Goal: Task Accomplishment & Management: Complete application form

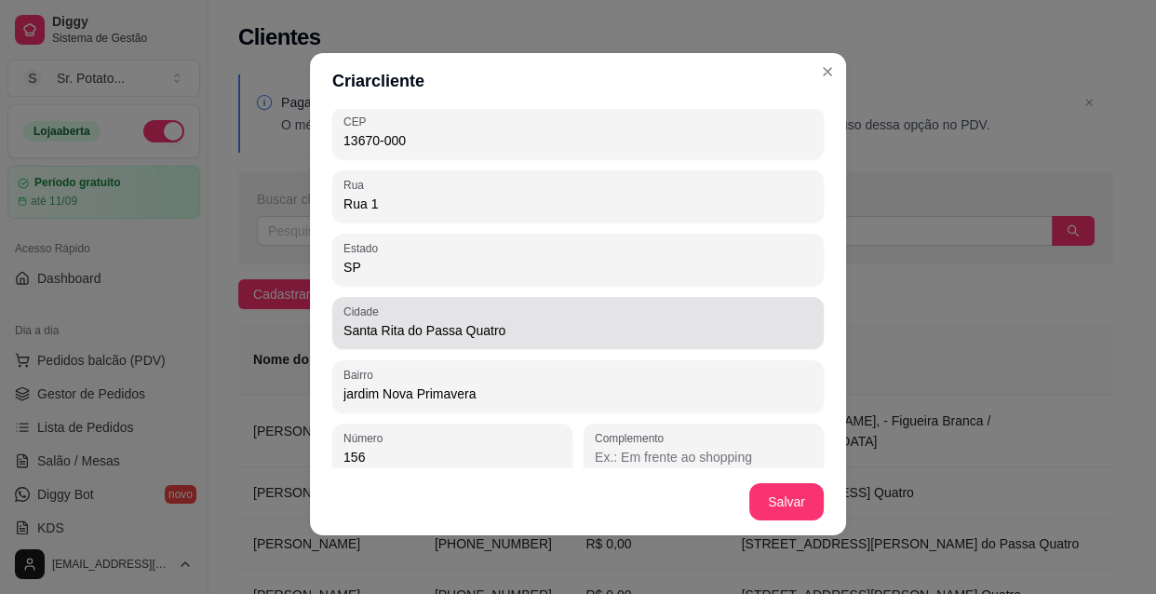
scroll to position [217, 0]
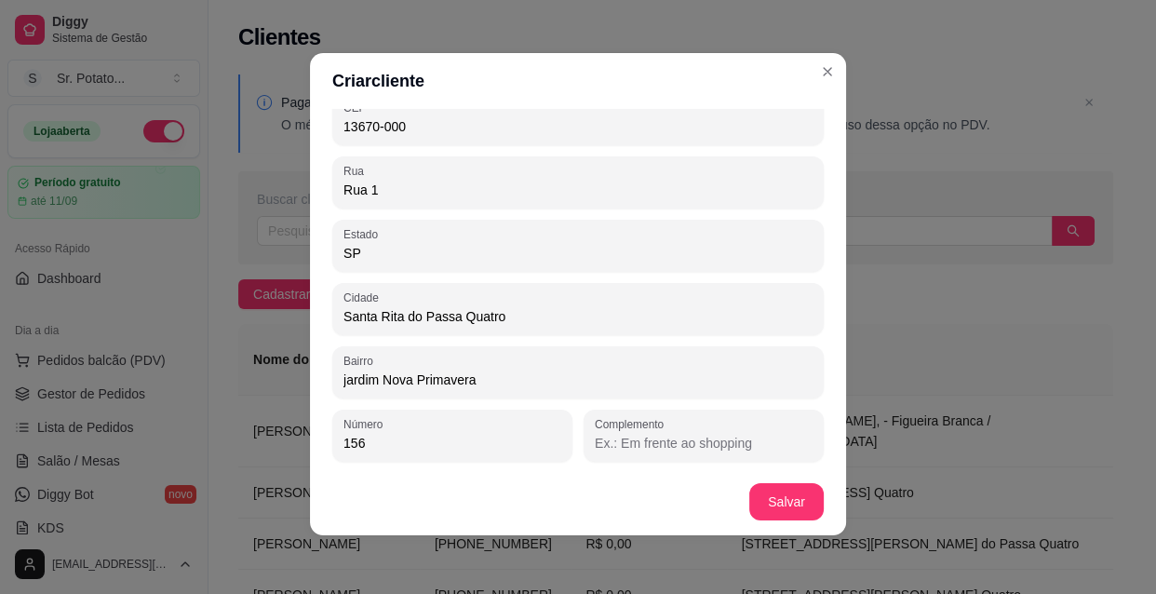
click at [614, 441] on input "Complemento" at bounding box center [704, 443] width 218 height 19
type input "b"
click at [798, 441] on div "Complemento bairro novo próximo ao antigo cortume e rua principal" at bounding box center [704, 436] width 240 height 52
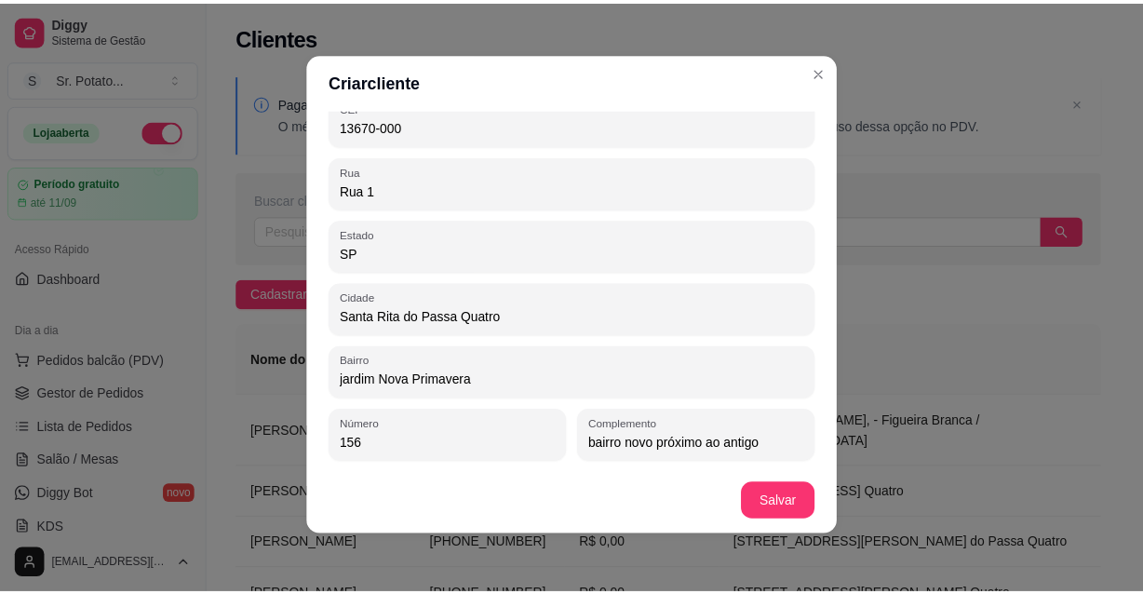
scroll to position [0, 0]
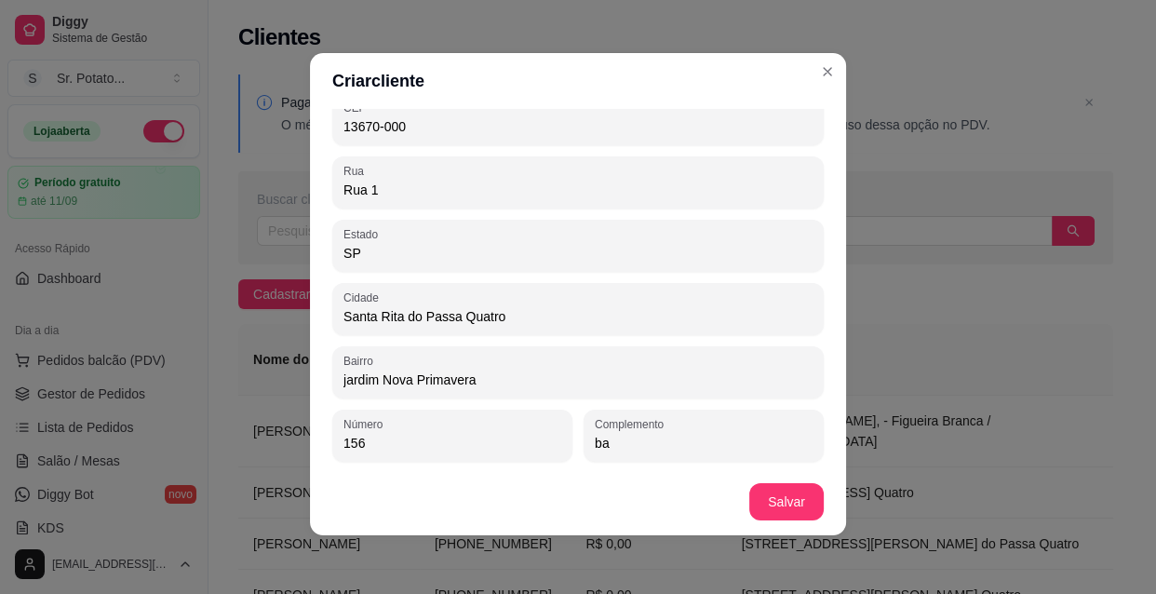
type input "b"
click at [650, 445] on input "Bairro novo rua principal do bairro" at bounding box center [704, 443] width 218 height 19
type input "Novo bairro : rua principal do bairro"
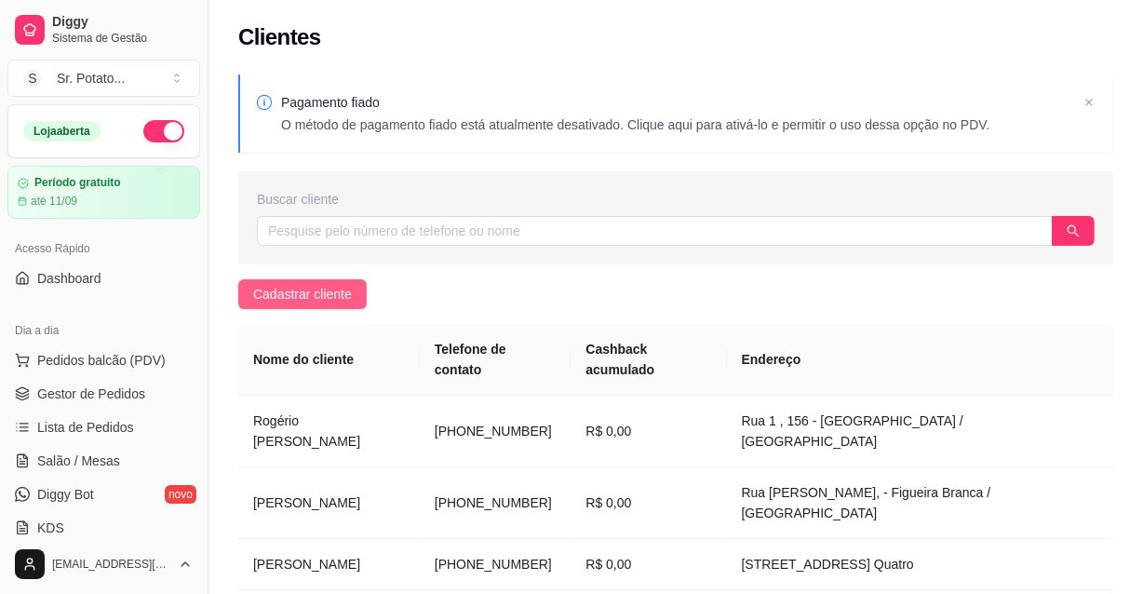
click at [338, 300] on span "Cadastrar cliente" at bounding box center [302, 294] width 99 height 20
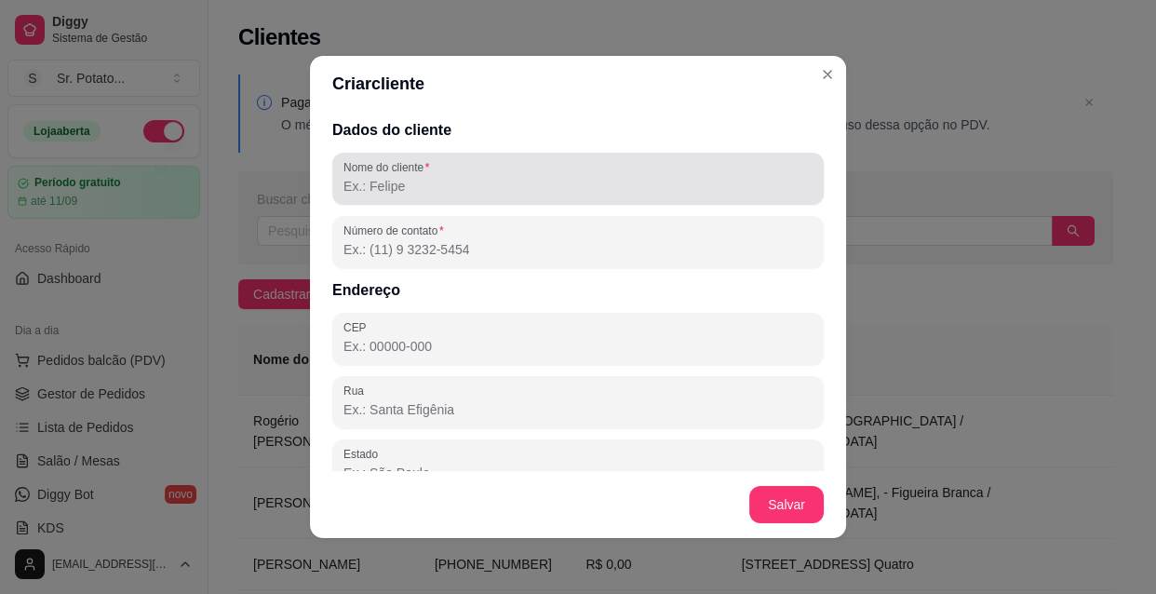
click at [425, 182] on input "Nome do cliente" at bounding box center [578, 186] width 469 height 19
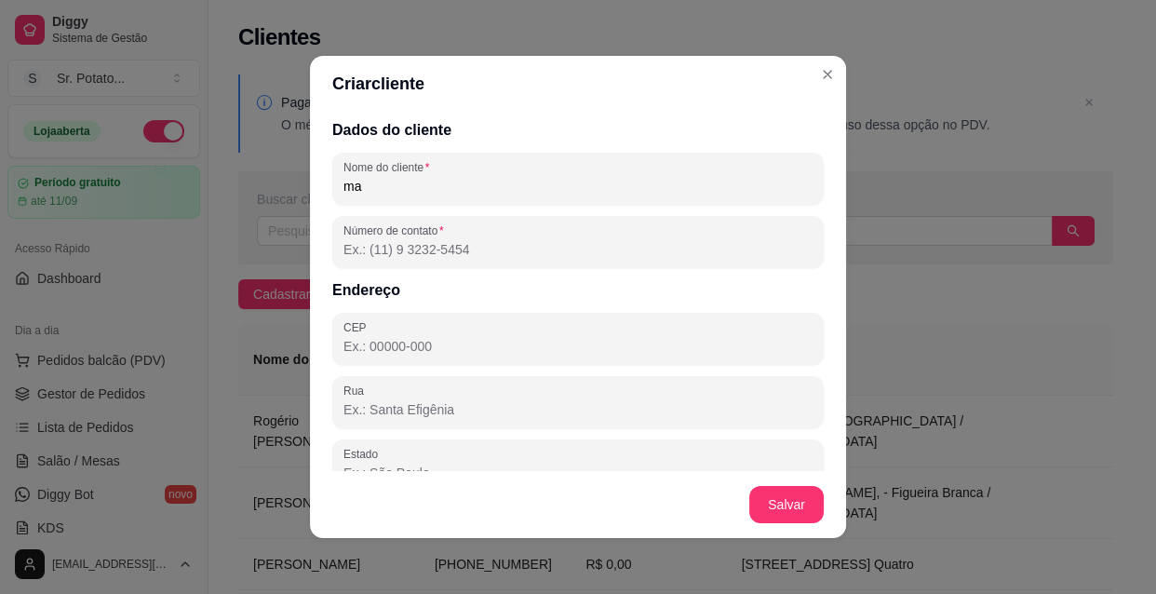
type input "m"
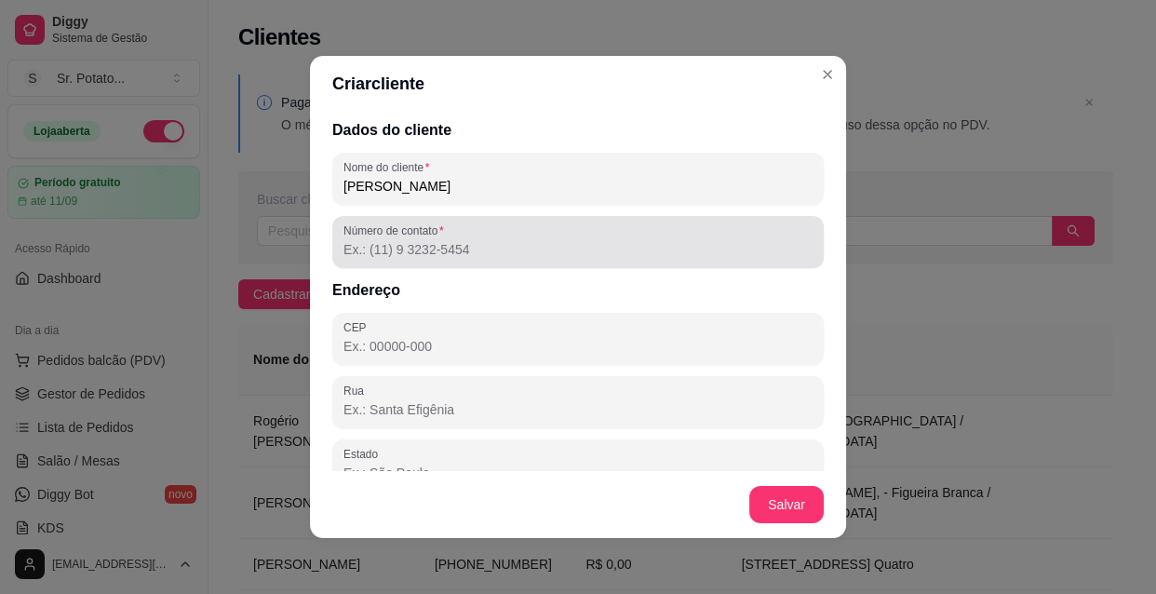
type input "[PERSON_NAME]"
click at [428, 244] on input "Número de contato" at bounding box center [578, 249] width 469 height 19
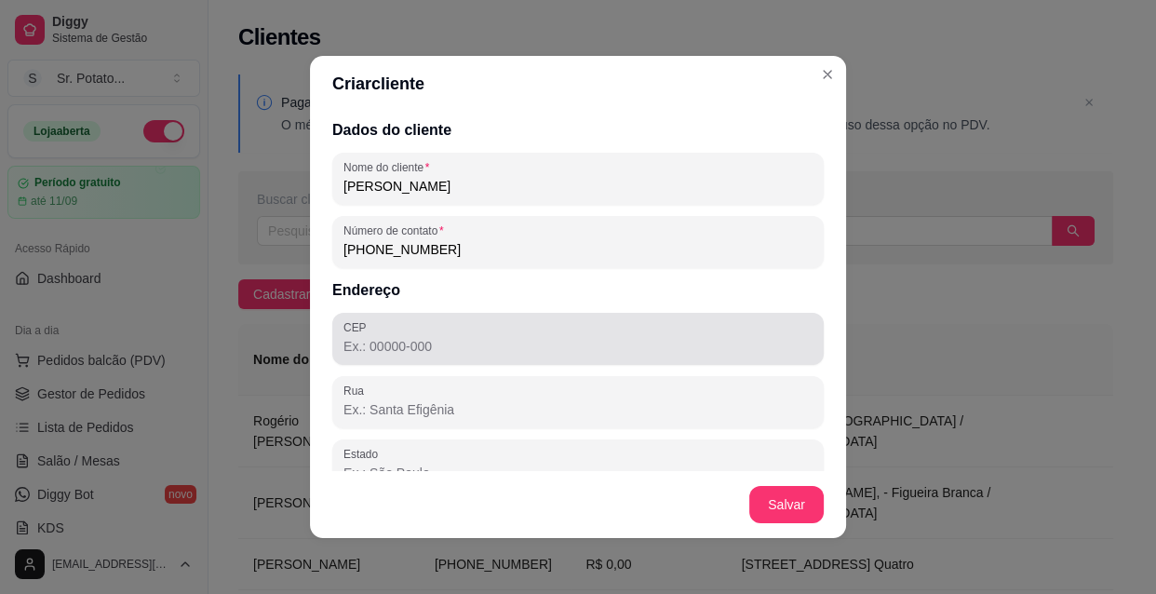
type input "[PHONE_NUMBER]"
click at [509, 330] on div at bounding box center [578, 338] width 469 height 37
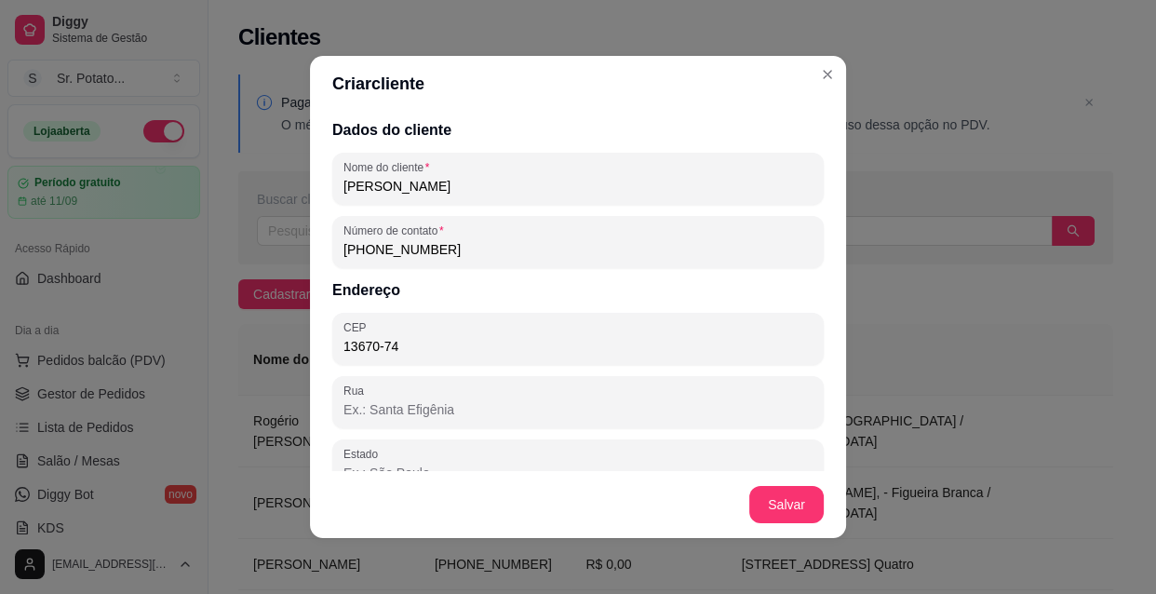
type input "13670-746"
type input "Rua [PERSON_NAME]"
type input "SP"
type input "Santa Rita do Passa Quatro"
type input "Jardim Planalto"
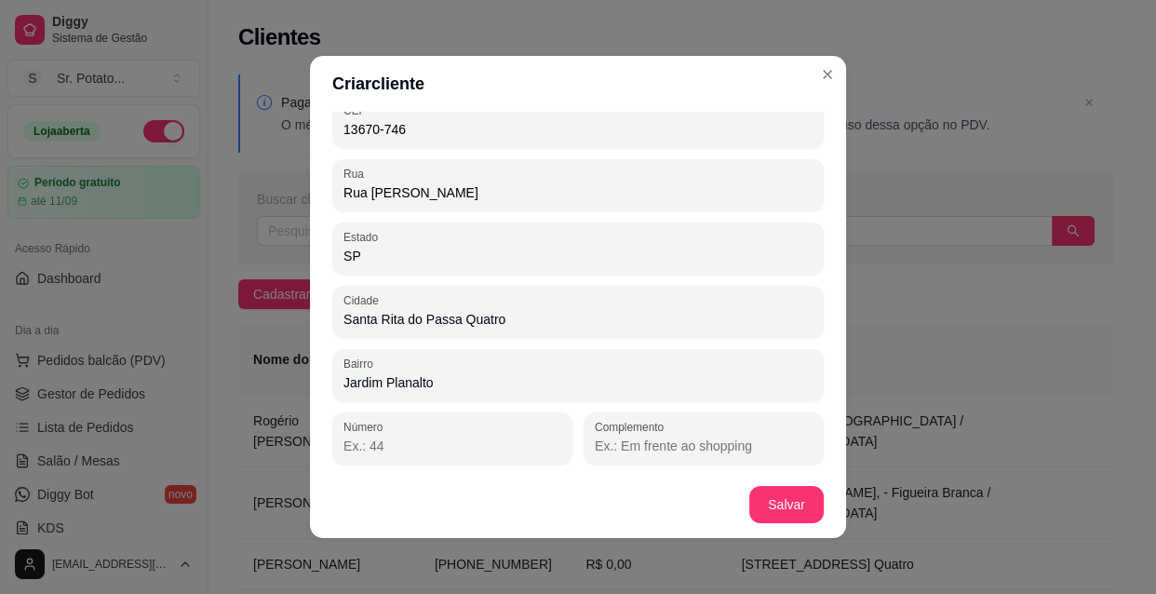
scroll to position [3, 0]
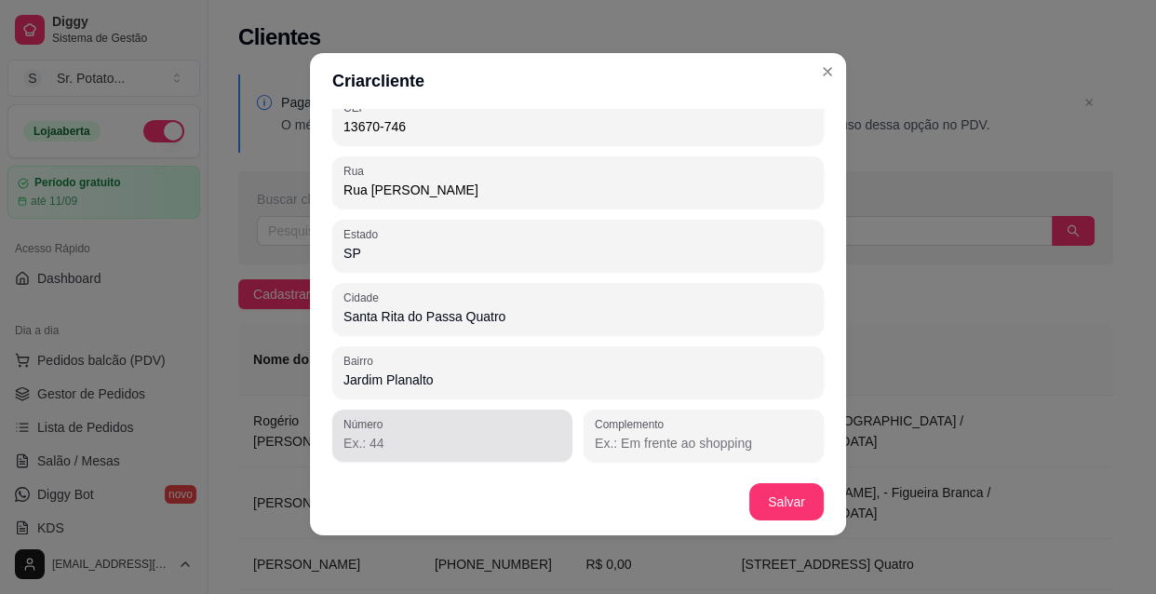
type input "13670-746"
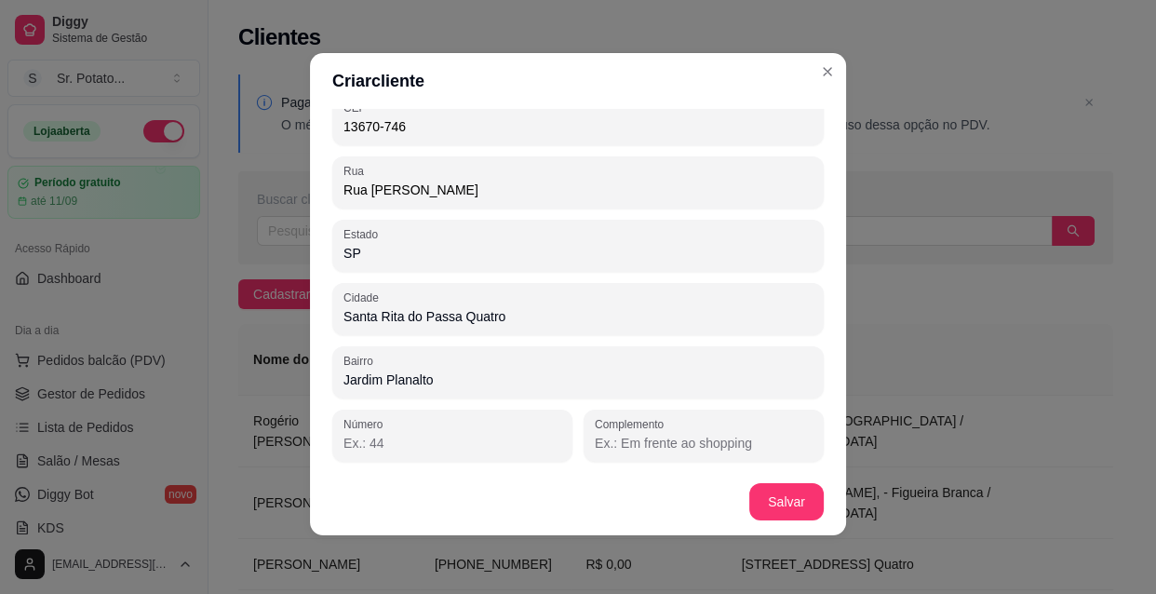
click at [385, 439] on input "Número" at bounding box center [453, 443] width 218 height 19
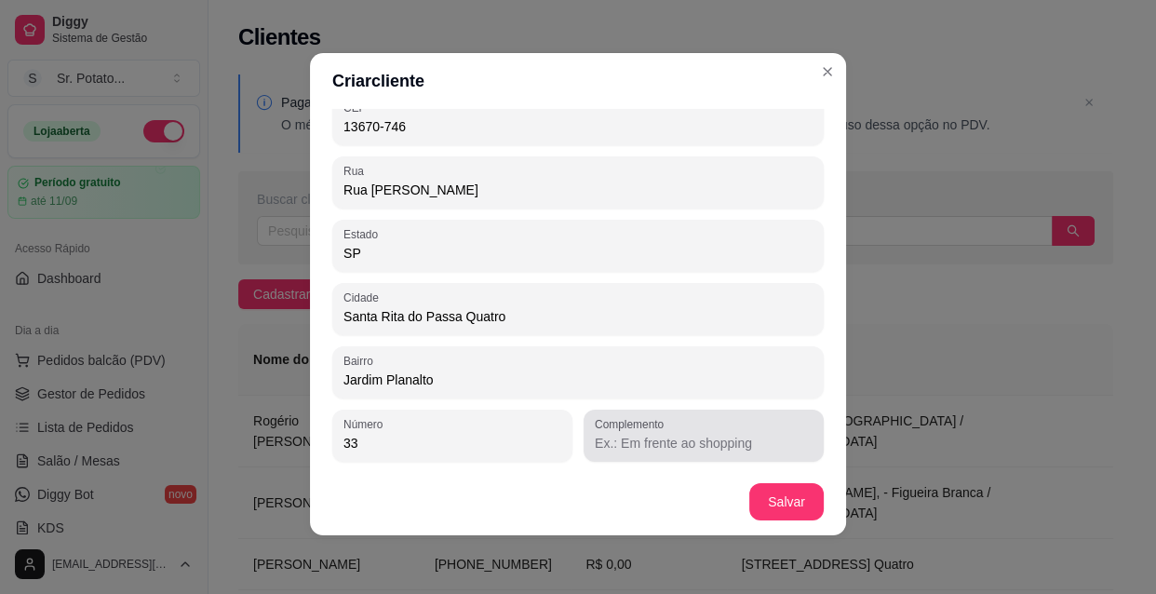
type input "33"
click at [777, 439] on input "Complemento" at bounding box center [704, 443] width 218 height 19
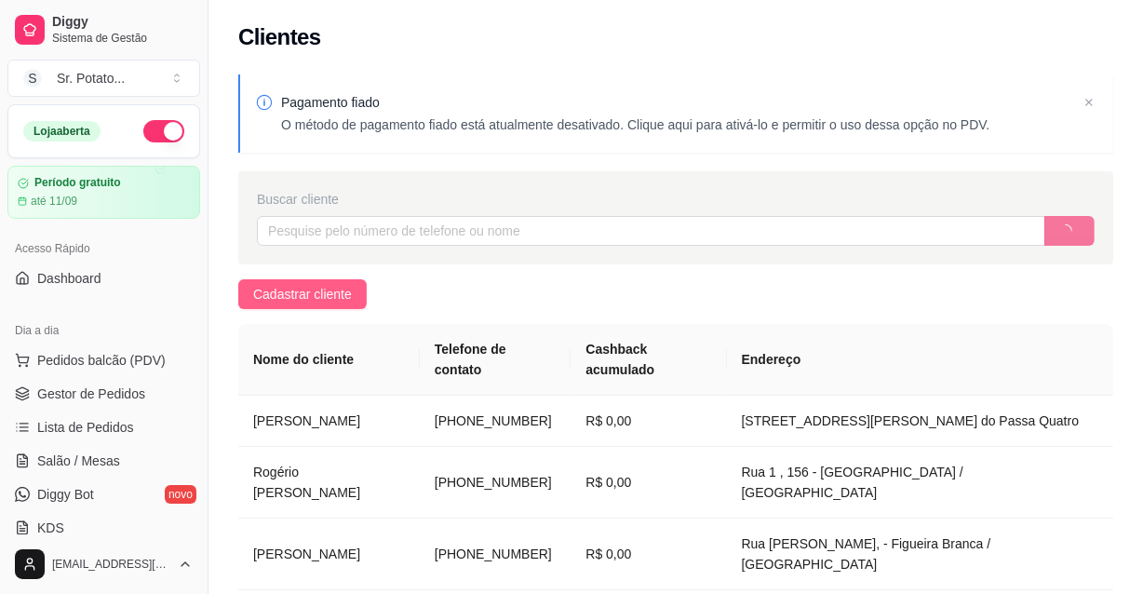
click at [344, 296] on span "Cadastrar cliente" at bounding box center [302, 294] width 99 height 20
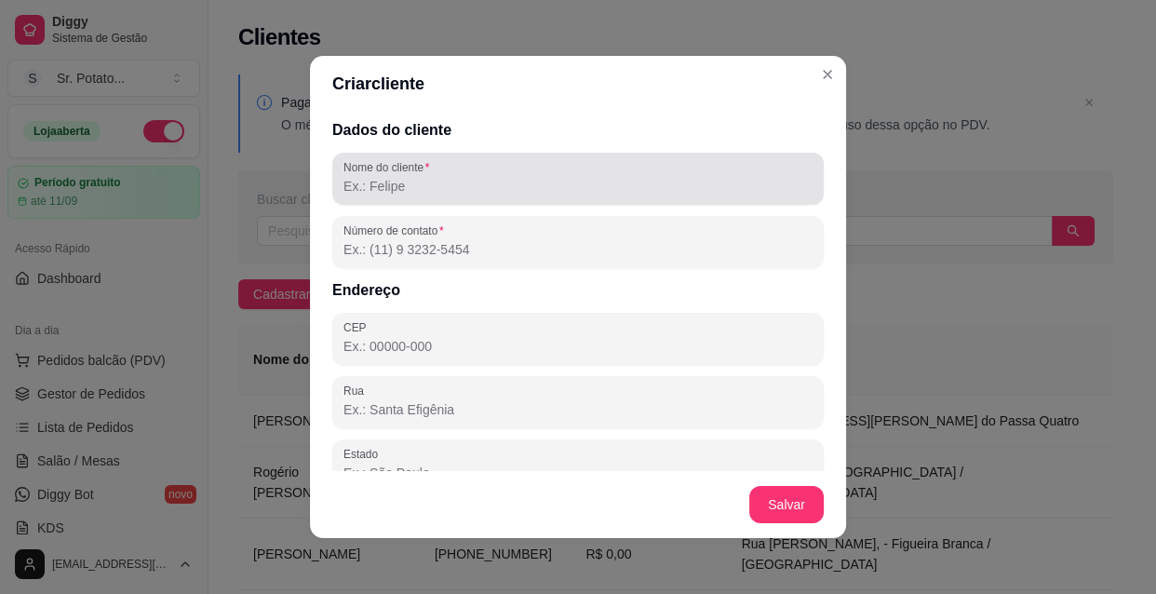
click at [522, 182] on input "Nome do cliente" at bounding box center [578, 186] width 469 height 19
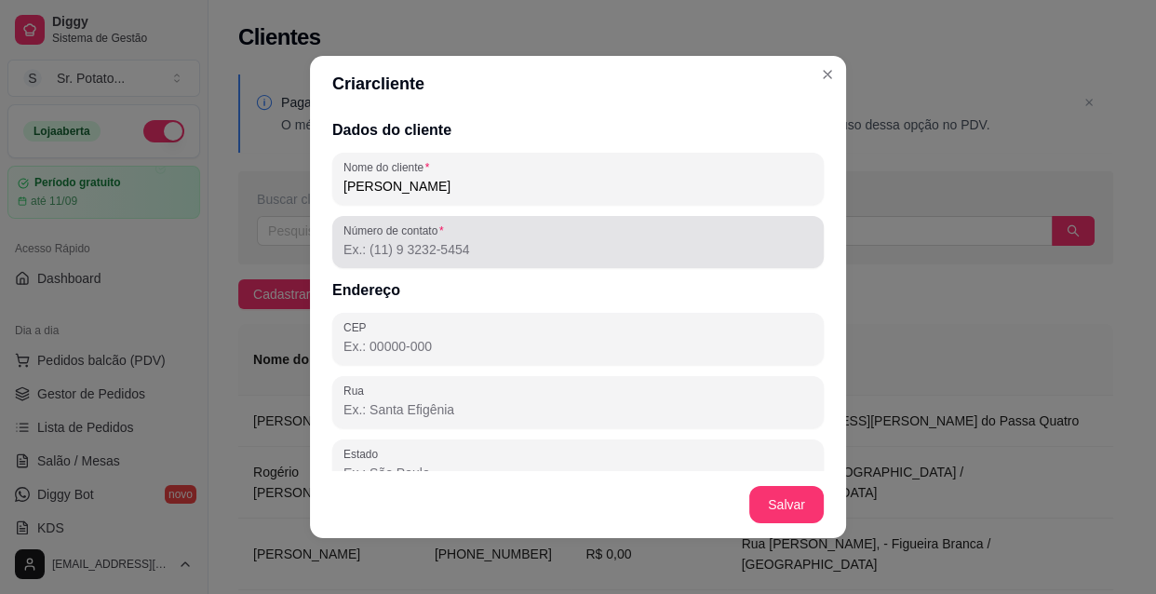
type input "[PERSON_NAME]"
click at [517, 231] on div at bounding box center [578, 241] width 469 height 37
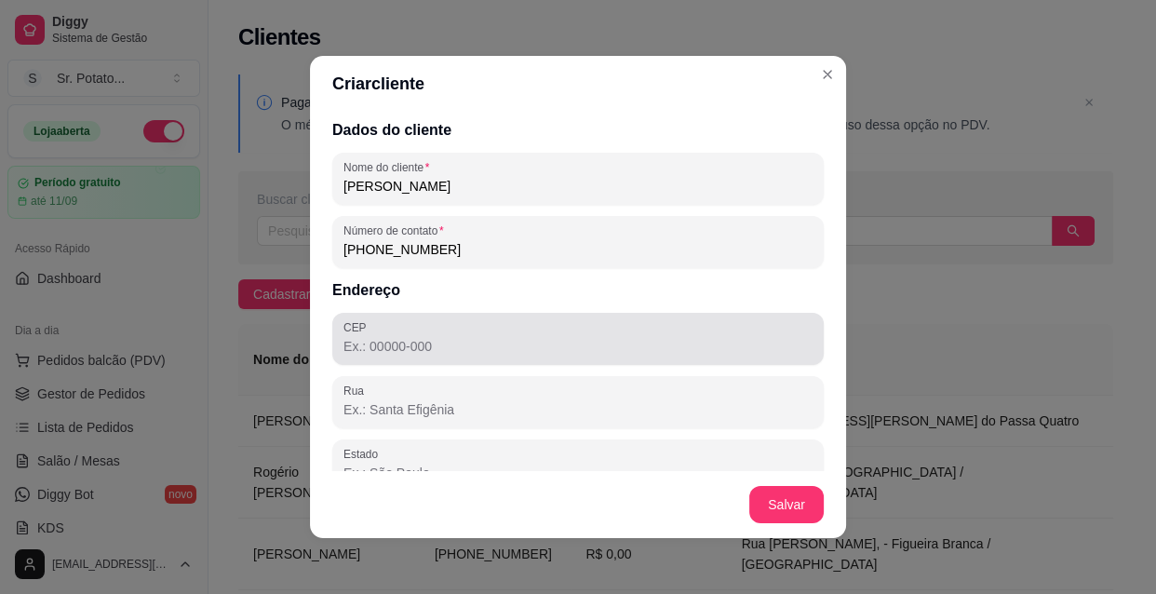
type input "[PHONE_NUMBER]"
click at [407, 335] on div at bounding box center [578, 338] width 469 height 37
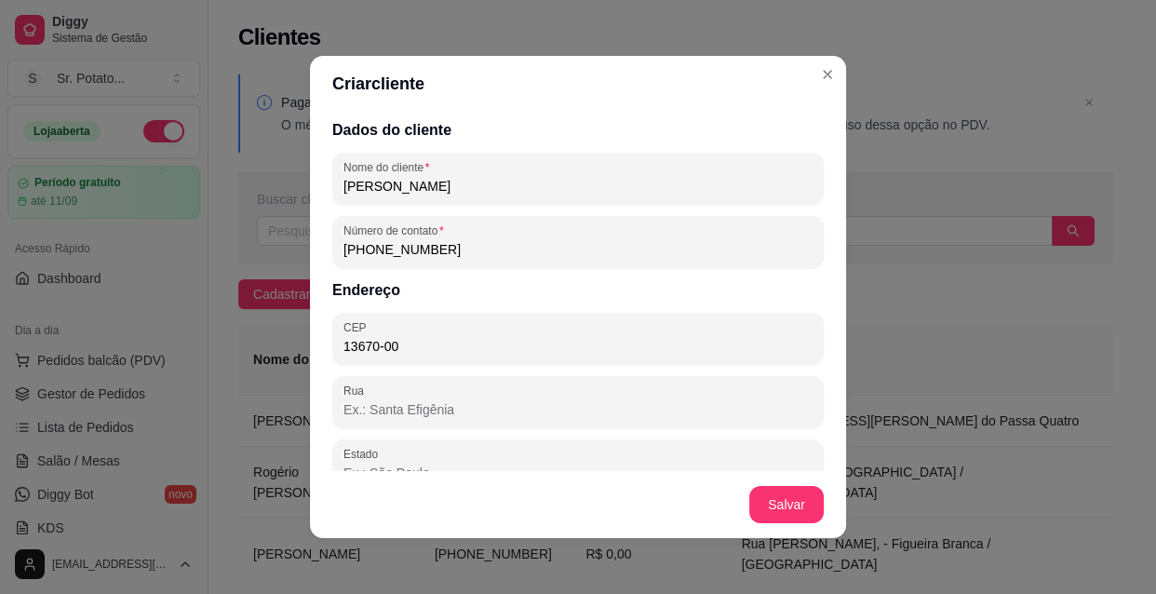
type input "13670-000"
type input "SP"
type input "Santa Rita do Passa Quatro"
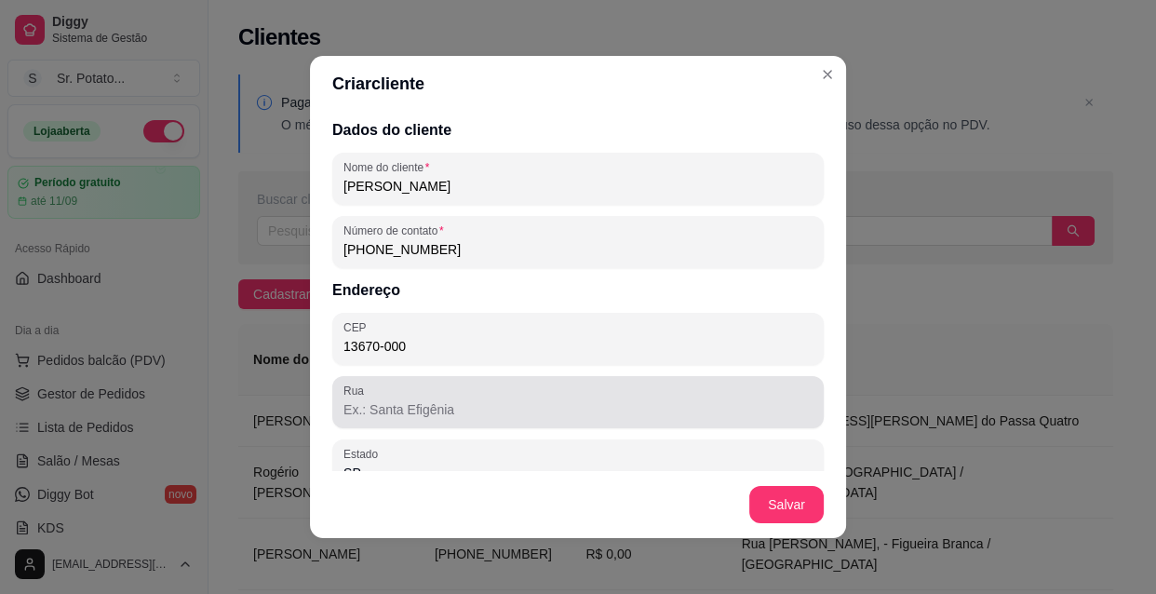
type input "13670-000"
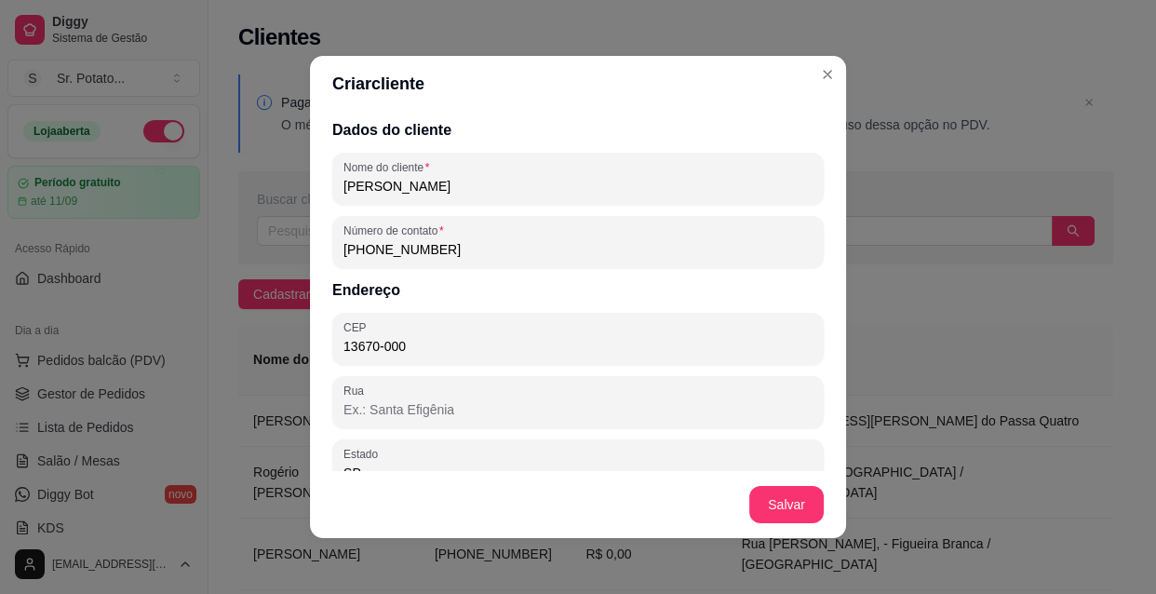
click at [398, 400] on input "Rua" at bounding box center [578, 409] width 469 height 19
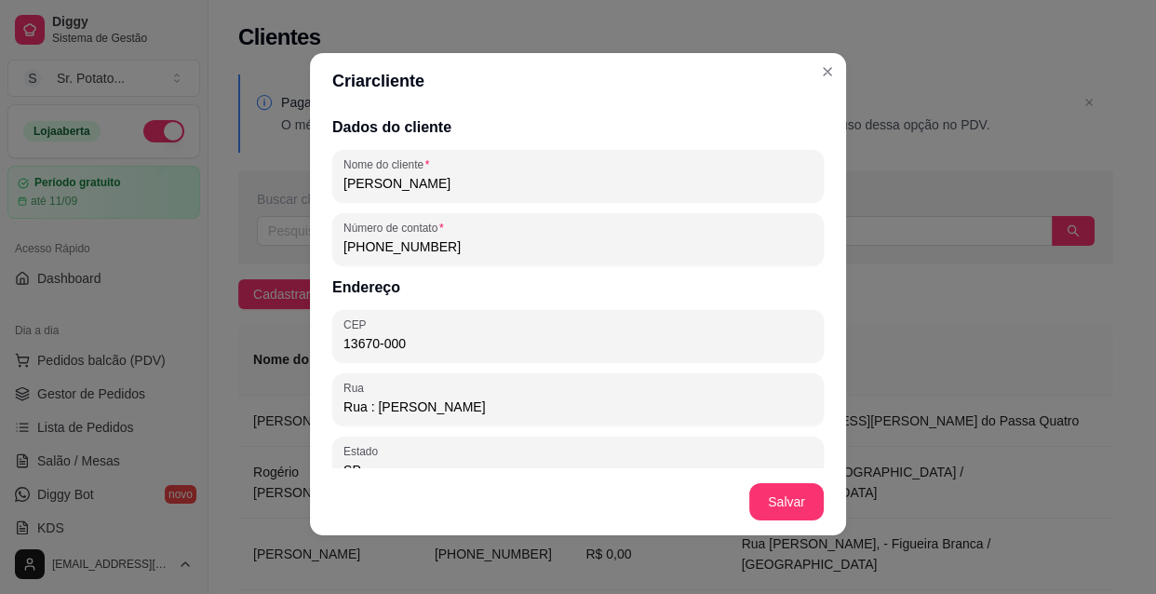
scroll to position [217, 0]
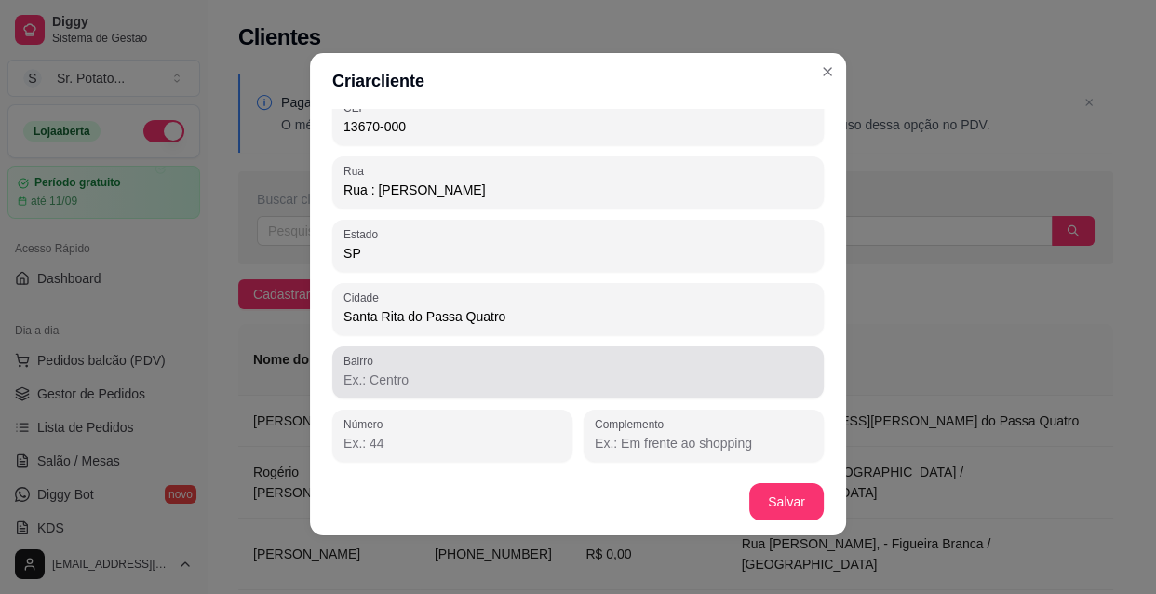
type input "Rua : [PERSON_NAME]"
click at [524, 386] on input "Bairro" at bounding box center [578, 380] width 469 height 19
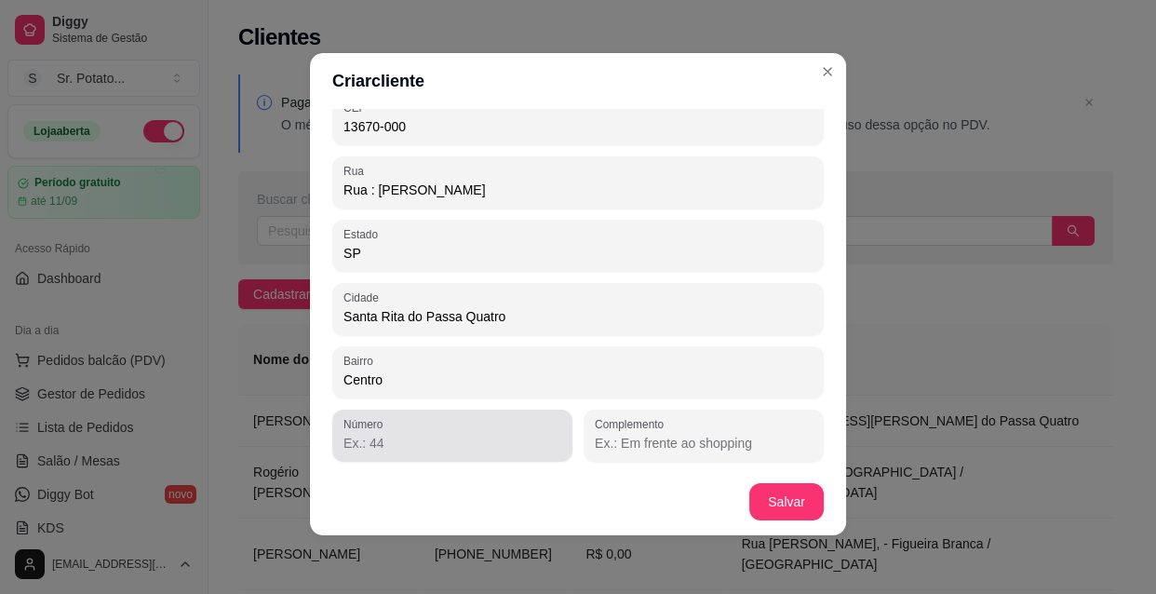
type input "Centro"
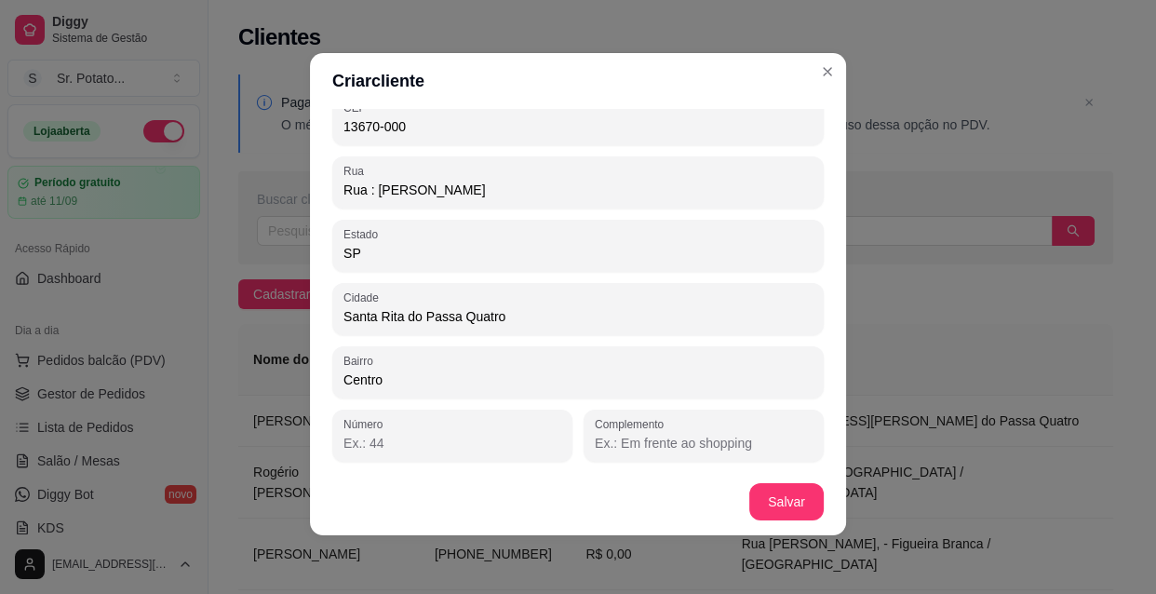
click at [480, 443] on input "Número" at bounding box center [453, 443] width 218 height 19
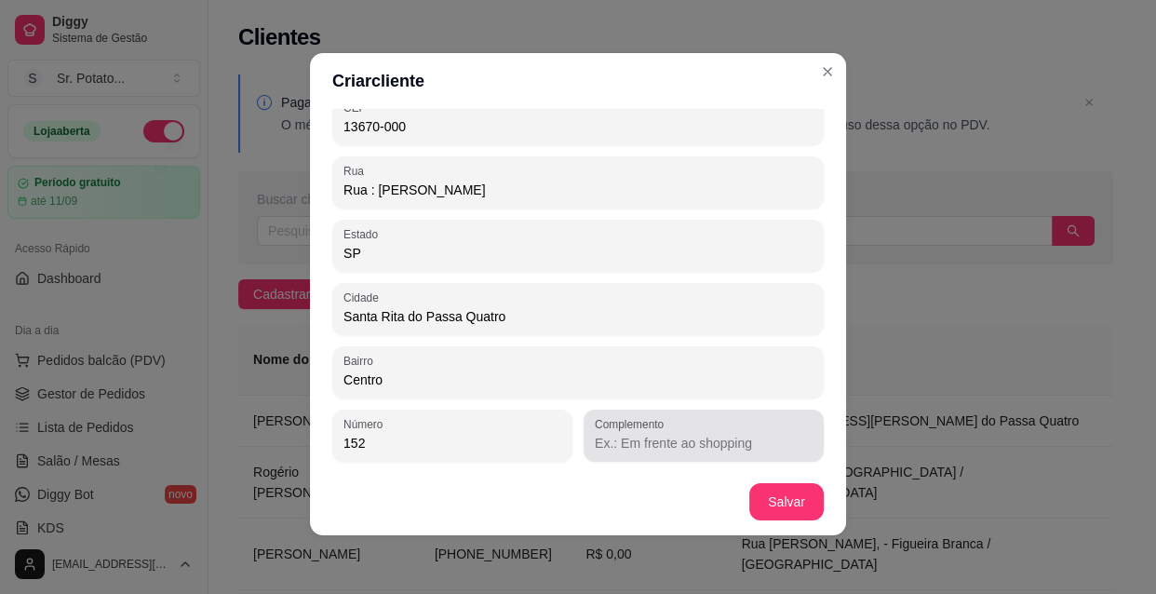
type input "152"
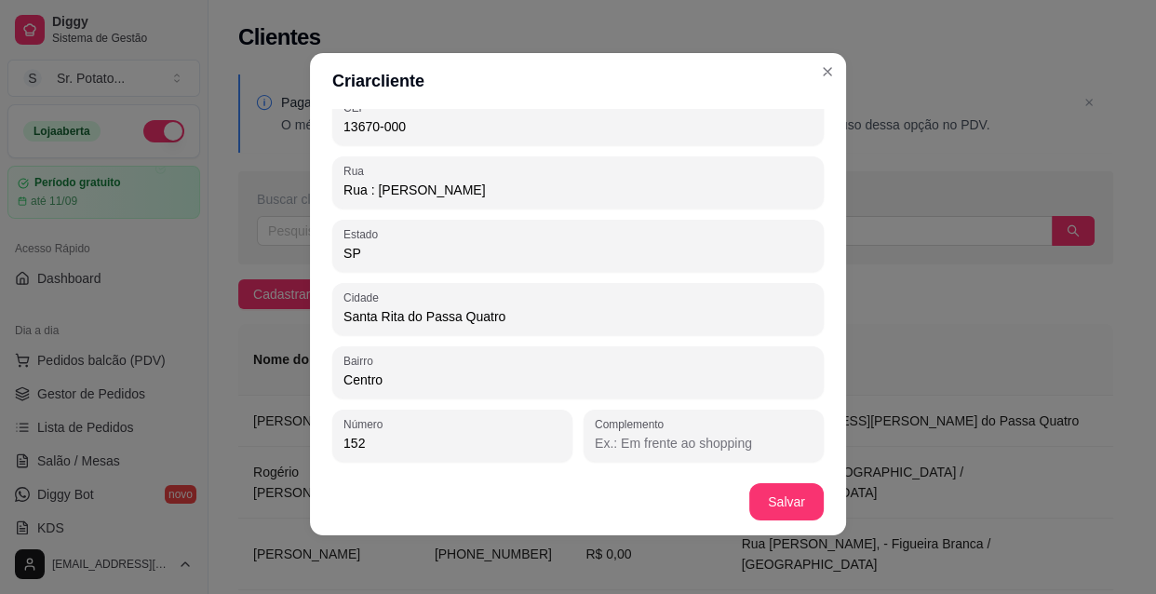
click at [689, 434] on input "Complemento" at bounding box center [704, 443] width 218 height 19
type input "p"
type input "P"
type input "Esquina do posto de gasolina Barban"
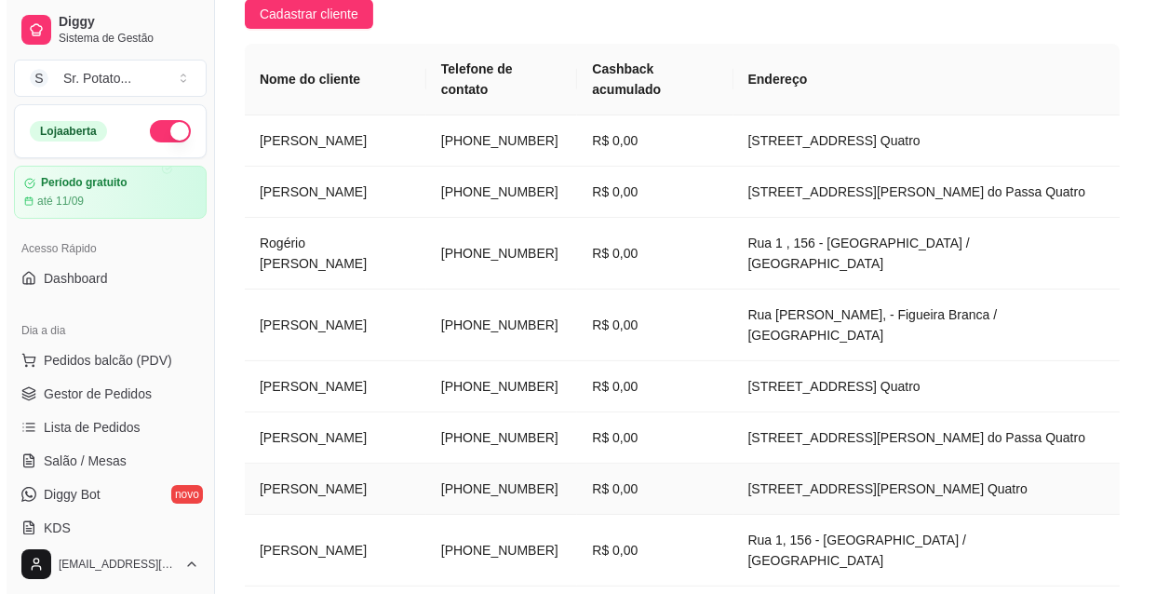
scroll to position [253, 0]
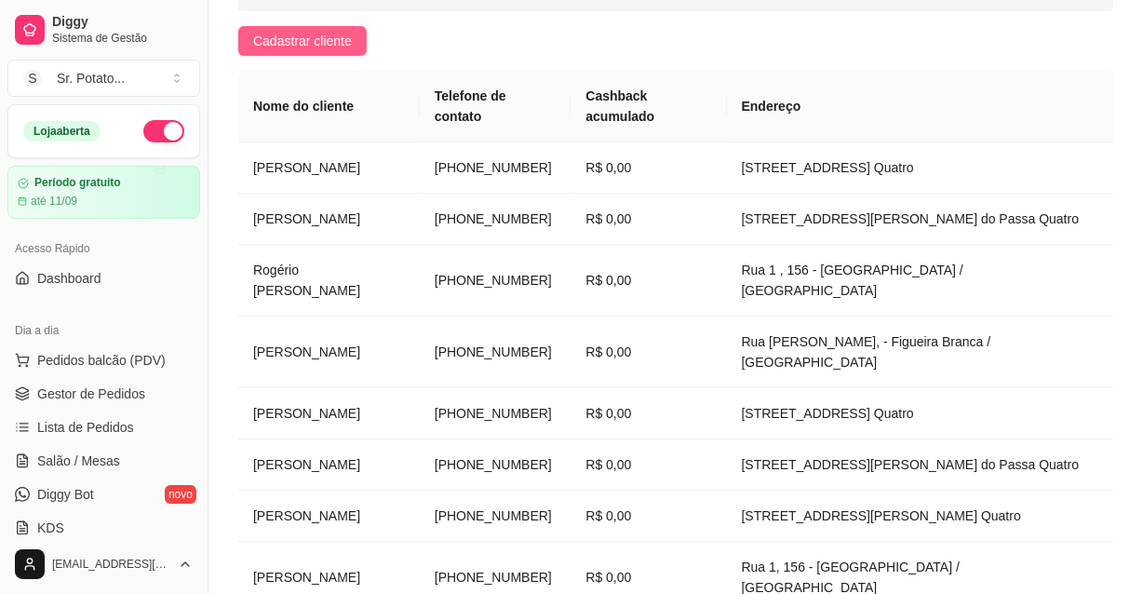
click at [302, 33] on span "Cadastrar cliente" at bounding box center [302, 41] width 99 height 20
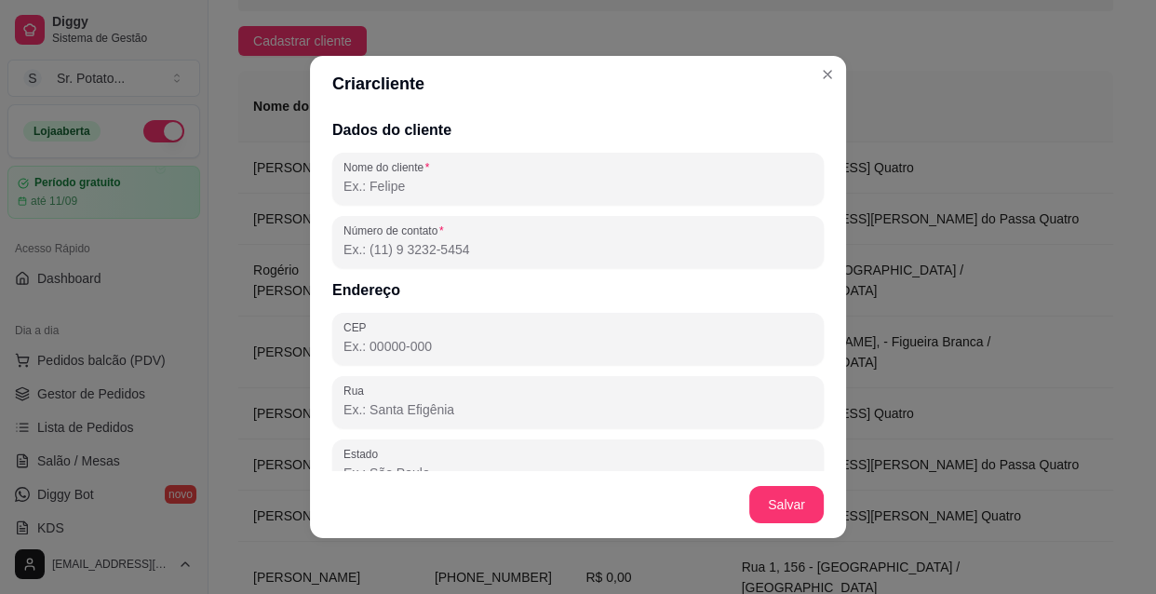
click at [427, 182] on input "Nome do cliente" at bounding box center [578, 186] width 469 height 19
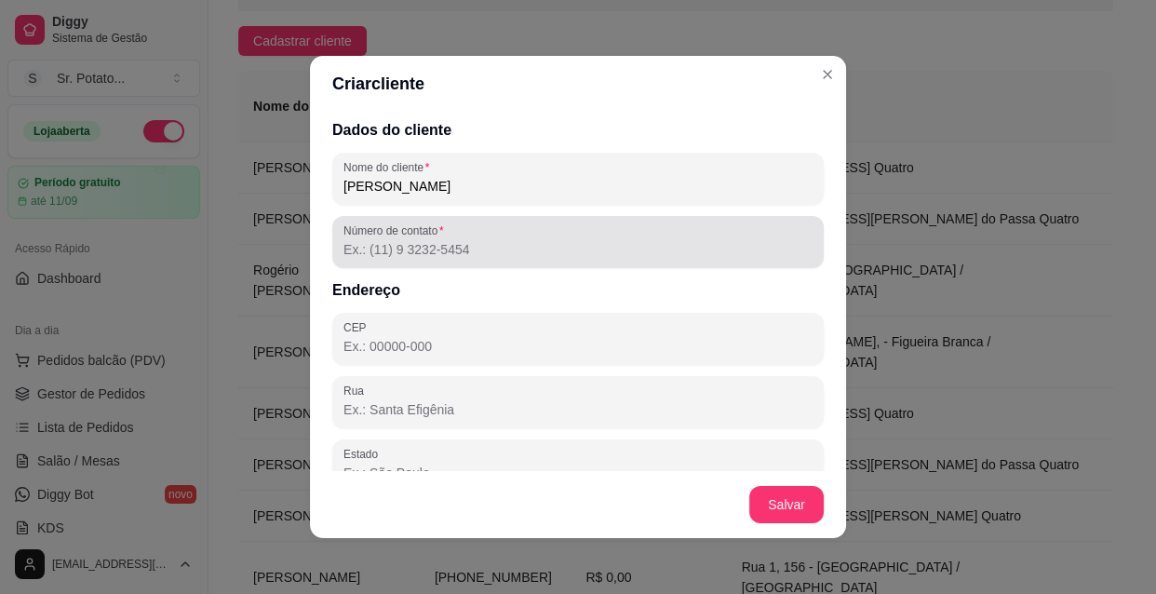
type input "[PERSON_NAME]"
click at [492, 262] on div "Número de contato" at bounding box center [578, 242] width 492 height 52
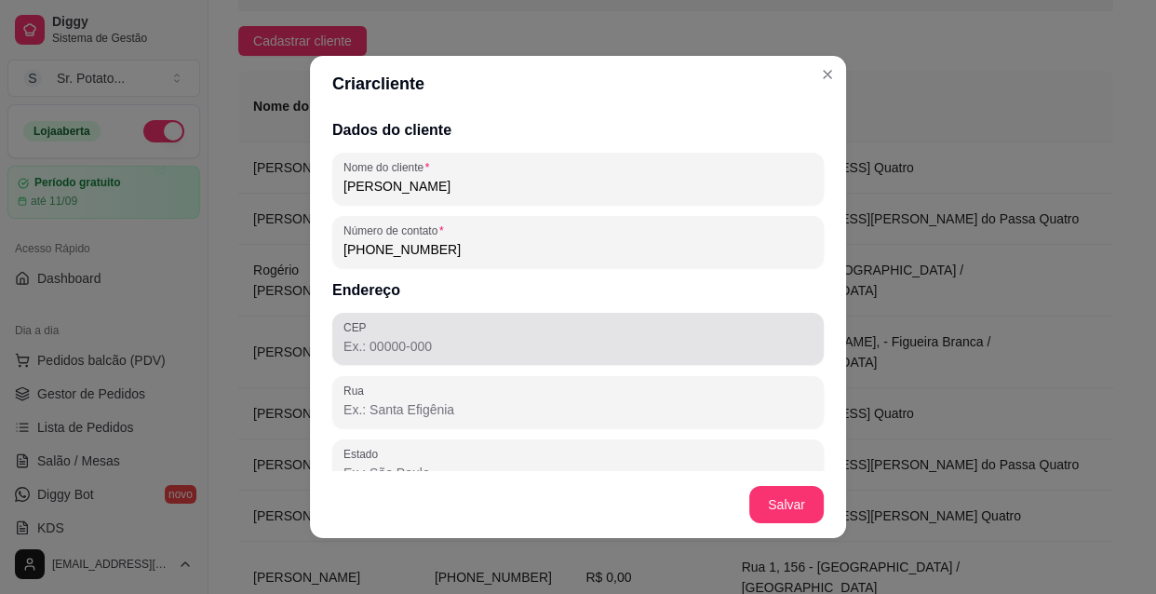
type input "[PHONE_NUMBER]"
click at [535, 344] on input "CEP" at bounding box center [578, 346] width 469 height 19
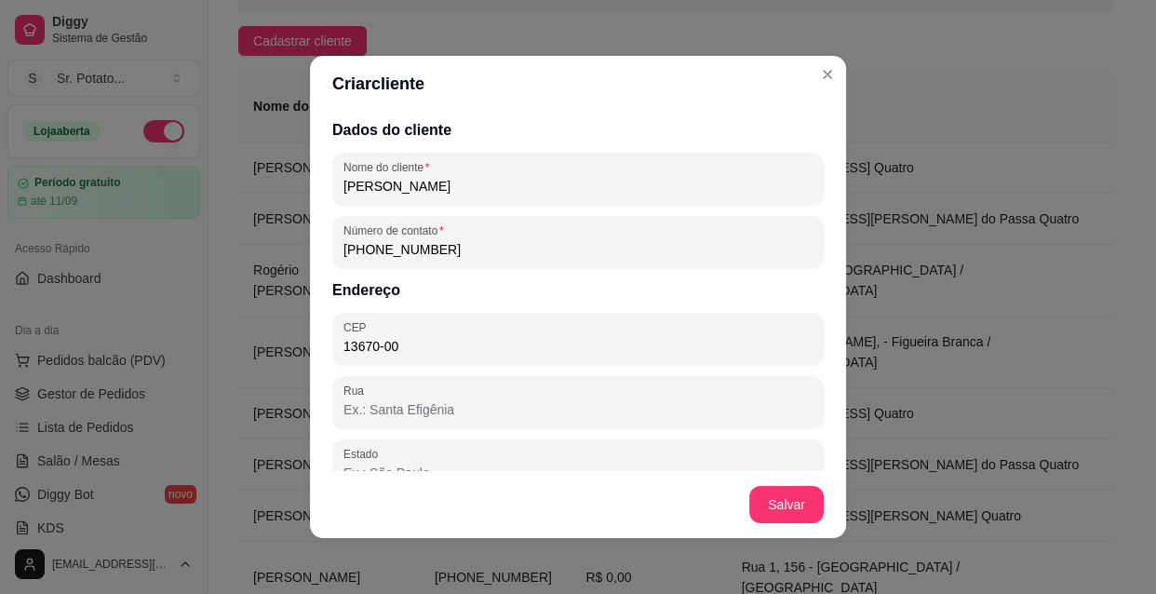
type input "13670-000"
type input "SP"
type input "Santa Rita do Passa Quatro"
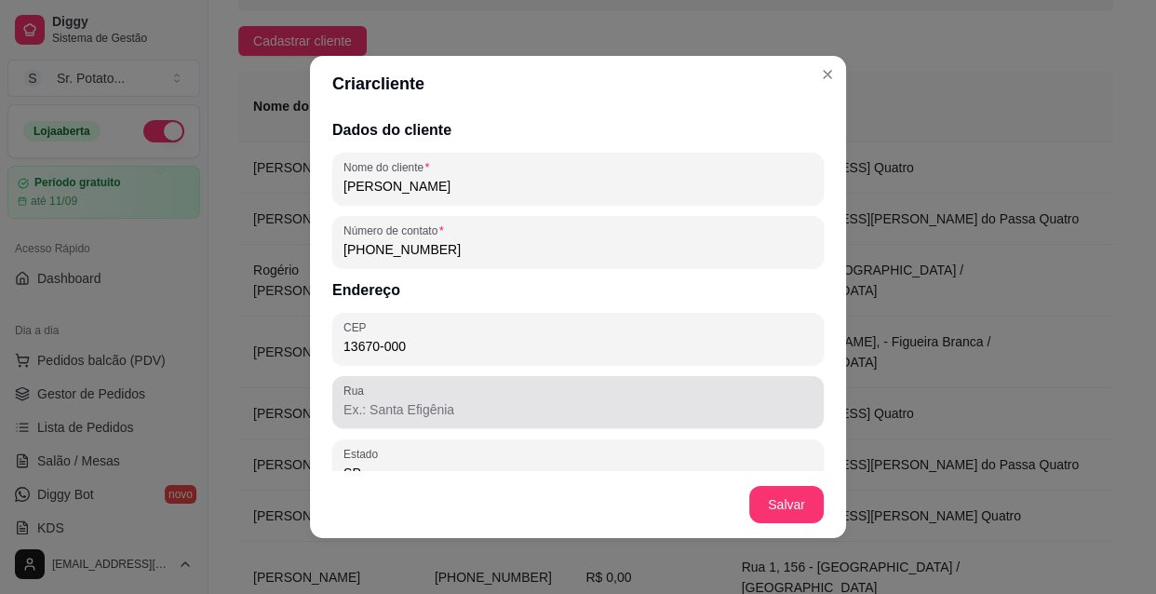
type input "13670-000"
click at [467, 403] on input "Rua" at bounding box center [578, 409] width 469 height 19
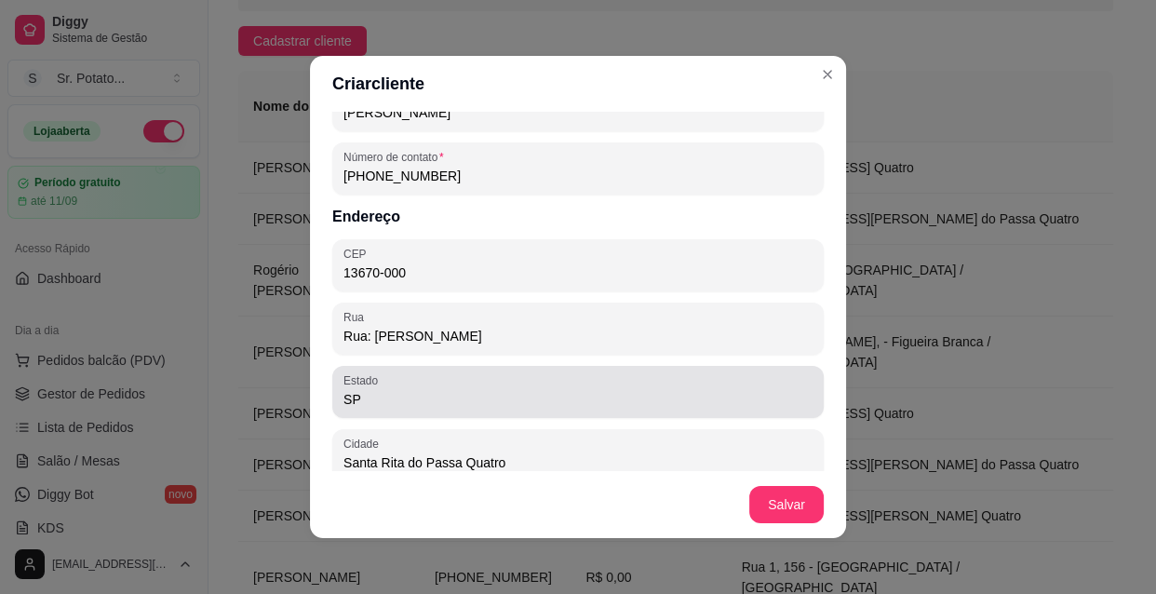
scroll to position [169, 0]
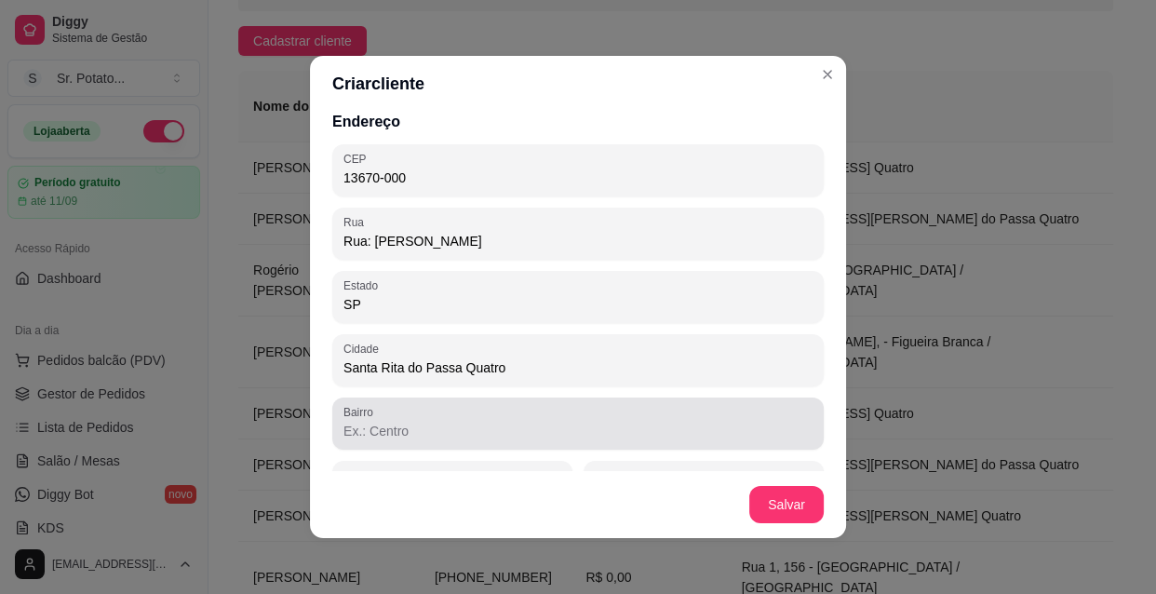
type input "Rua: [PERSON_NAME]"
click at [469, 425] on input "Bairro" at bounding box center [578, 431] width 469 height 19
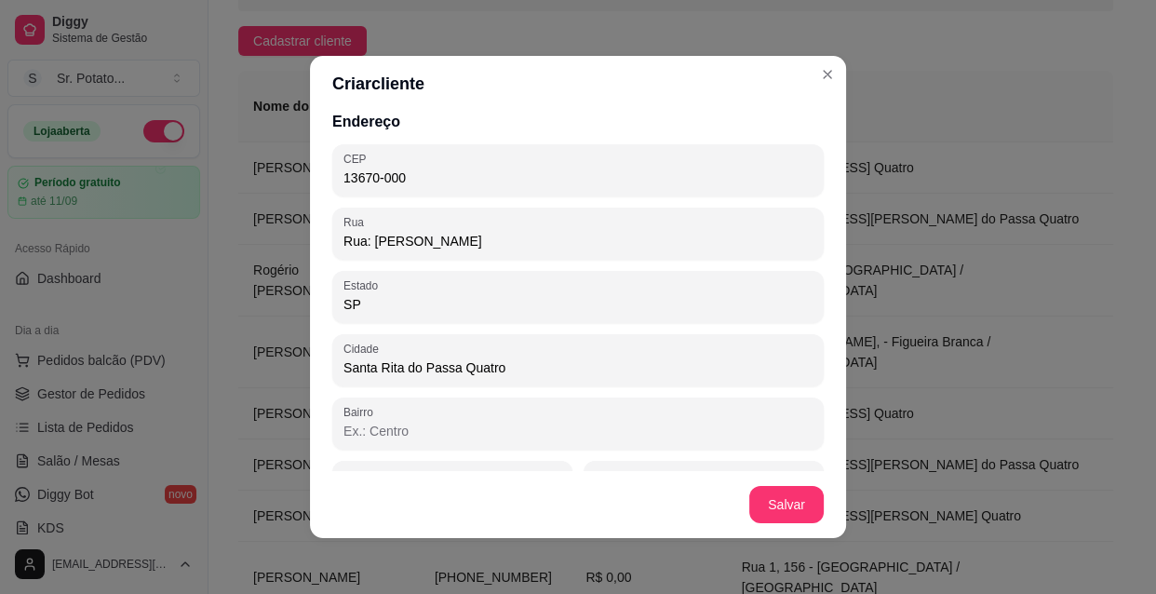
scroll to position [217, 0]
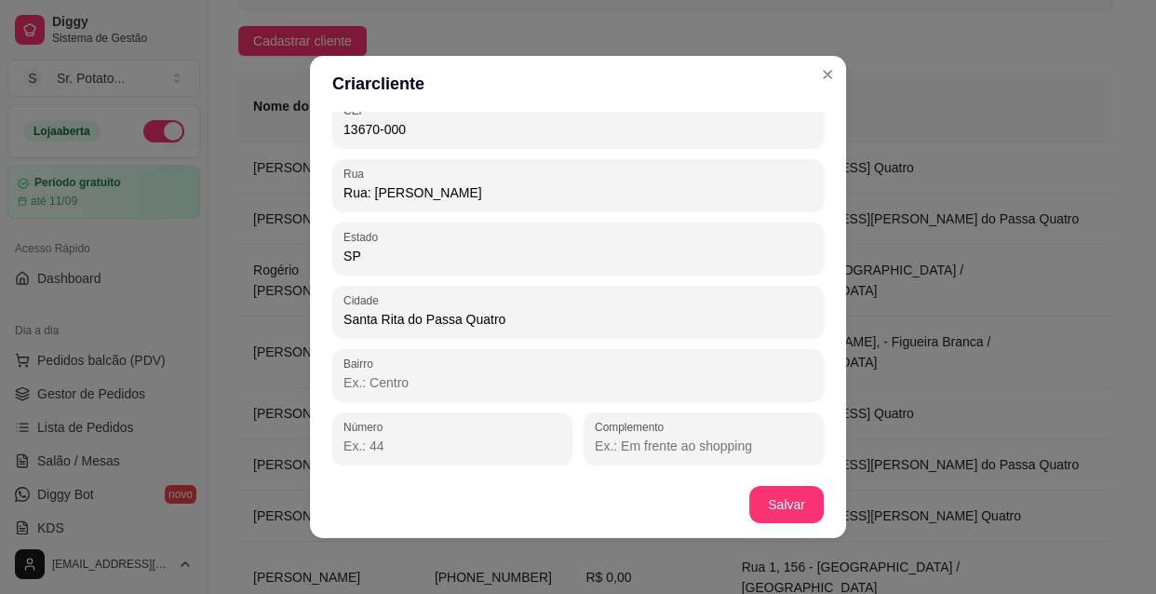
click at [489, 443] on input "Número" at bounding box center [453, 446] width 218 height 19
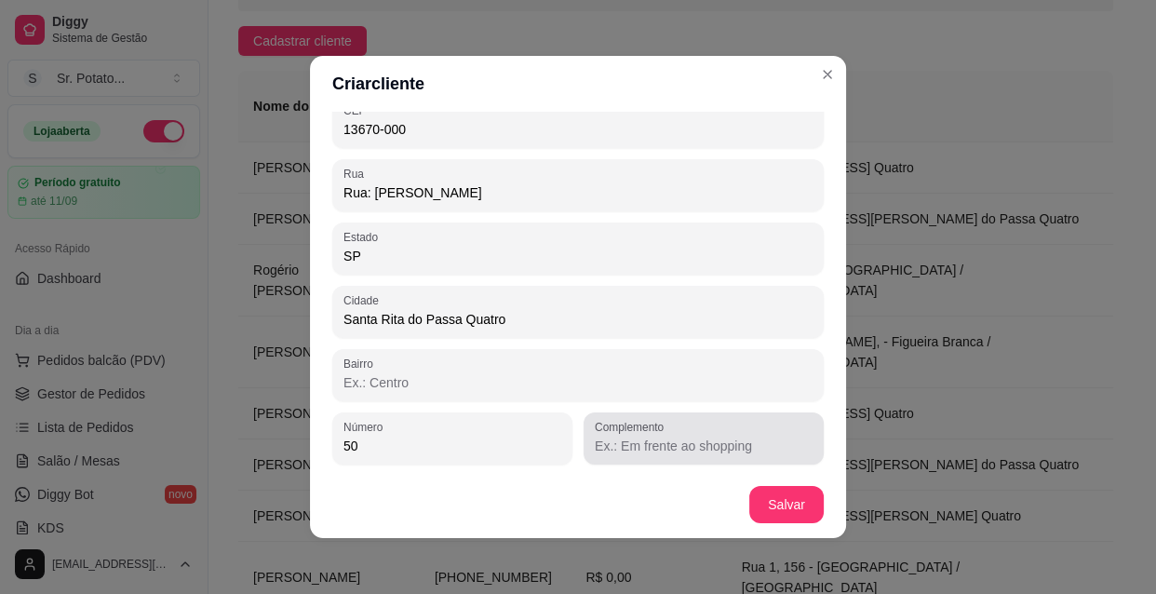
type input "50"
click at [619, 447] on input "Complemento" at bounding box center [704, 446] width 218 height 19
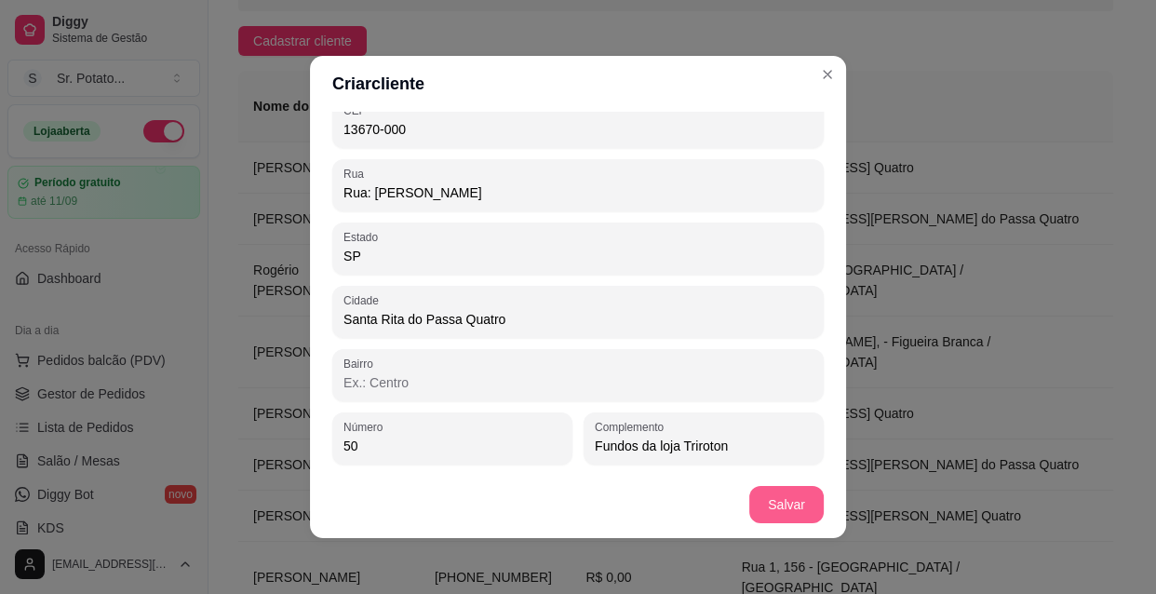
type input "Fundos da loja Triroton"
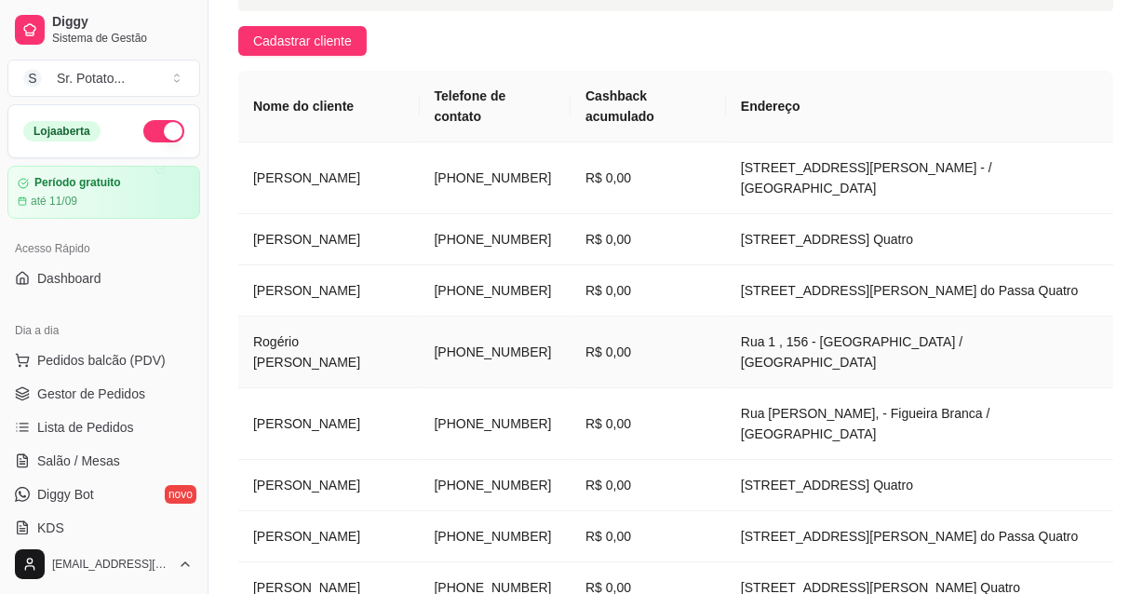
click at [365, 335] on td "Rogério [PERSON_NAME]" at bounding box center [329, 353] width 182 height 72
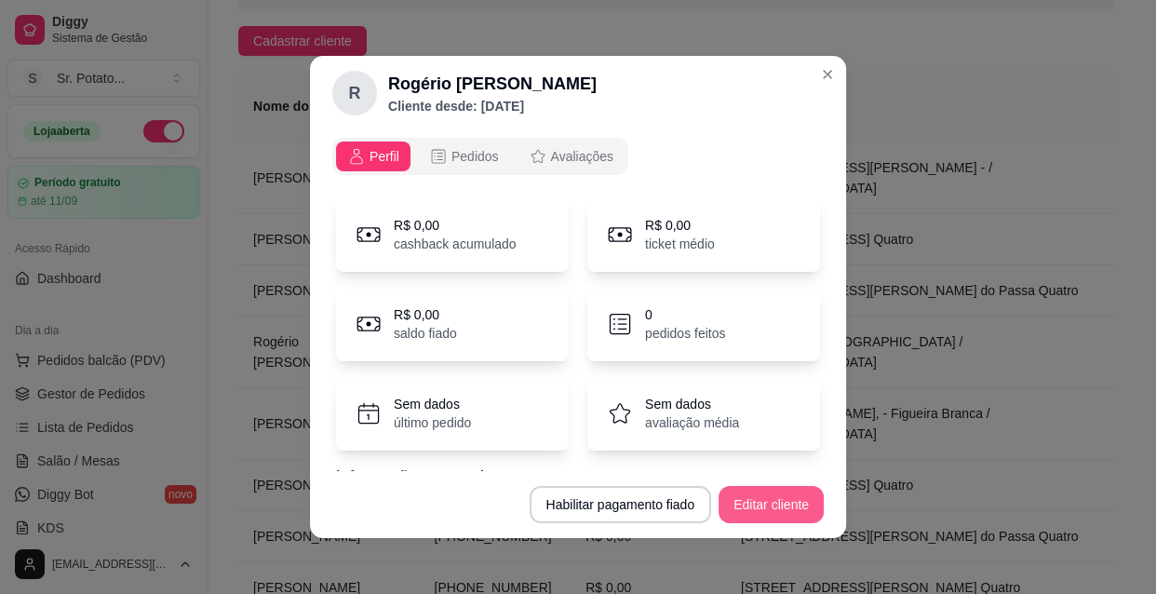
click at [753, 506] on button "Editar cliente" at bounding box center [771, 504] width 105 height 37
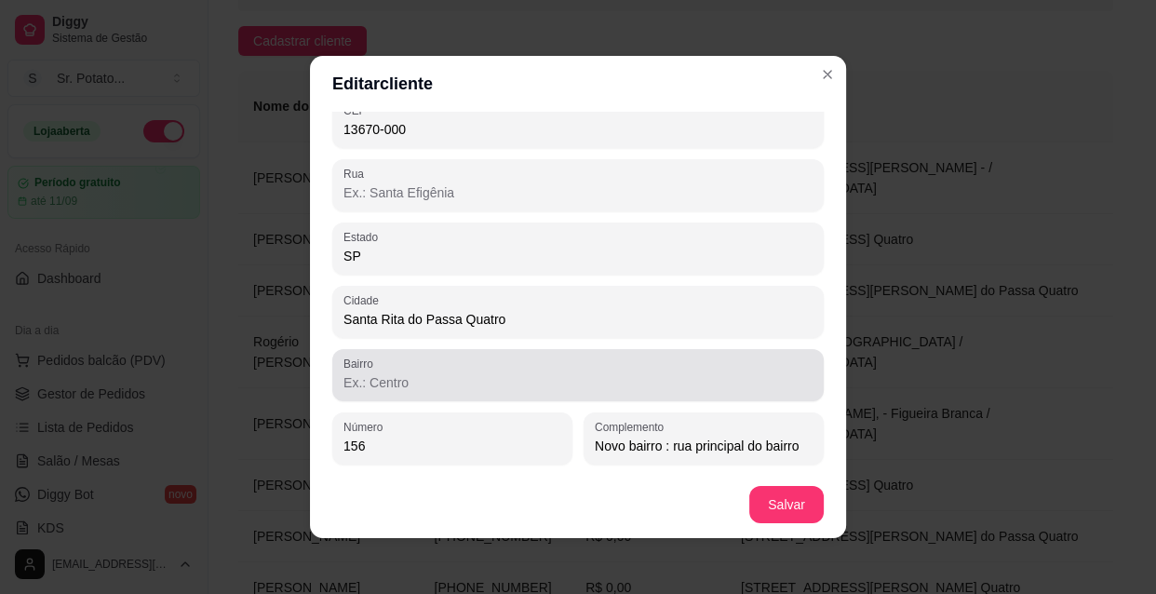
click at [391, 382] on input "Bairro" at bounding box center [578, 382] width 469 height 19
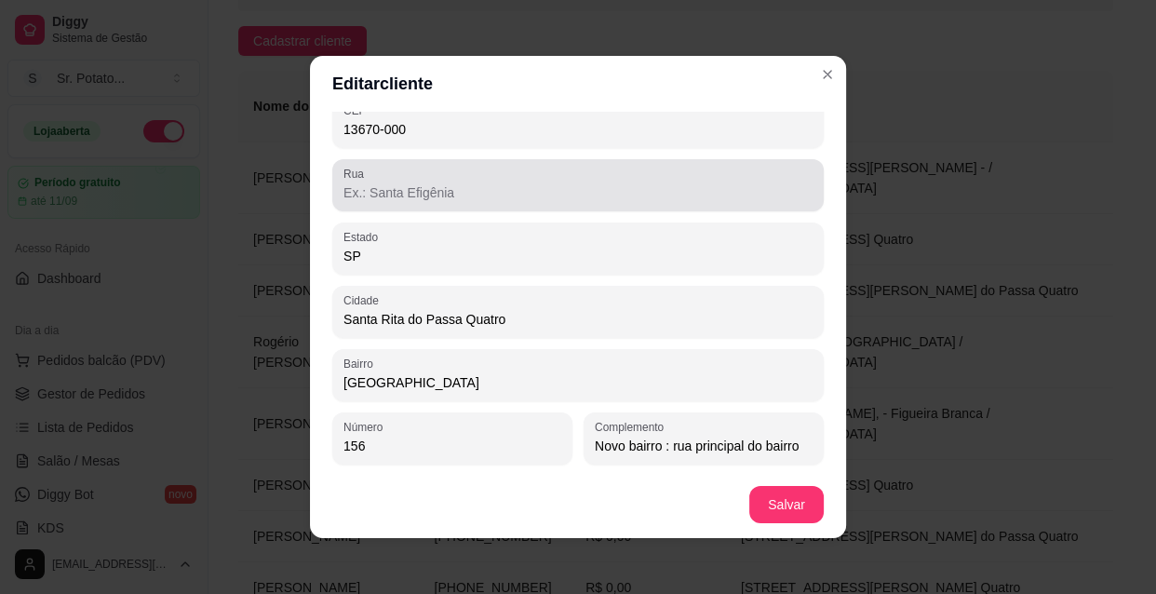
type input "[GEOGRAPHIC_DATA]"
click at [394, 180] on div at bounding box center [578, 185] width 469 height 37
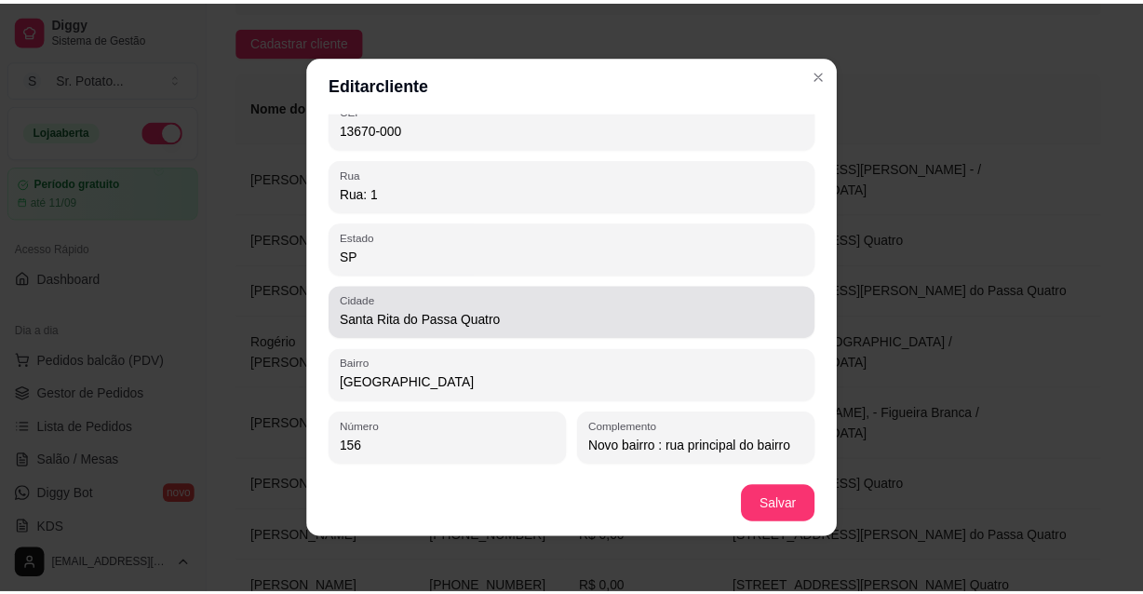
scroll to position [3, 0]
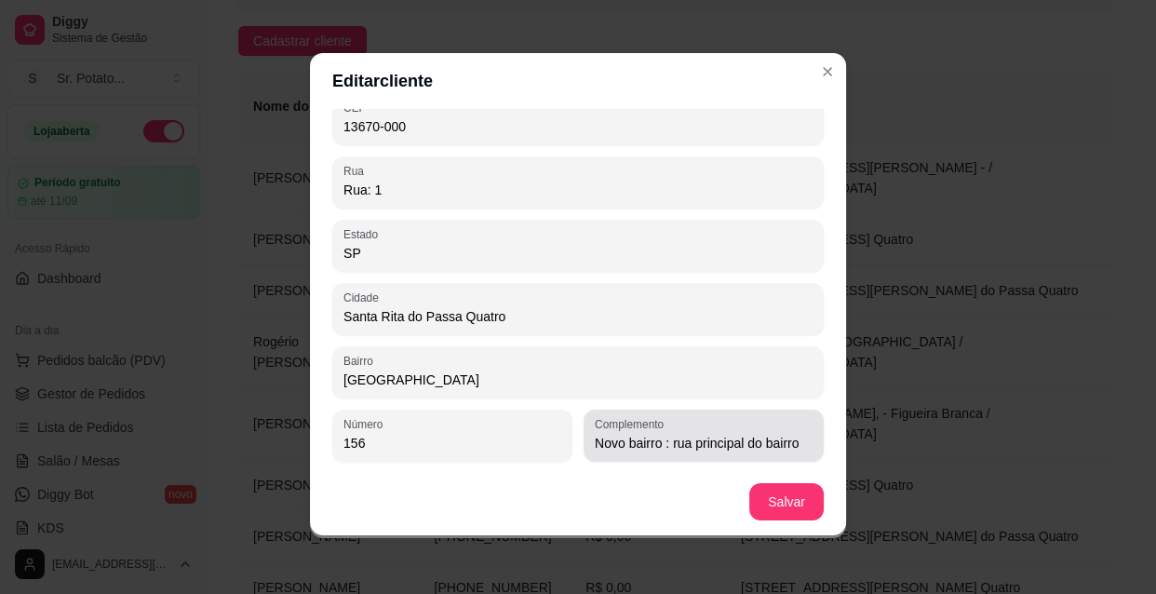
type input "Rua: 1"
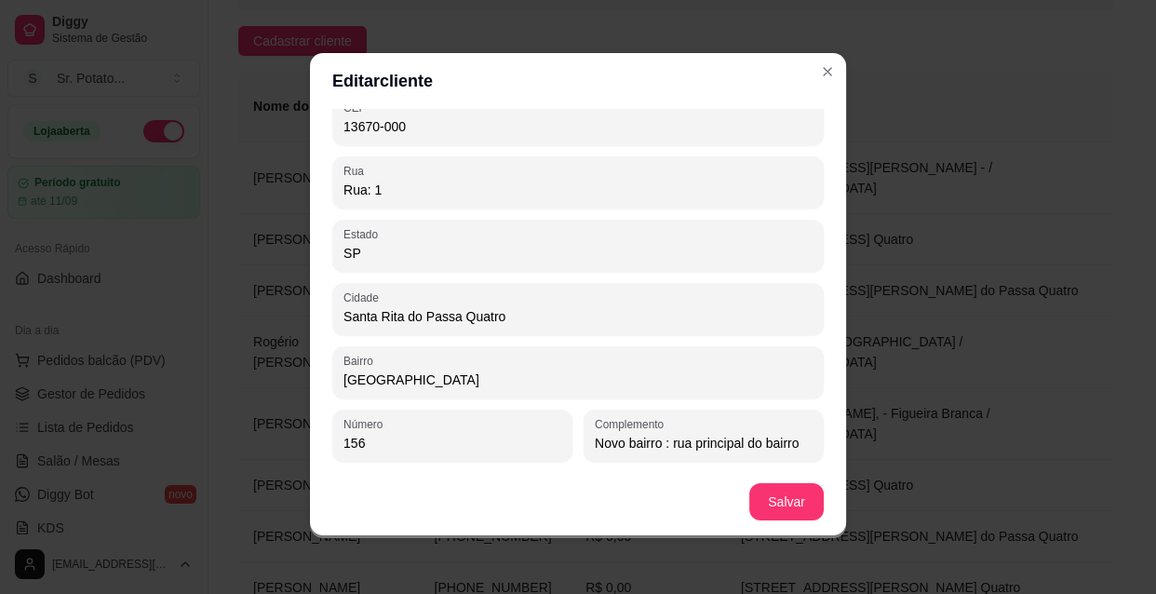
click at [662, 440] on input "Novo bairro : rua principal do bairro" at bounding box center [704, 443] width 218 height 19
click at [665, 440] on input "Novo bairro : rua principal do bairro" at bounding box center [704, 443] width 218 height 19
type input "Novo bairro : Rua principal do bairro"
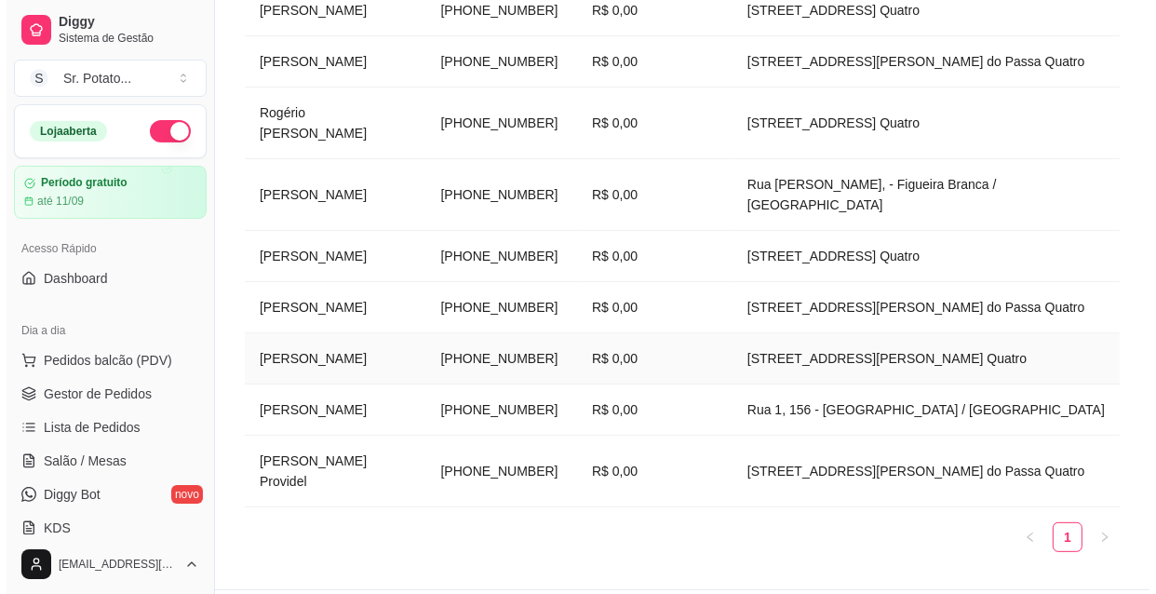
scroll to position [507, 0]
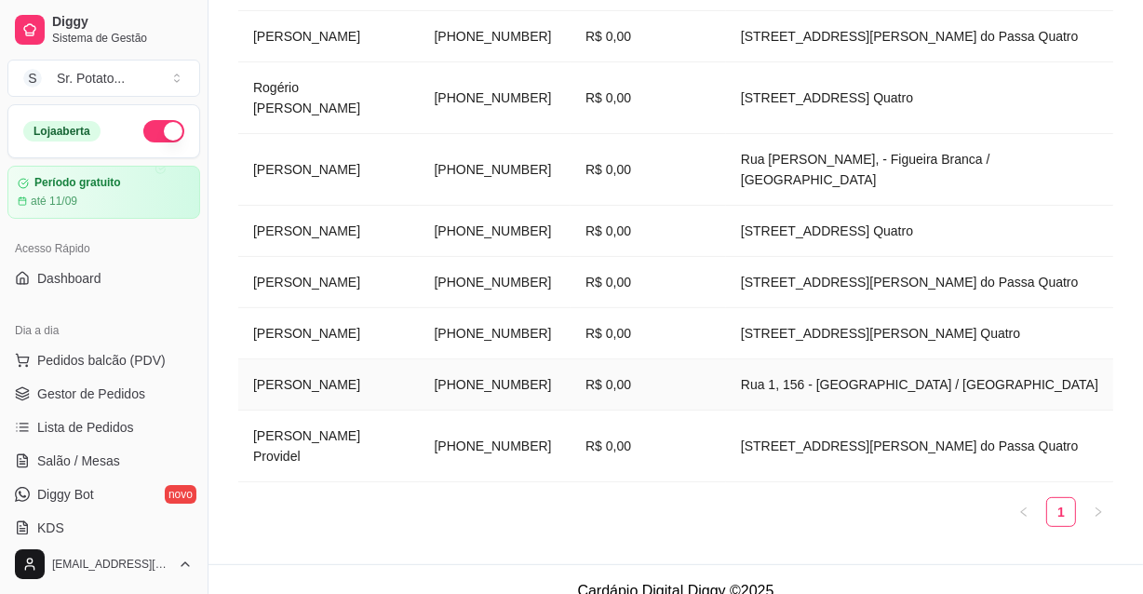
click at [830, 380] on td "Rua 1, 156 - [GEOGRAPHIC_DATA] / [GEOGRAPHIC_DATA]" at bounding box center [919, 384] width 387 height 51
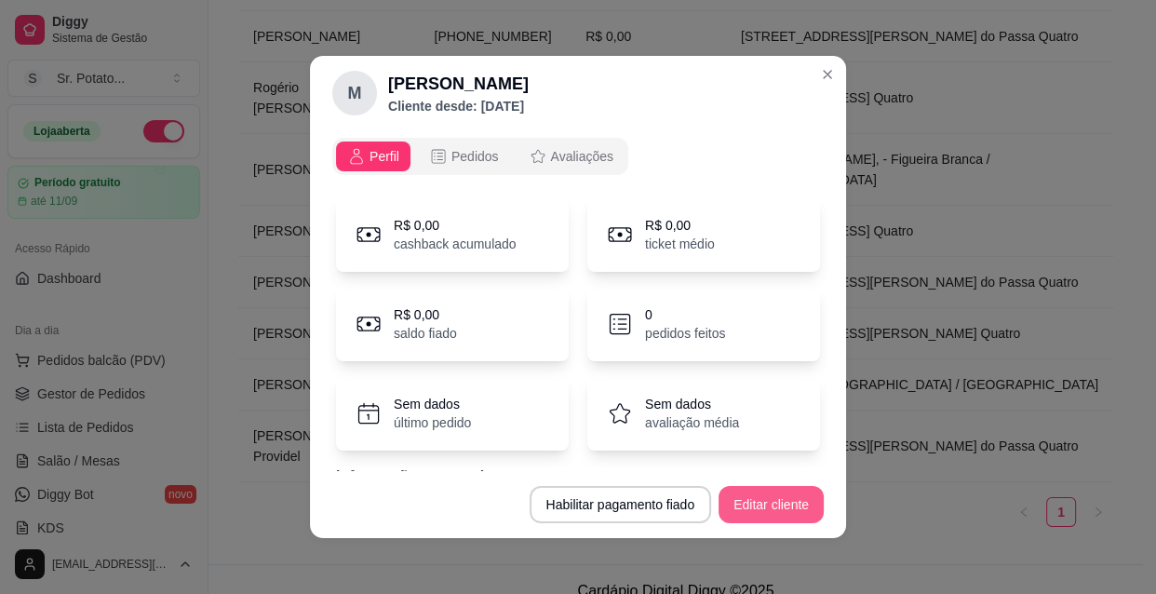
click at [774, 499] on button "Editar cliente" at bounding box center [771, 504] width 105 height 37
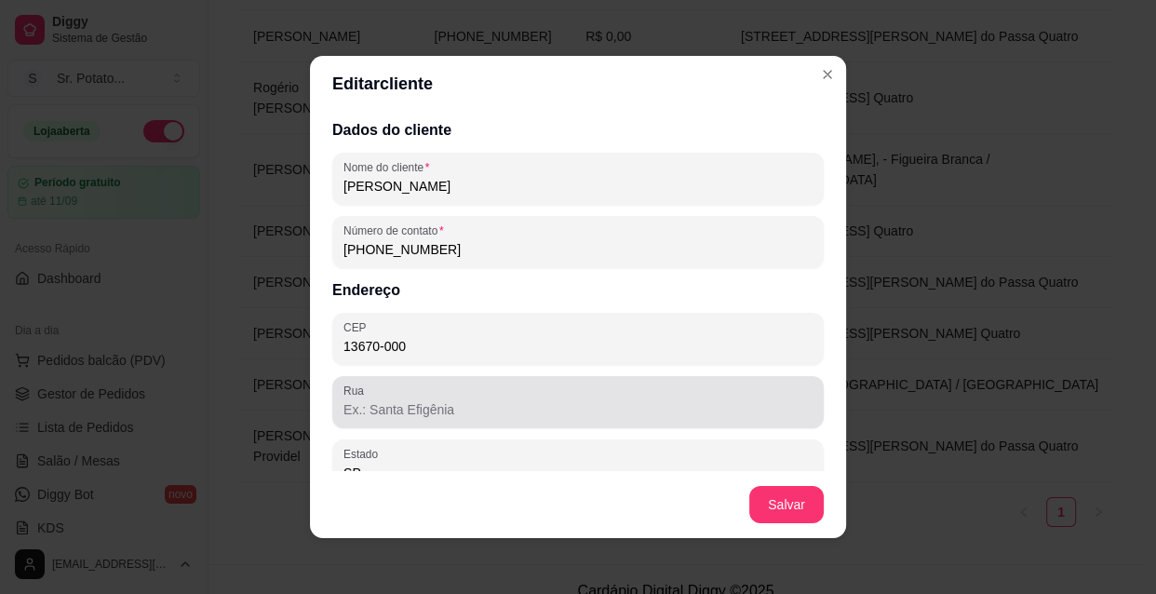
click at [476, 405] on input "Rua" at bounding box center [578, 409] width 469 height 19
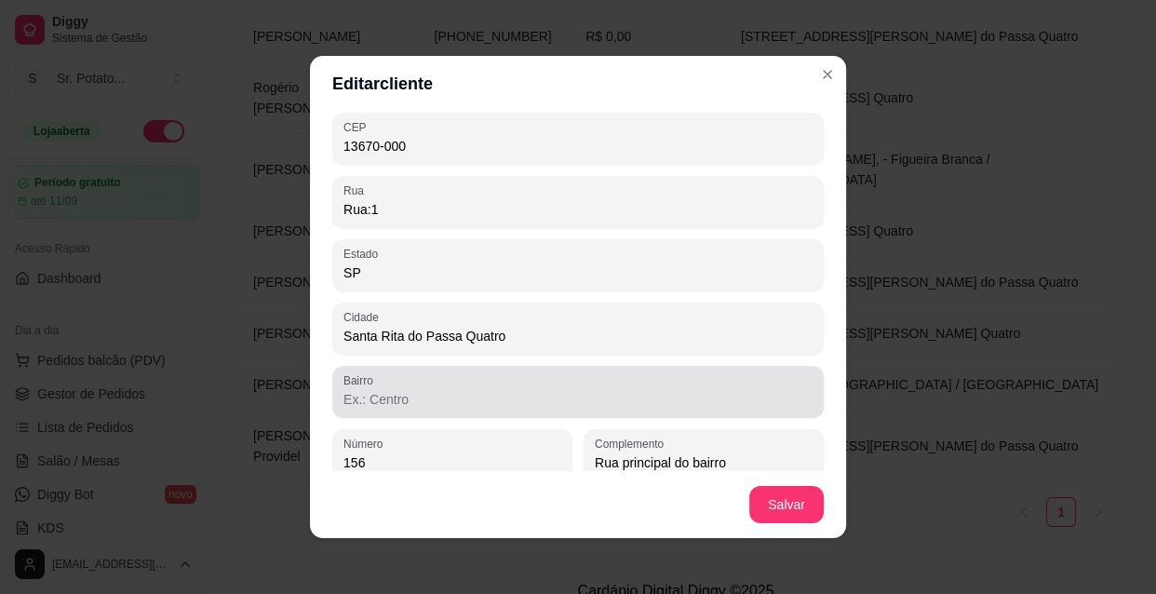
scroll to position [217, 0]
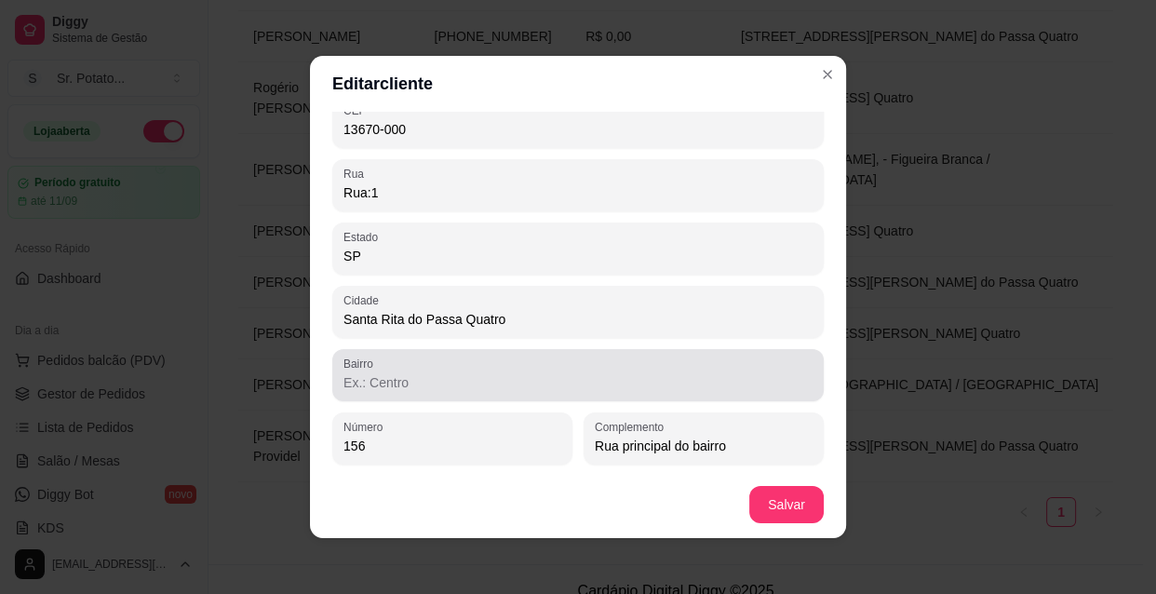
type input "Rua:1"
click at [446, 376] on input "Bairro" at bounding box center [578, 382] width 469 height 19
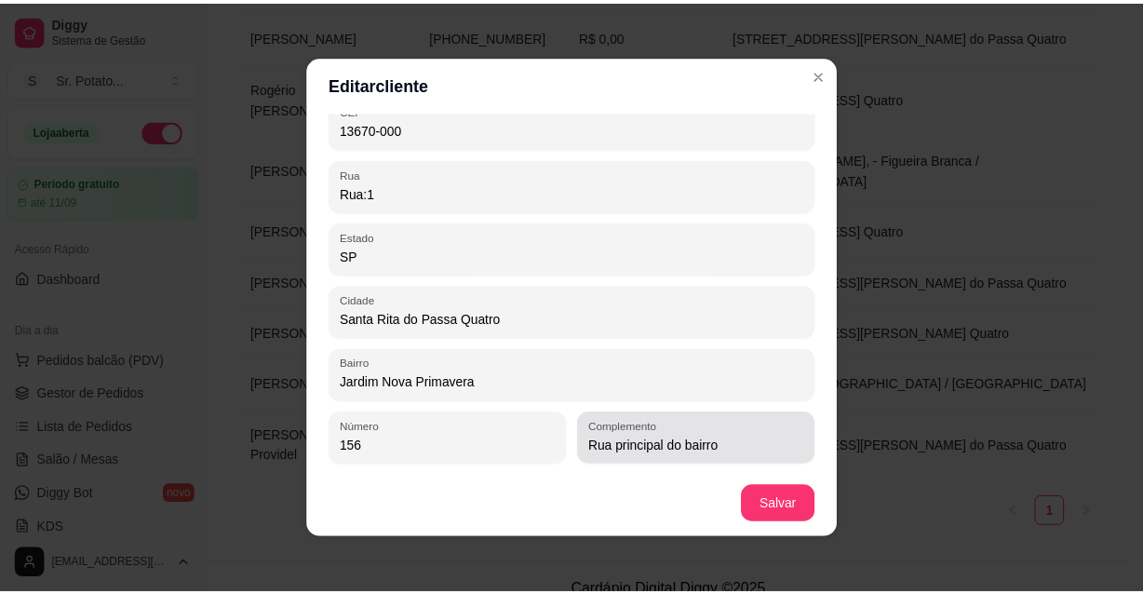
scroll to position [3, 0]
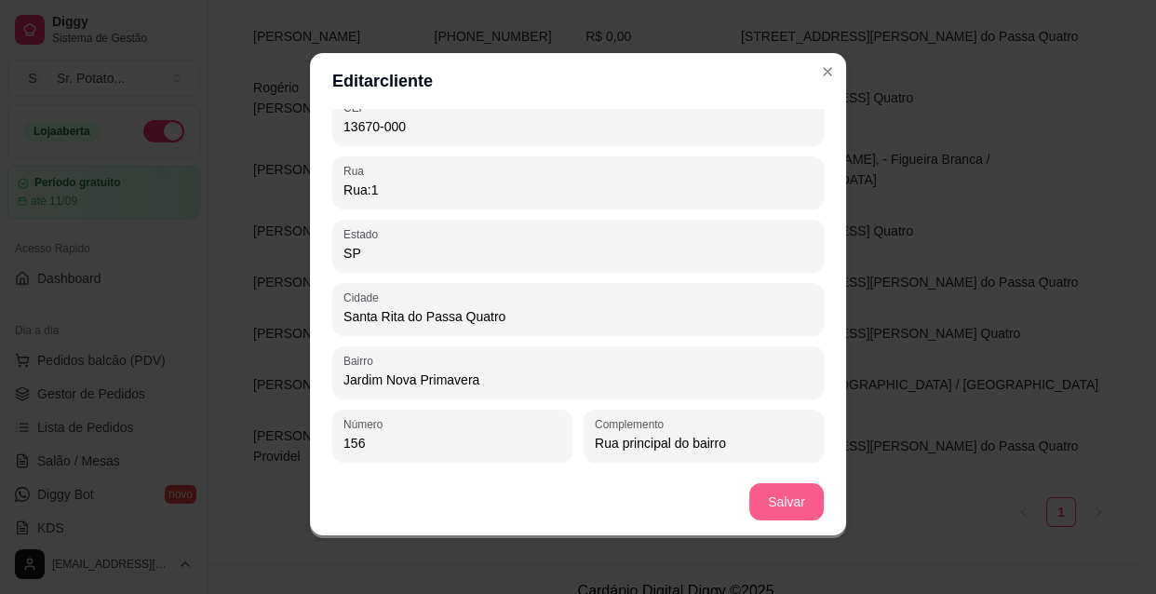
type input "Jardim Nova Primavera"
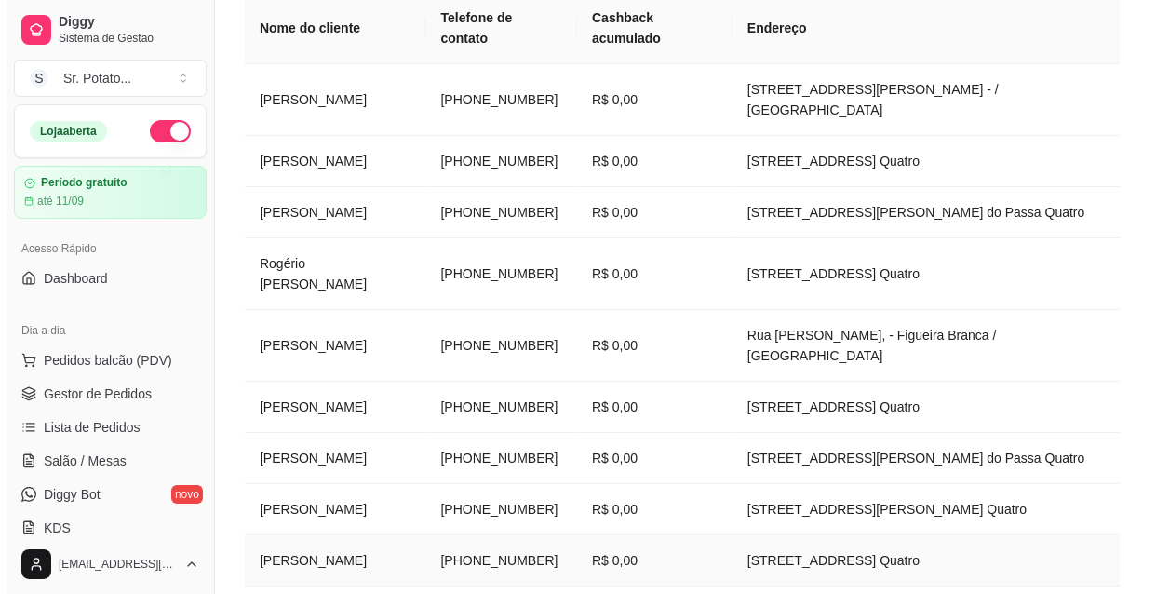
scroll to position [84, 0]
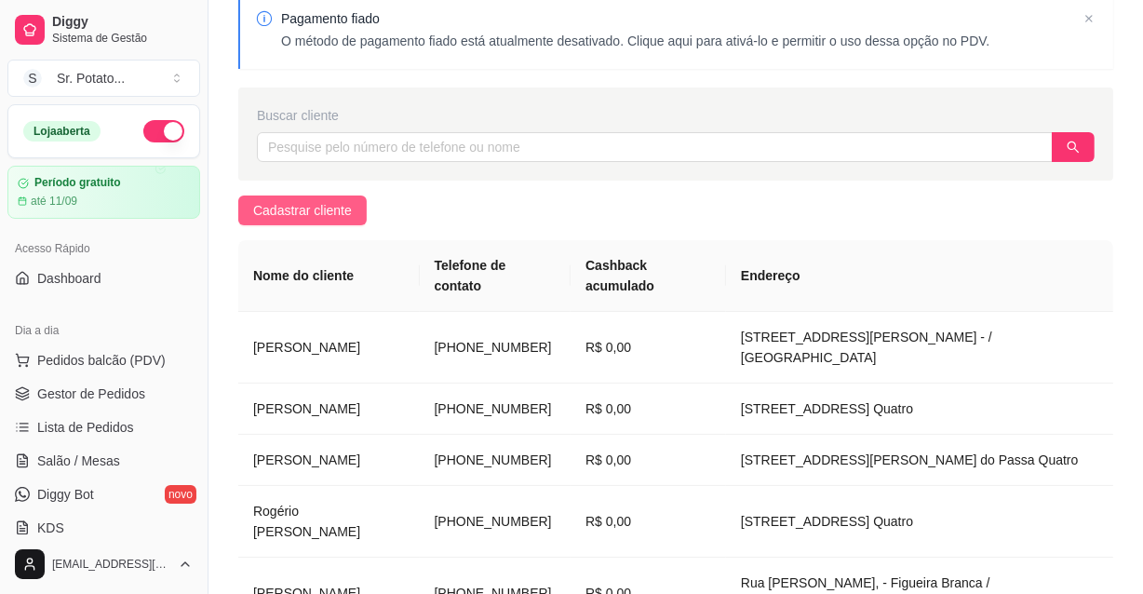
click at [331, 209] on span "Cadastrar cliente" at bounding box center [302, 210] width 99 height 20
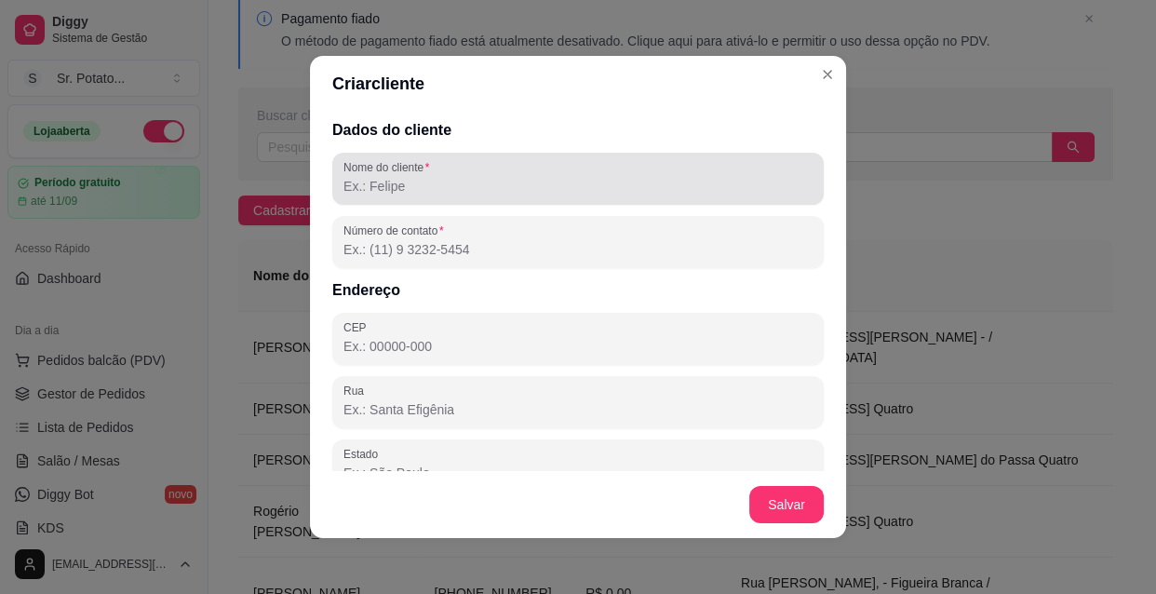
click at [395, 191] on input "Nome do cliente" at bounding box center [578, 186] width 469 height 19
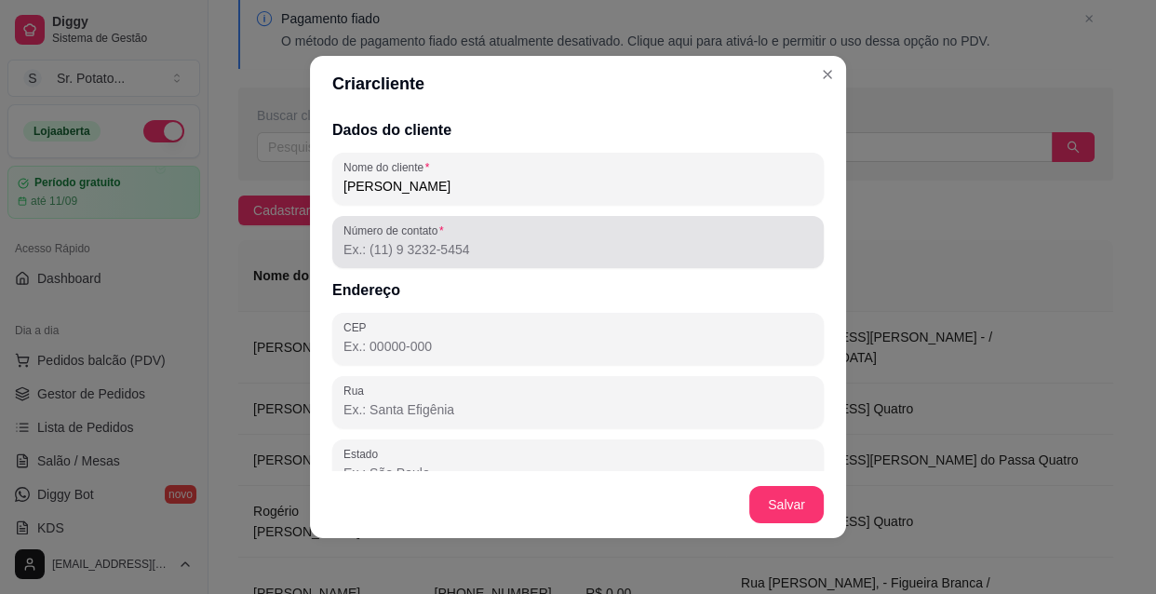
type input "[PERSON_NAME]"
click at [452, 257] on input "Número de contato" at bounding box center [578, 249] width 469 height 19
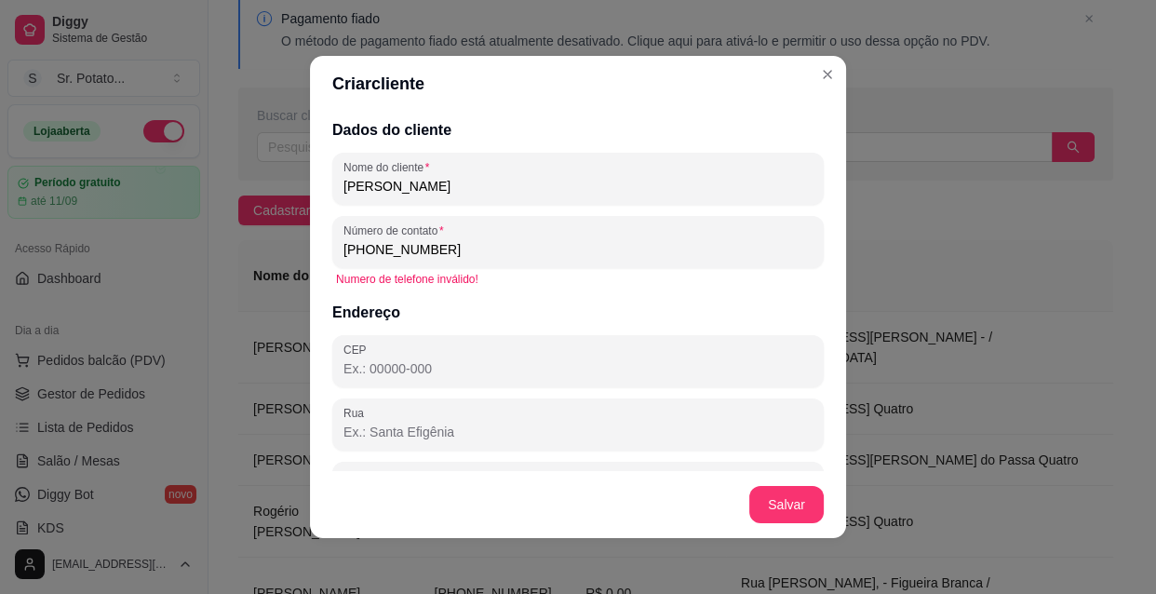
click at [366, 248] on input "[PHONE_NUMBER]" at bounding box center [578, 249] width 469 height 19
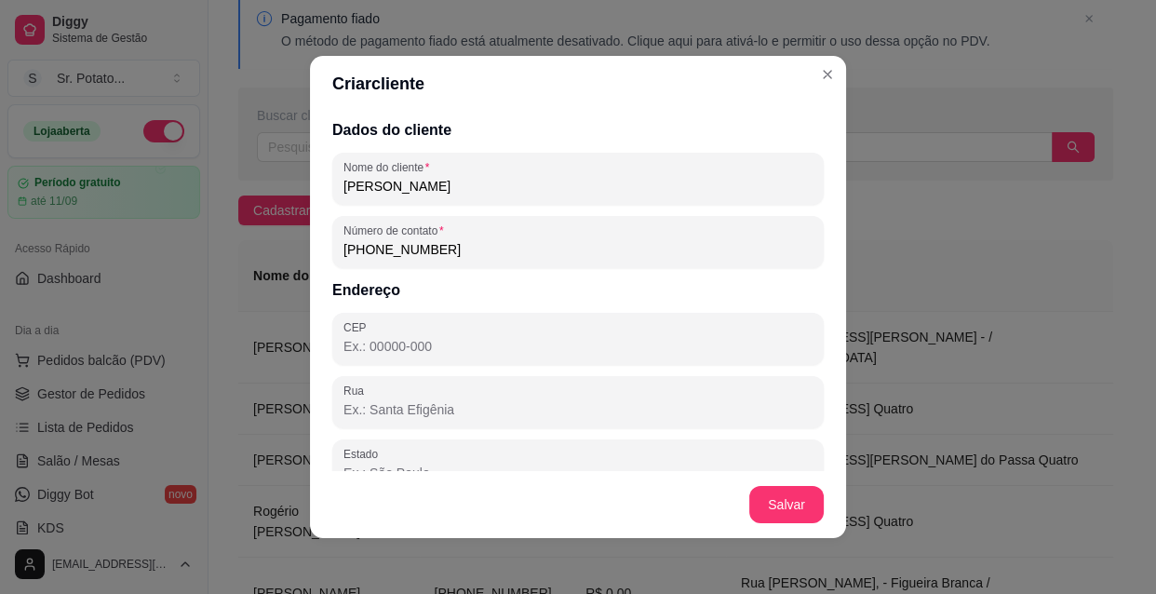
click at [371, 250] on input "[PHONE_NUMBER]" at bounding box center [578, 249] width 469 height 19
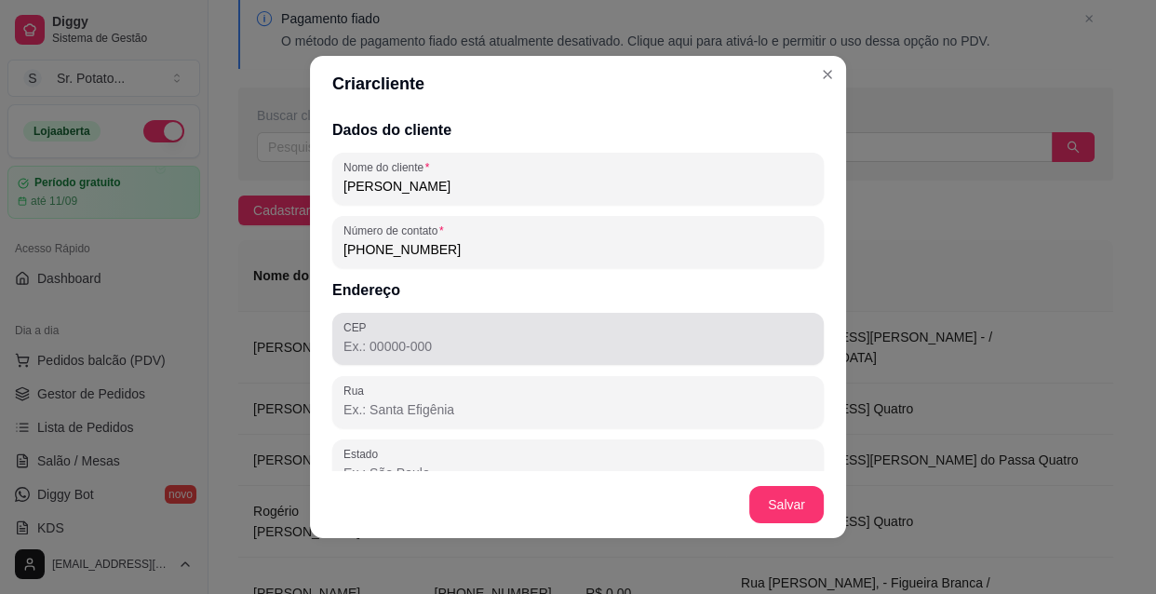
type input "[PHONE_NUMBER]"
click at [474, 351] on input "CEP" at bounding box center [578, 346] width 469 height 19
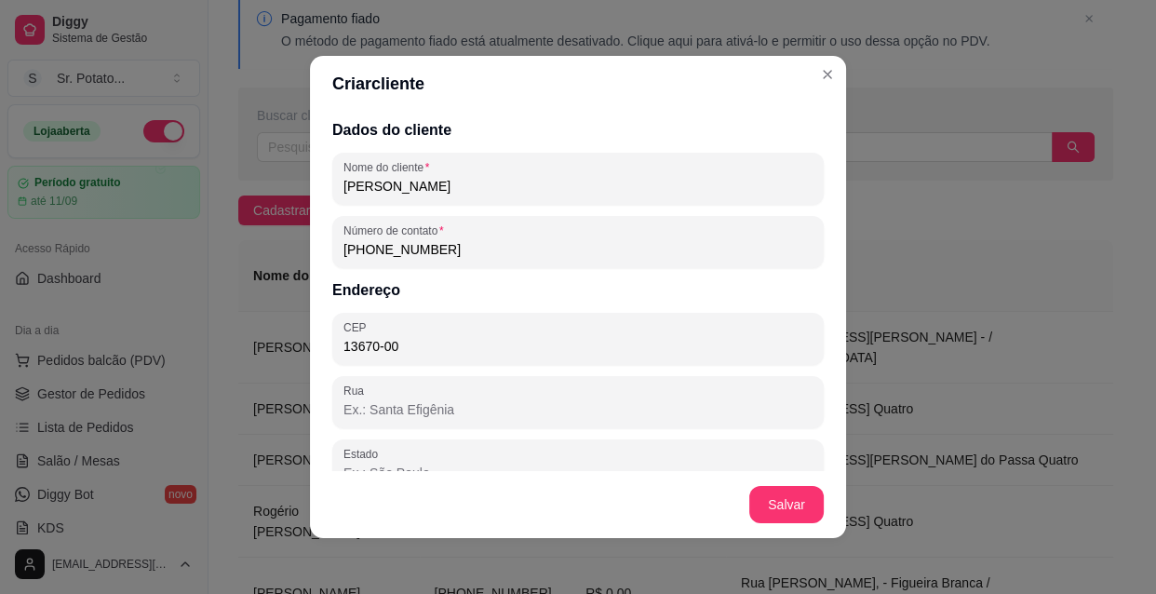
type input "13670-000"
type input "SP"
type input "Santa Rita do Passa Quatro"
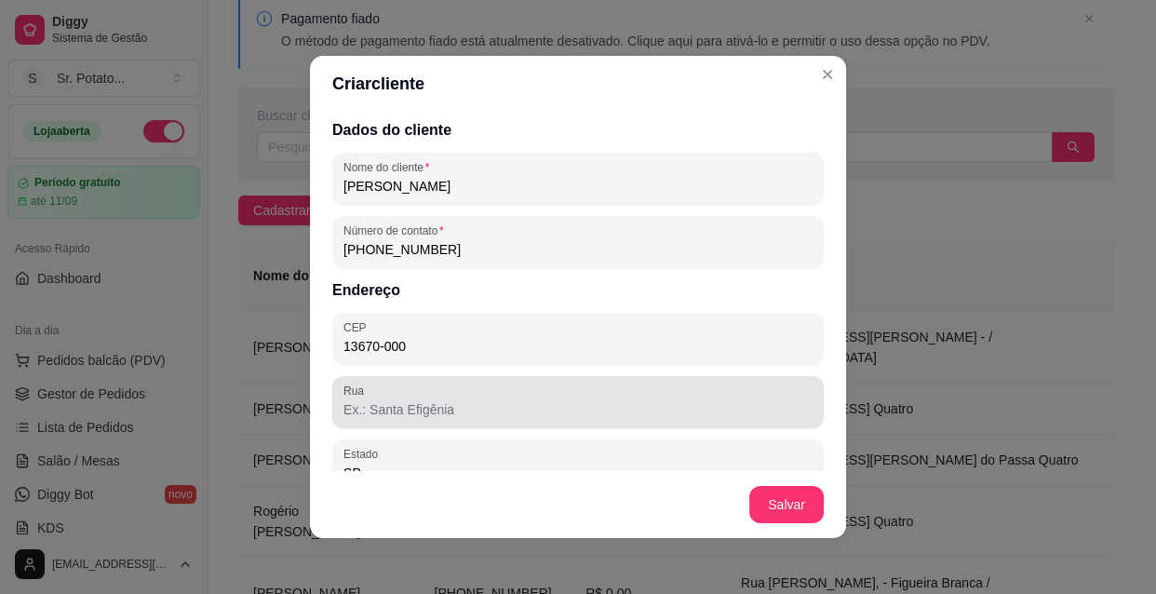
type input "13670-000"
click at [439, 403] on input "Rua" at bounding box center [578, 409] width 469 height 19
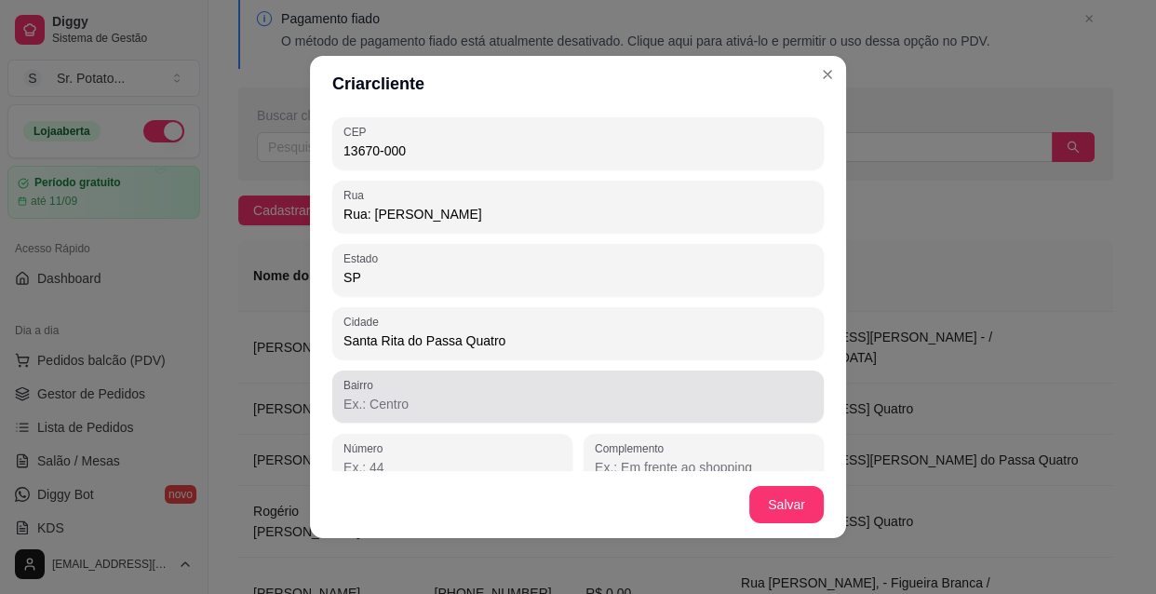
scroll to position [217, 0]
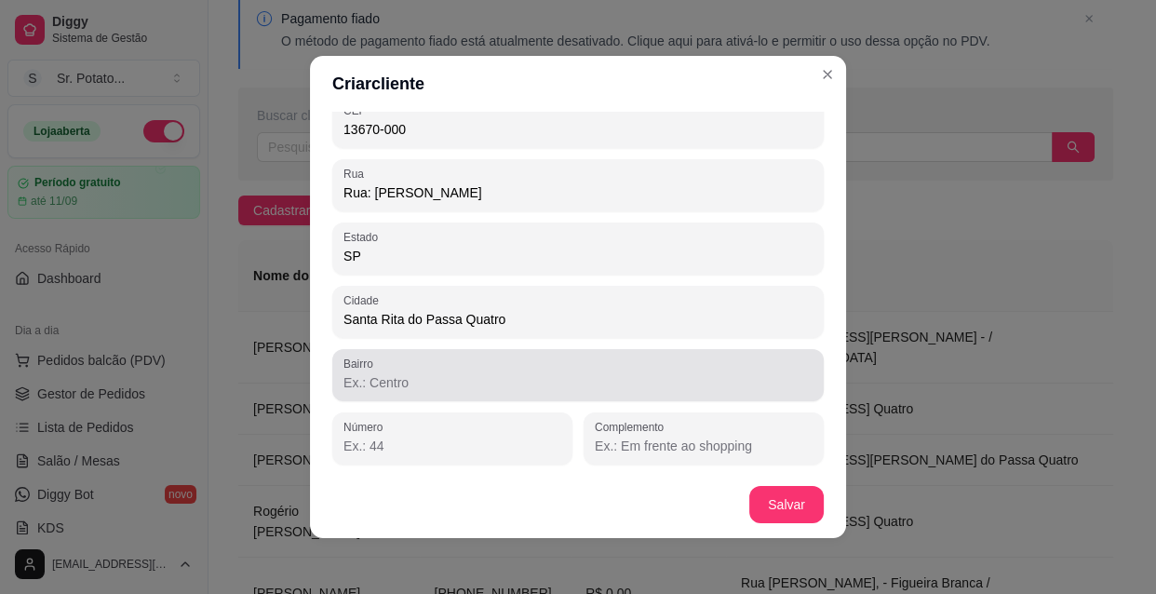
type input "Rua: [PERSON_NAME]"
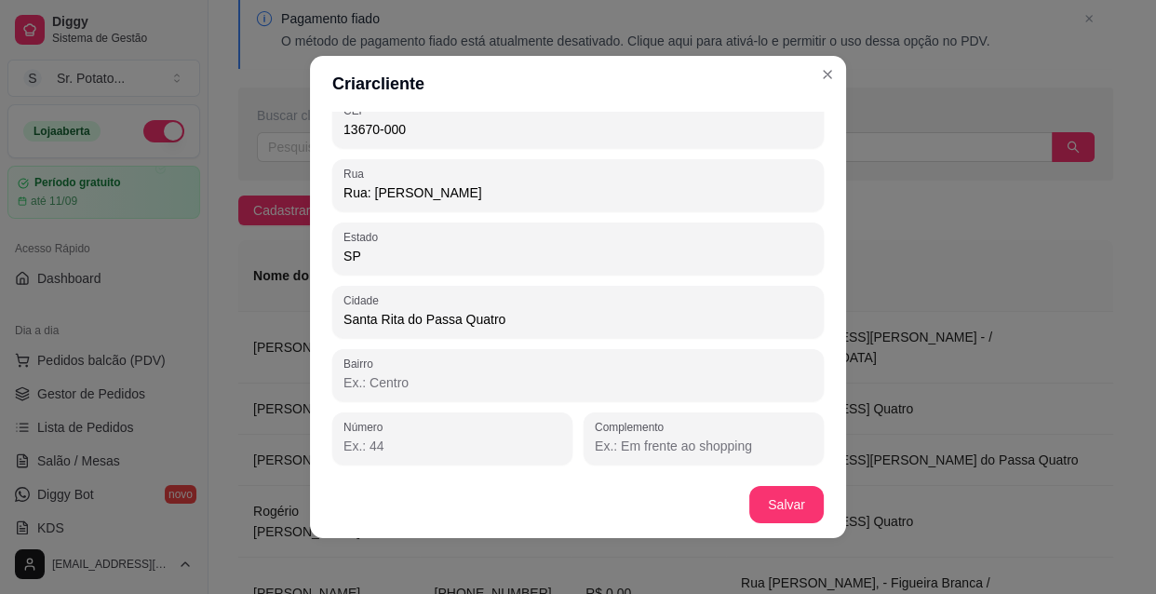
click at [435, 377] on input "Bairro" at bounding box center [578, 382] width 469 height 19
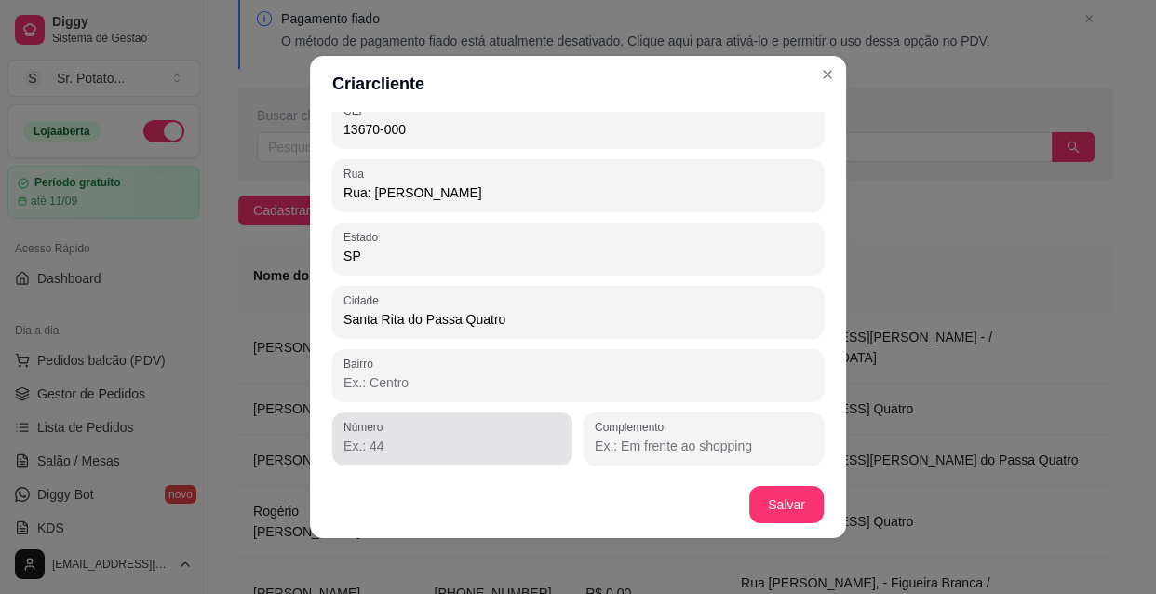
click at [439, 445] on input "Número" at bounding box center [453, 446] width 218 height 19
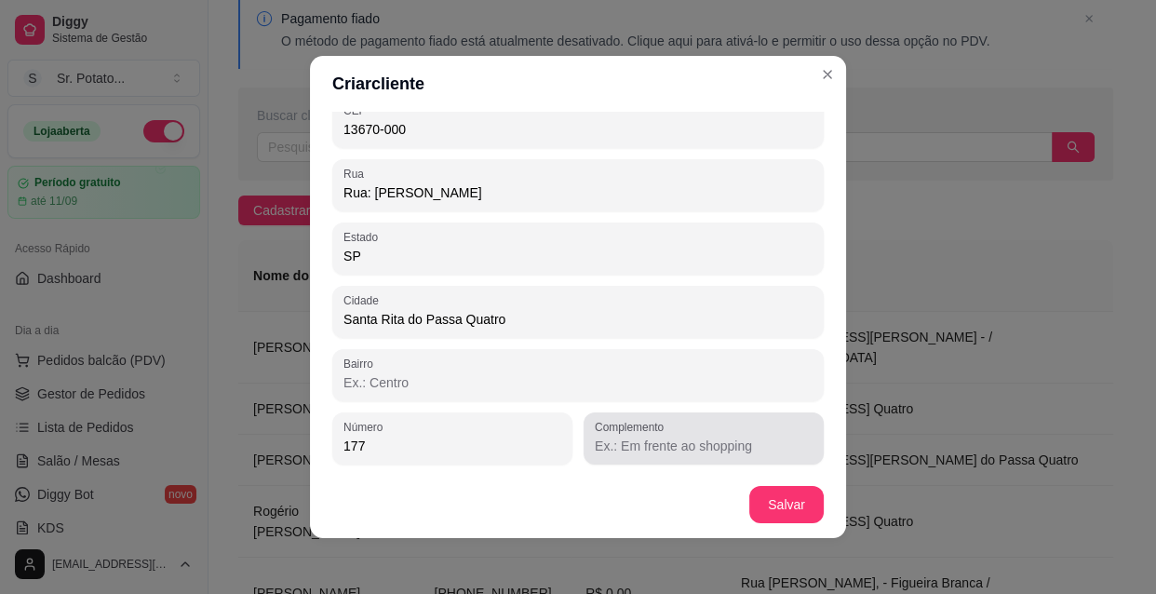
type input "177"
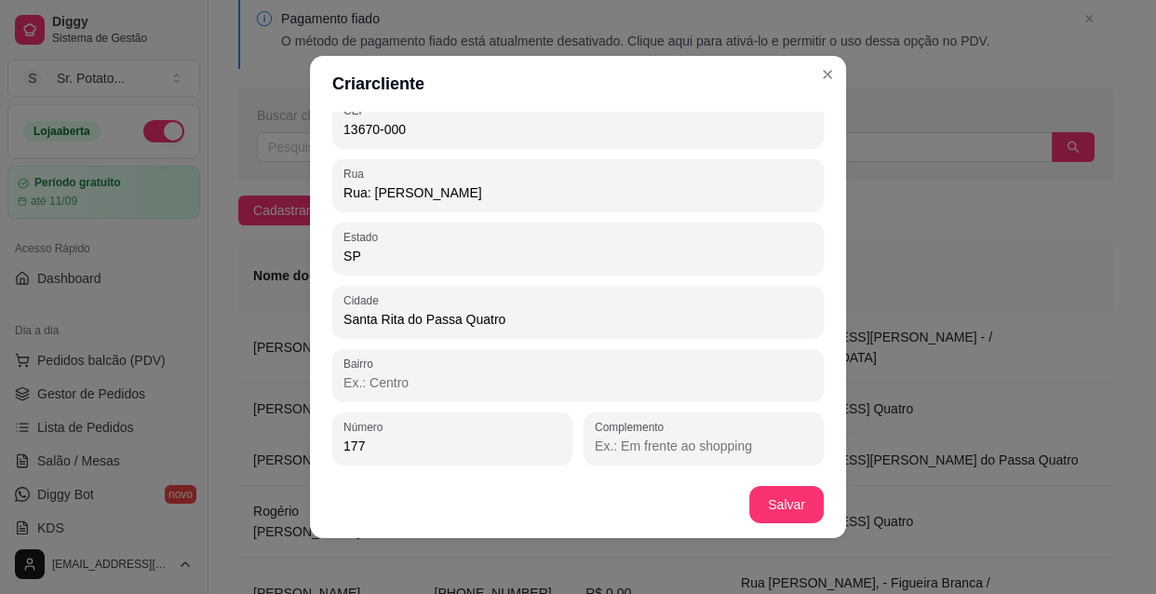
click at [595, 441] on input "Complemento" at bounding box center [704, 446] width 218 height 19
type input "Entrada pela [PERSON_NAME] portão preto"
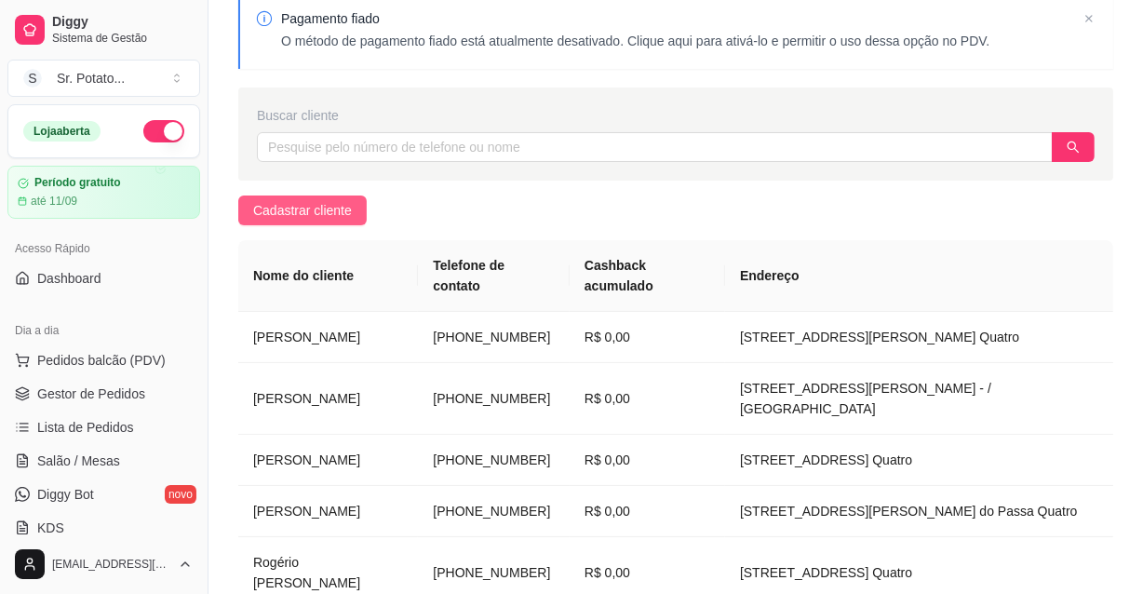
click at [332, 211] on span "Cadastrar cliente" at bounding box center [302, 210] width 99 height 20
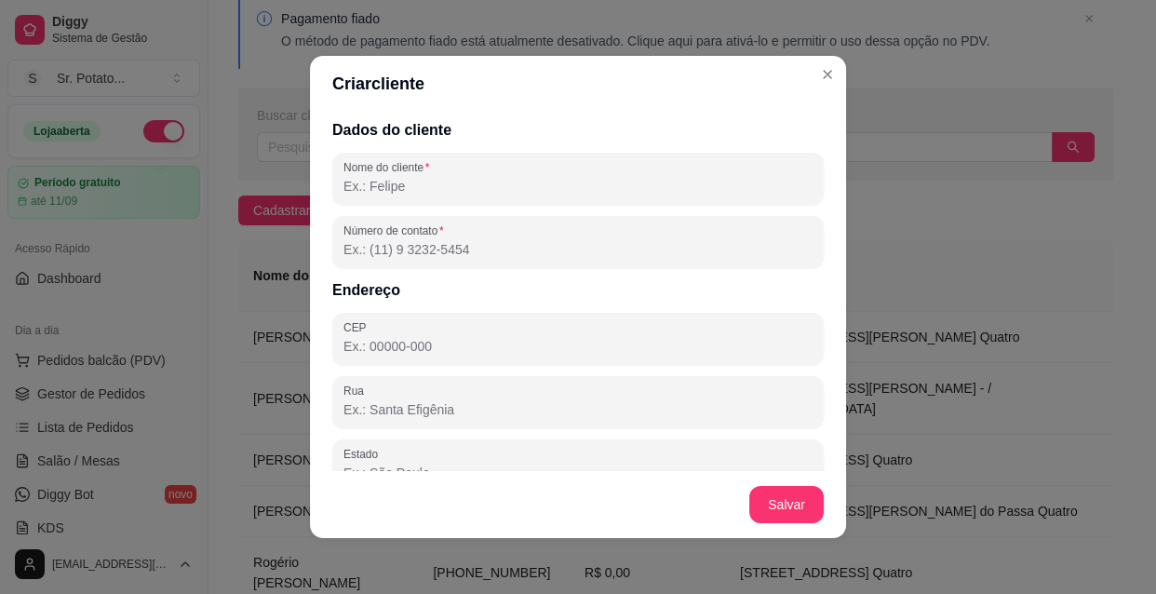
click at [344, 186] on input "Nome do cliente" at bounding box center [578, 186] width 469 height 19
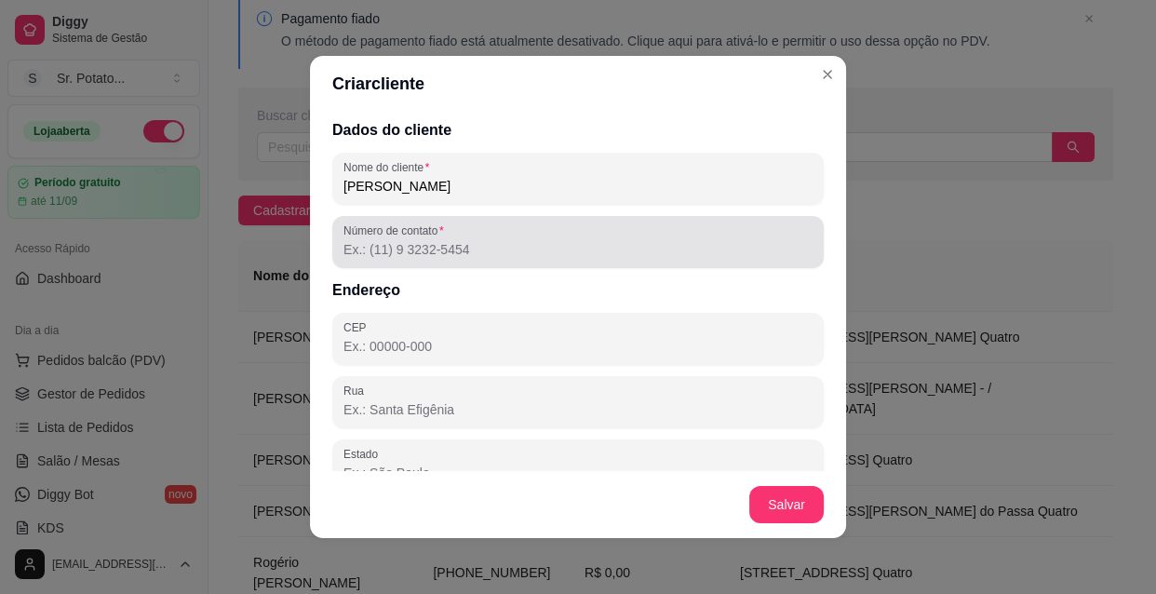
type input "[PERSON_NAME]"
click at [447, 240] on input "Número de contato" at bounding box center [578, 249] width 469 height 19
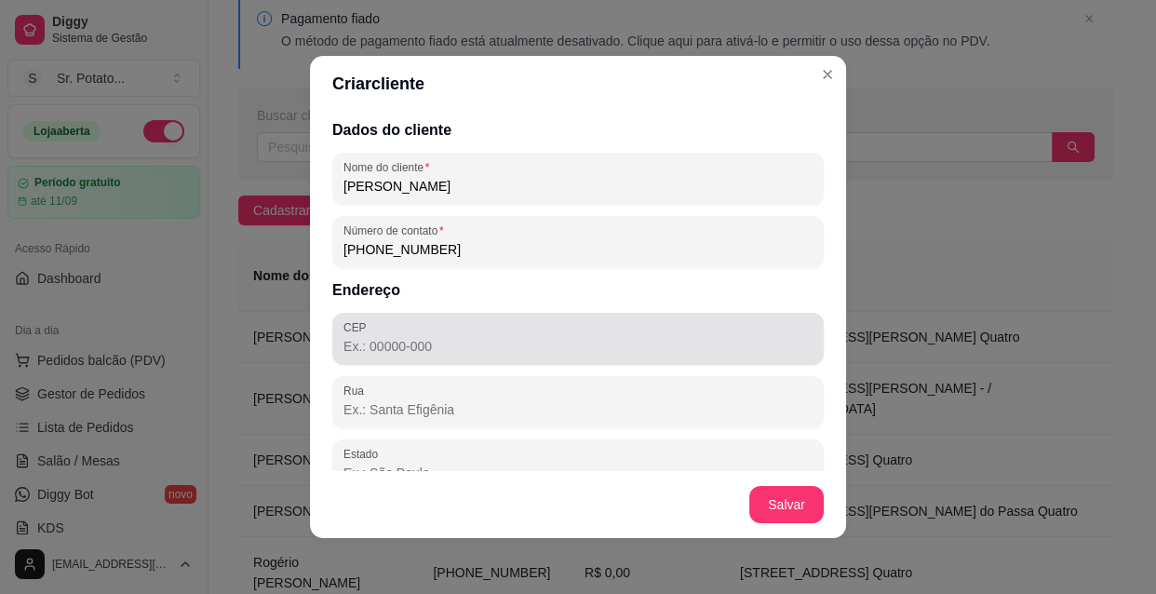
type input "[PHONE_NUMBER]"
click at [391, 327] on div at bounding box center [578, 338] width 469 height 37
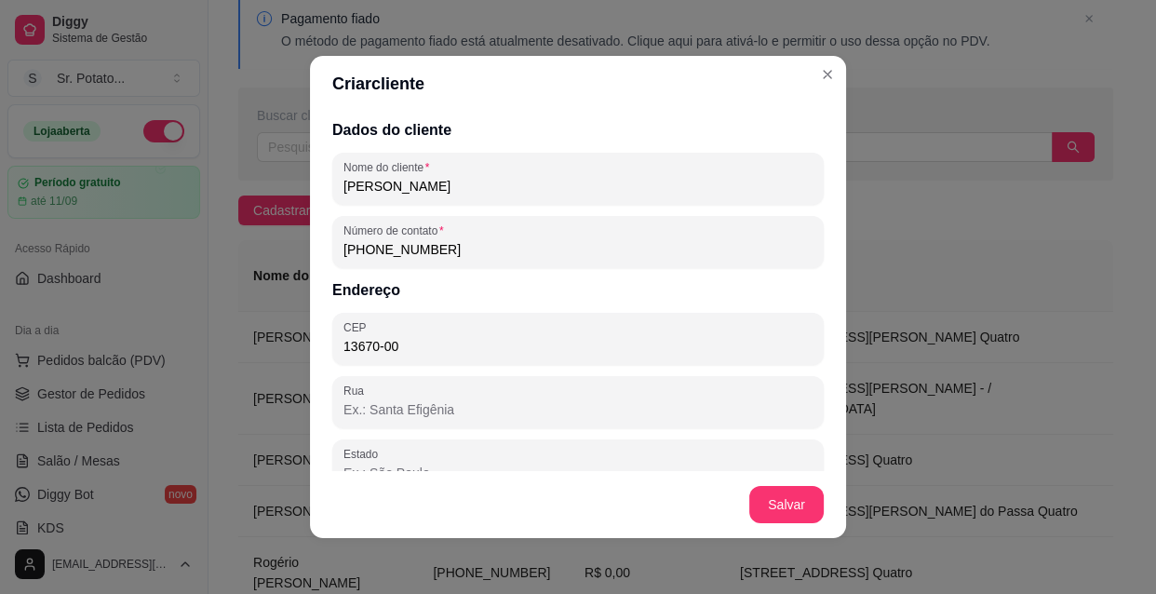
type input "13670-000"
type input "SP"
type input "Santa Rita do Passa Quatro"
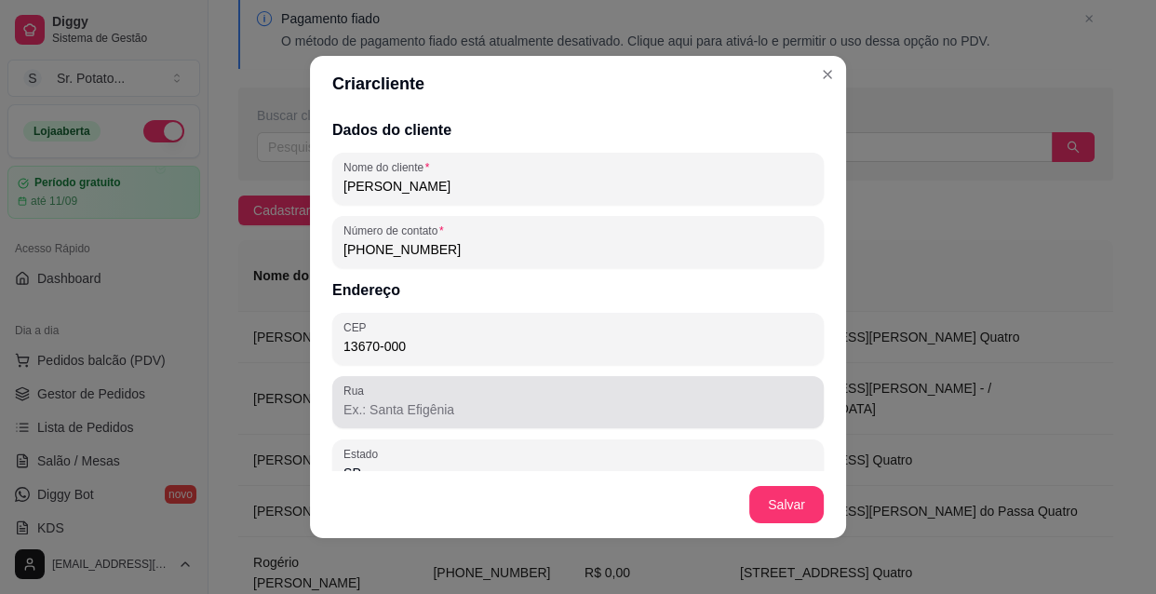
type input "13670-000"
click at [384, 394] on div at bounding box center [578, 402] width 469 height 37
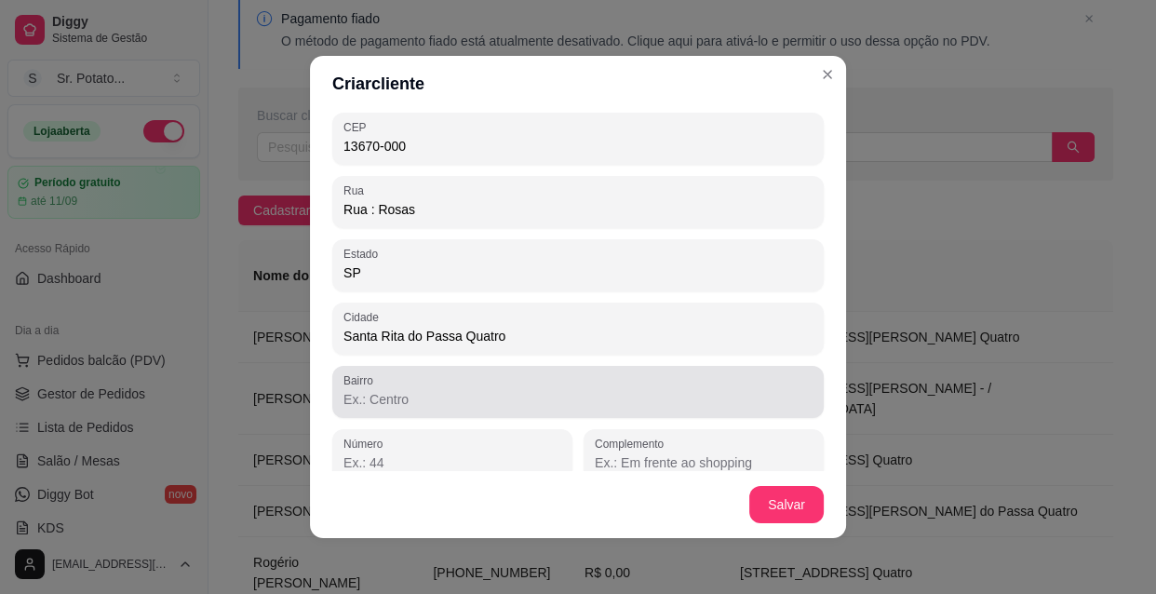
scroll to position [217, 0]
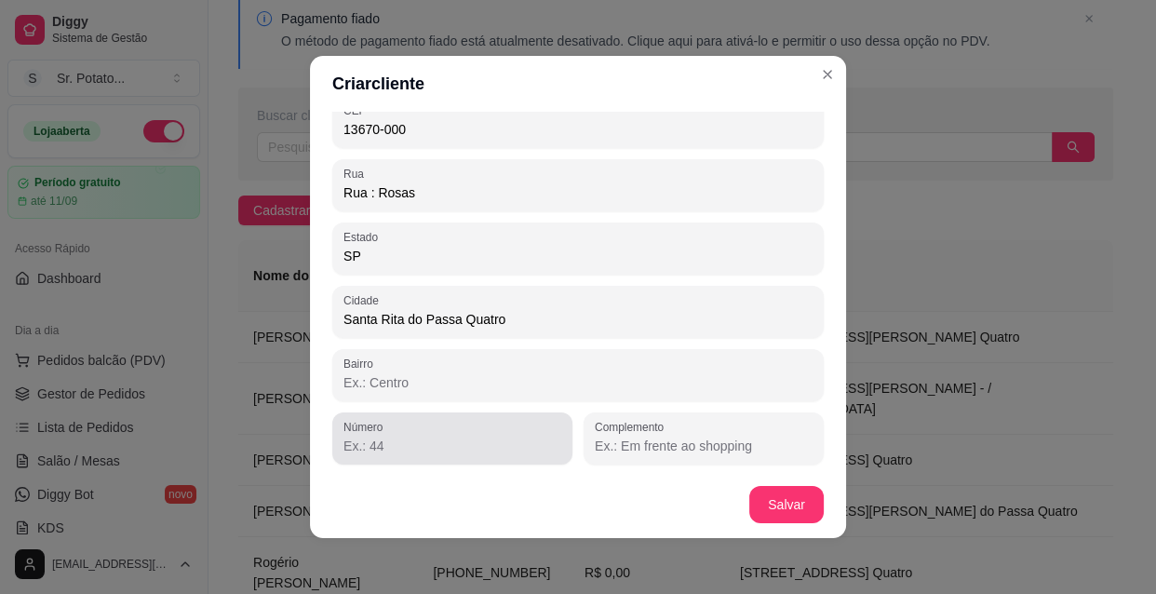
type input "Rua : Rosas"
click at [404, 432] on div at bounding box center [453, 438] width 218 height 37
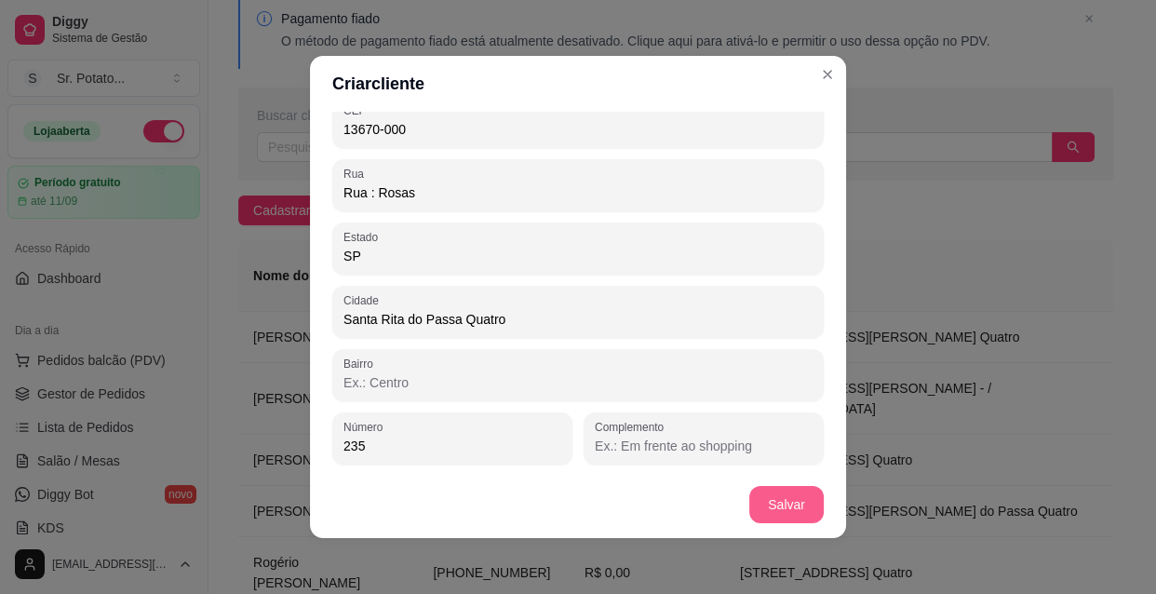
type input "235"
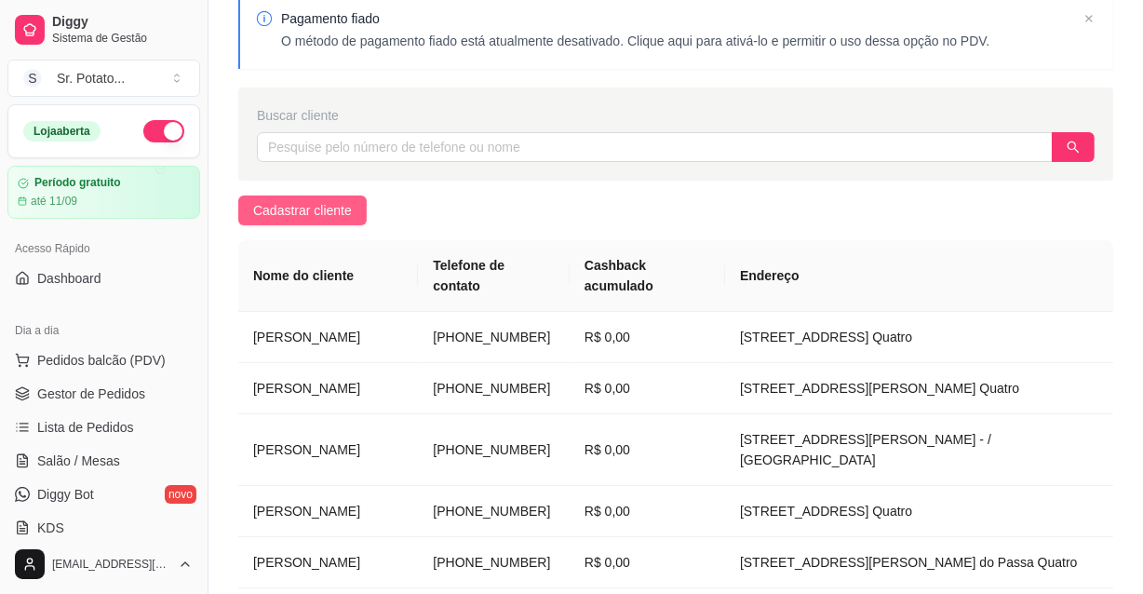
click at [317, 210] on span "Cadastrar cliente" at bounding box center [302, 210] width 99 height 20
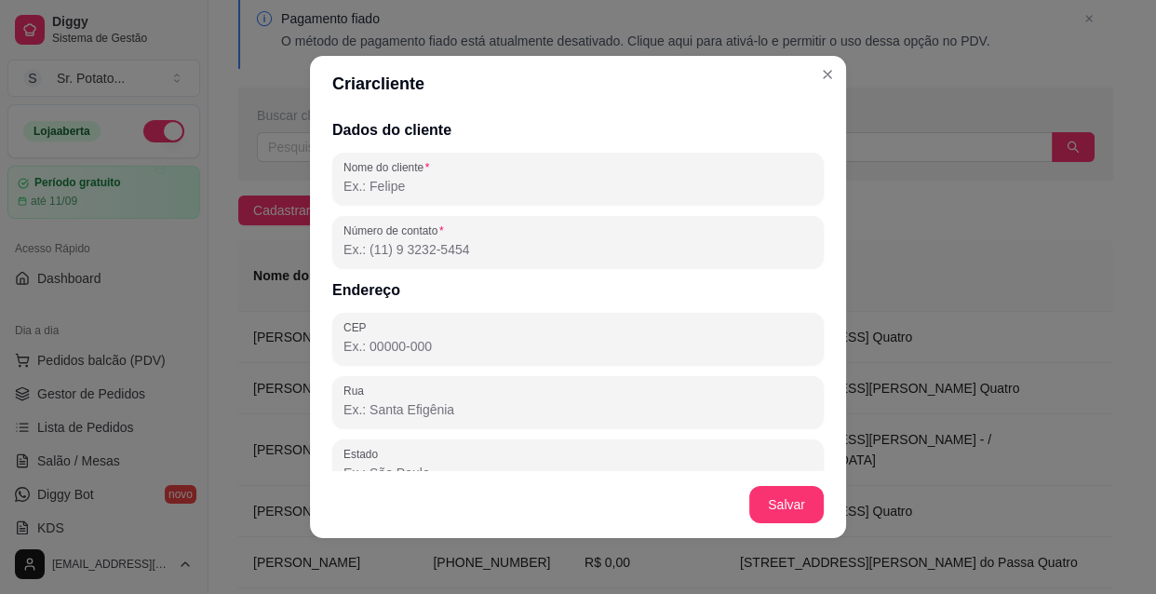
click at [369, 189] on input "Nome do cliente" at bounding box center [578, 186] width 469 height 19
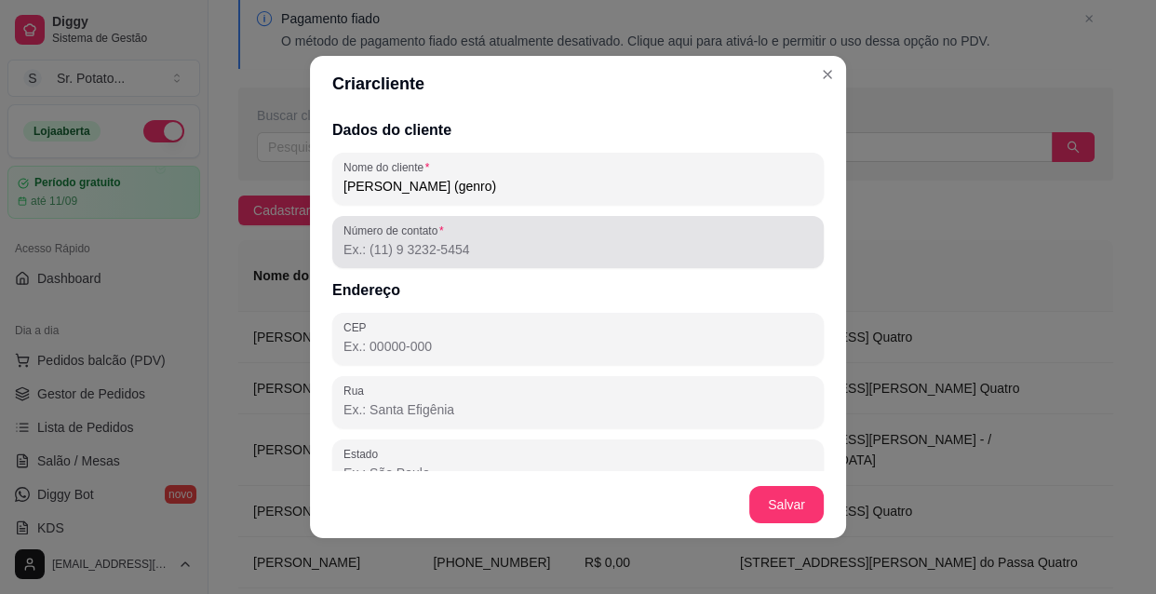
type input "[PERSON_NAME] (genro)"
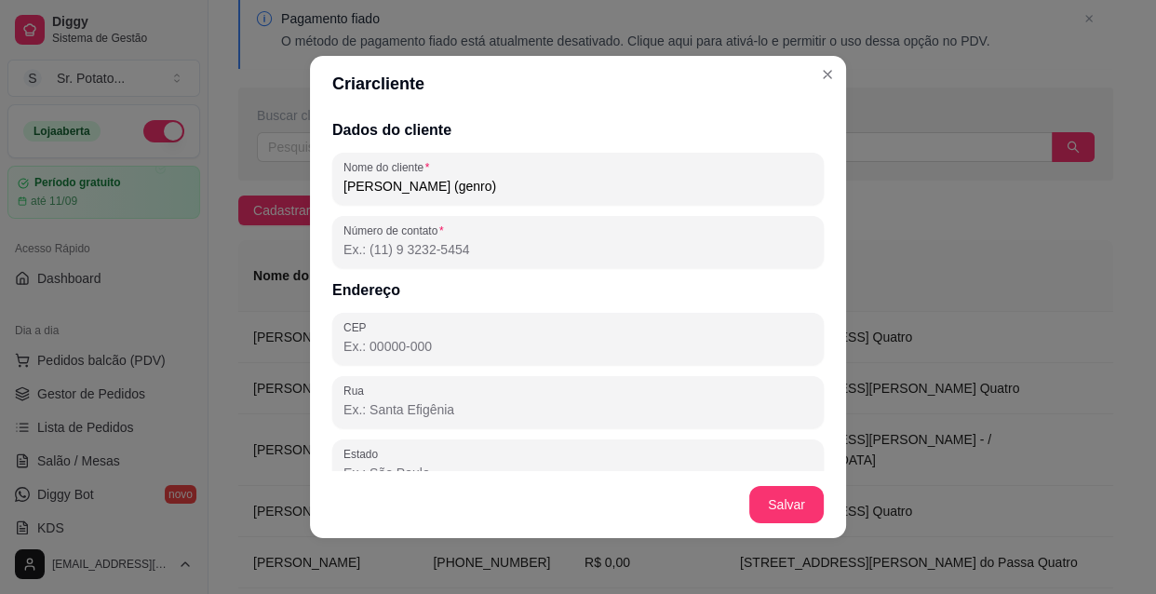
click at [510, 251] on input "Número de contato" at bounding box center [578, 249] width 469 height 19
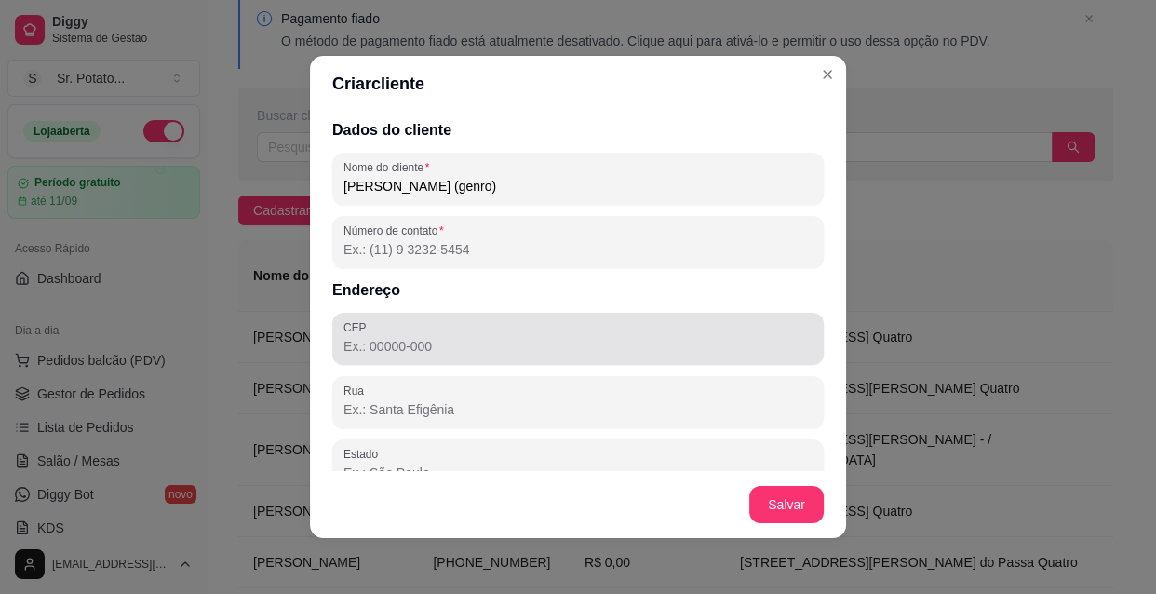
click at [478, 326] on div at bounding box center [578, 338] width 469 height 37
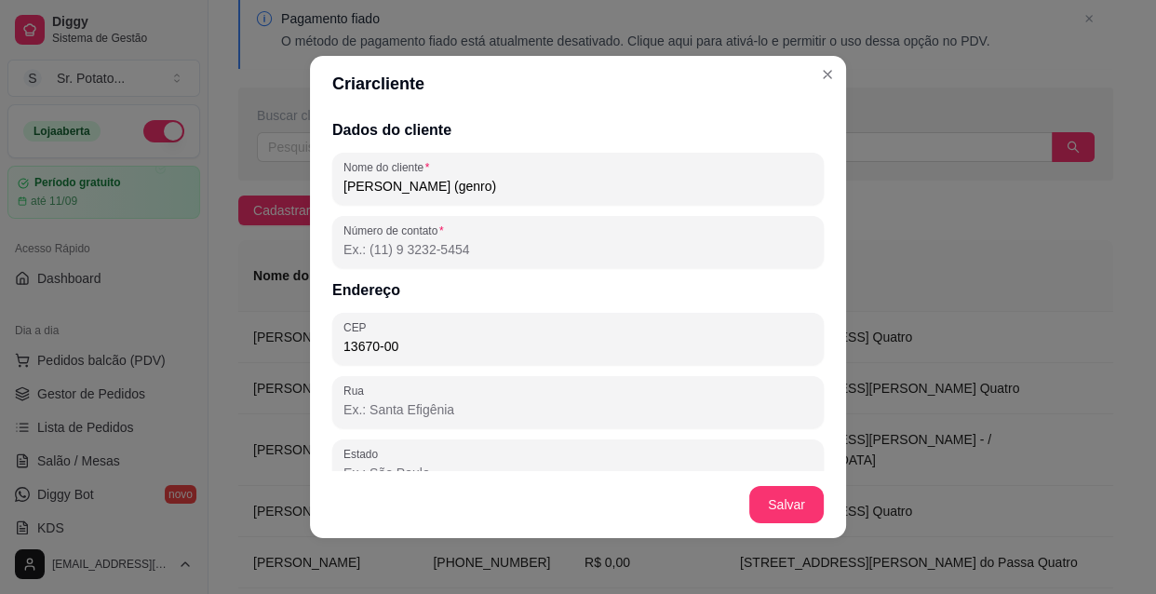
type input "13670-000"
type input "SP"
type input "Santa Rita do Passa Quatro"
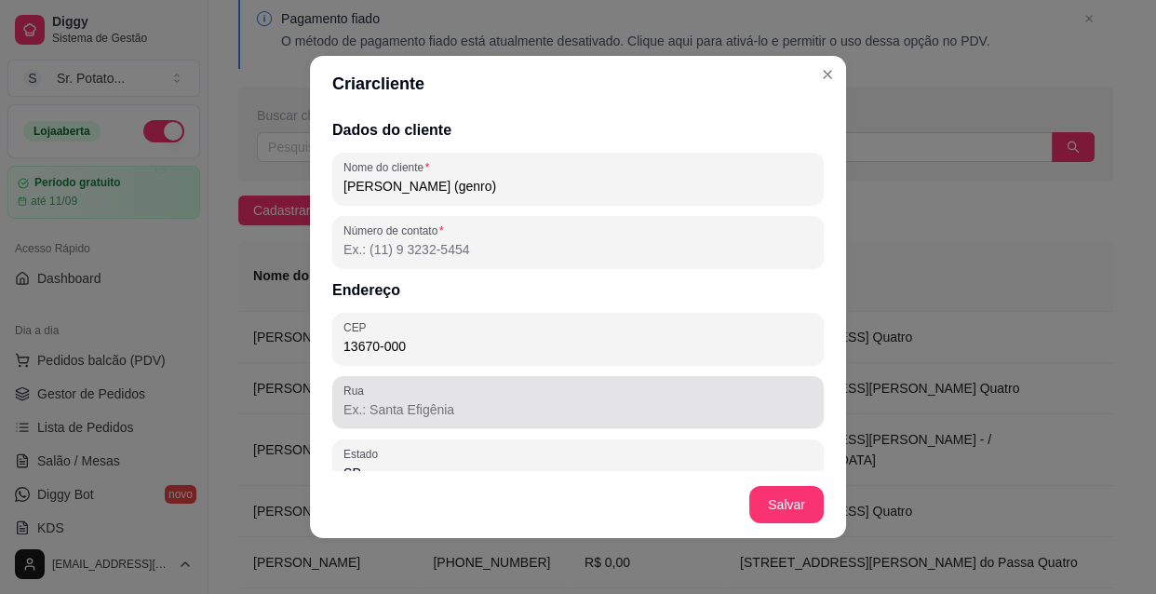
type input "13670-000"
click at [458, 404] on input "Rua" at bounding box center [578, 409] width 469 height 19
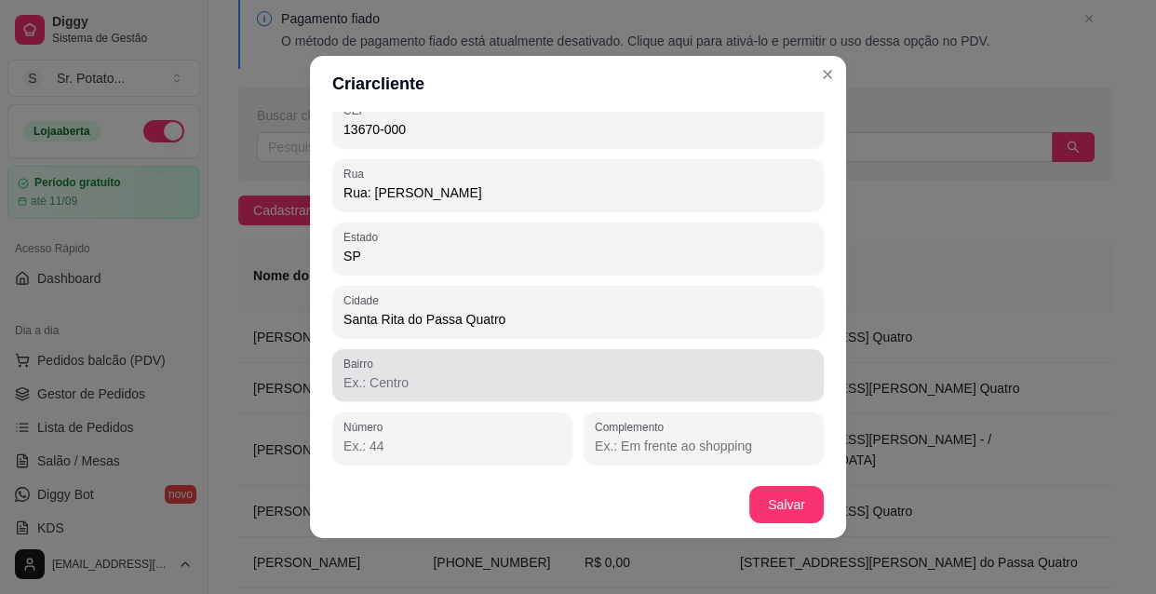
type input "Rua: [PERSON_NAME]"
click at [458, 389] on input "Bairro" at bounding box center [578, 382] width 469 height 19
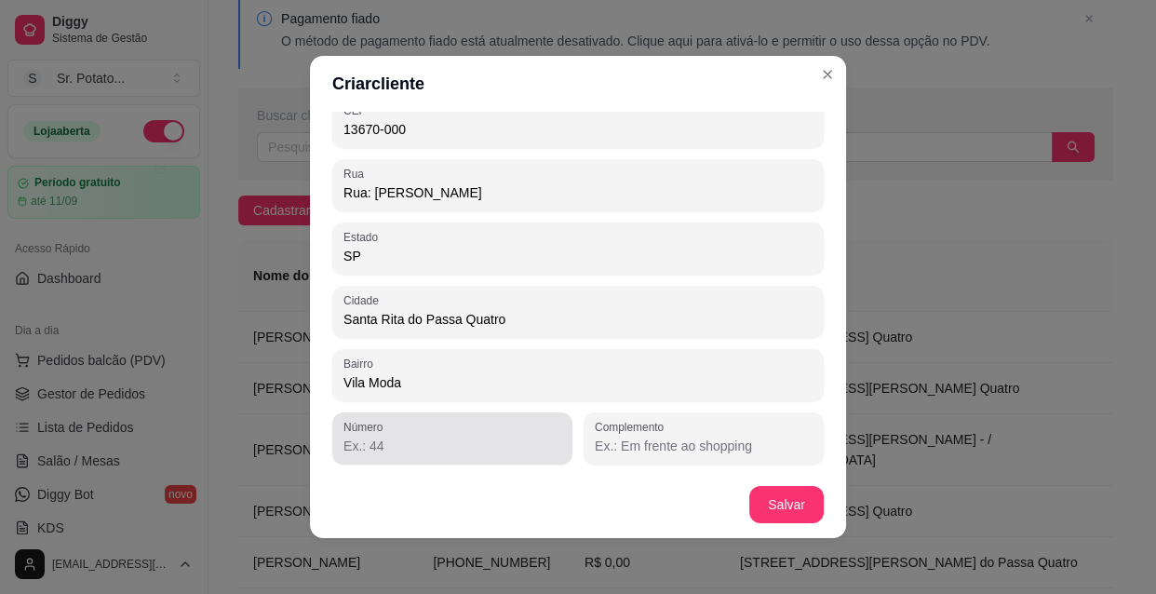
type input "Vila Moda"
click at [437, 434] on div at bounding box center [453, 438] width 218 height 37
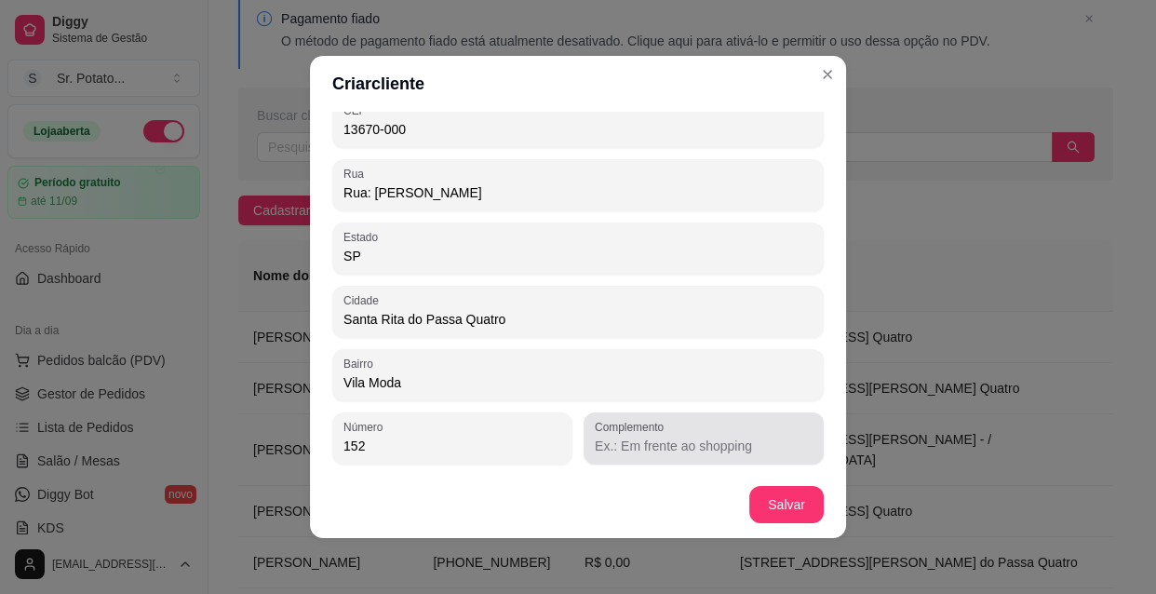
type input "152"
click at [652, 455] on div at bounding box center [704, 438] width 218 height 37
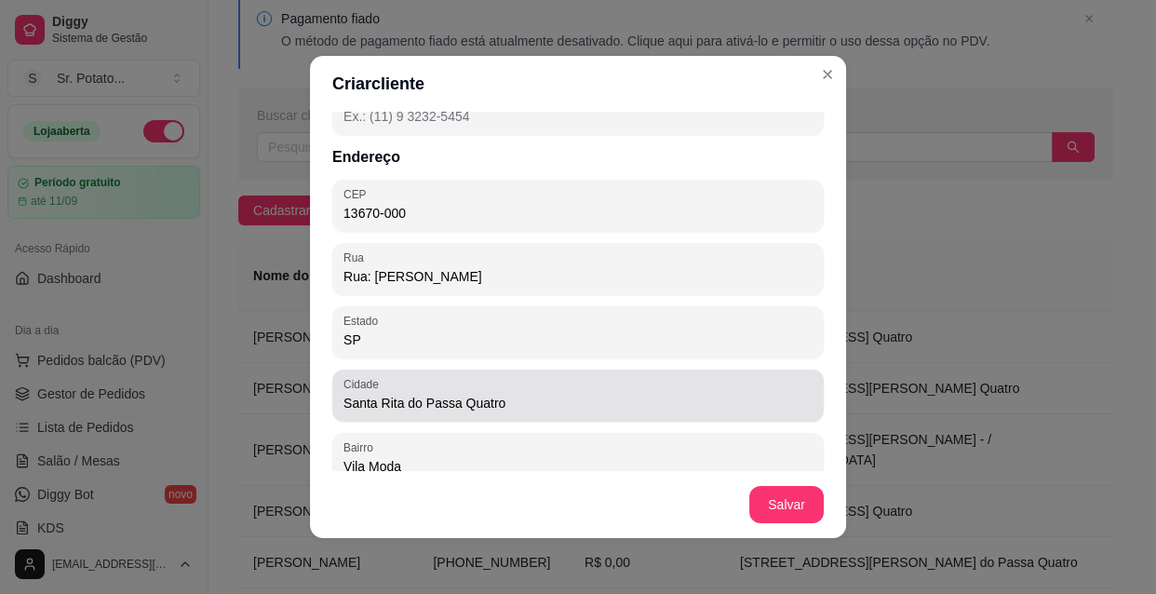
scroll to position [0, 0]
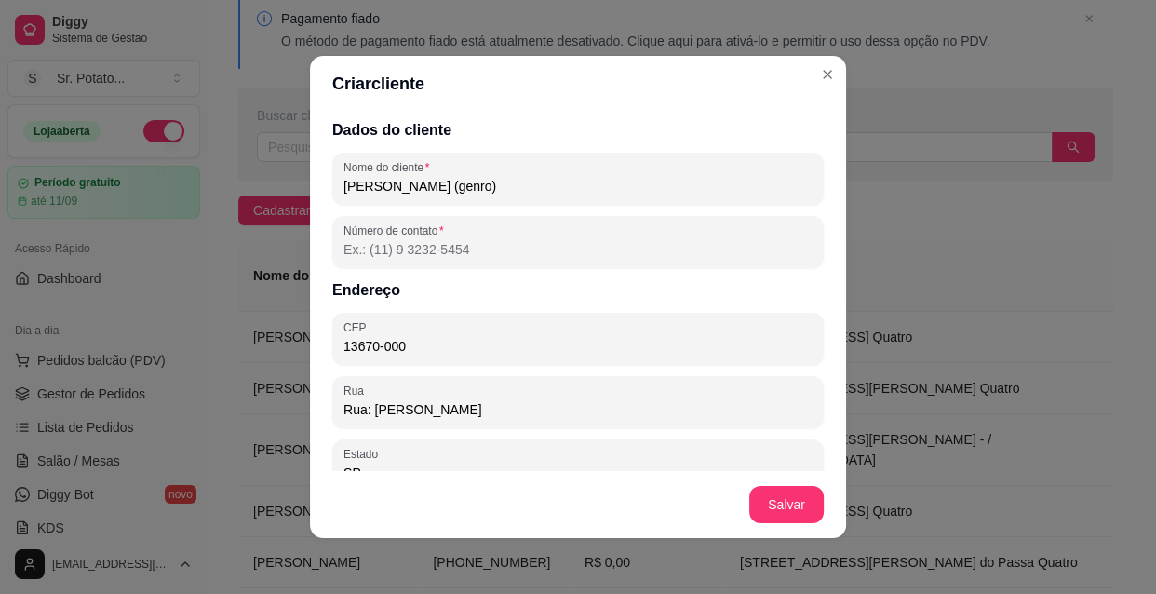
type input "rua de frente depósito do [PERSON_NAME]"
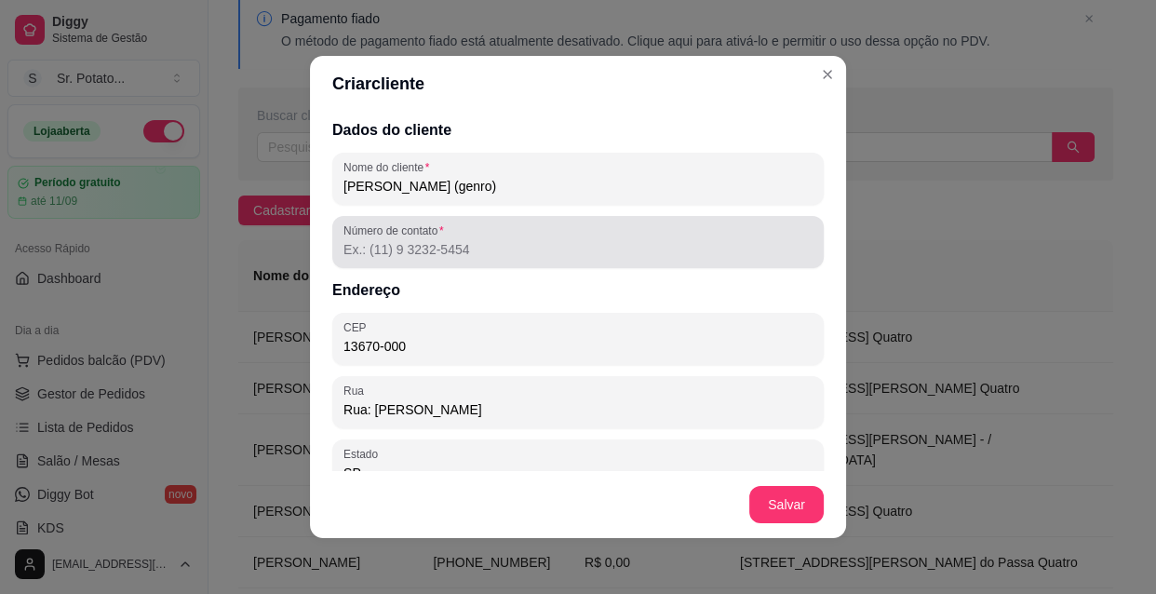
click at [521, 260] on div at bounding box center [578, 241] width 469 height 37
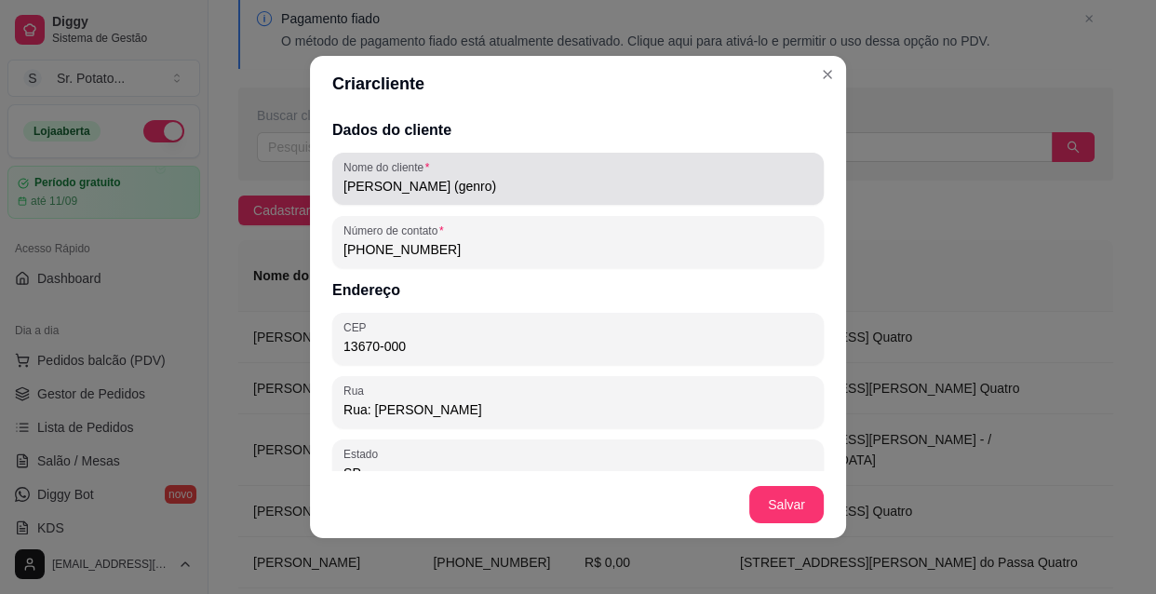
type input "[PHONE_NUMBER]"
click at [413, 189] on input "[PERSON_NAME] (genro)" at bounding box center [578, 186] width 469 height 19
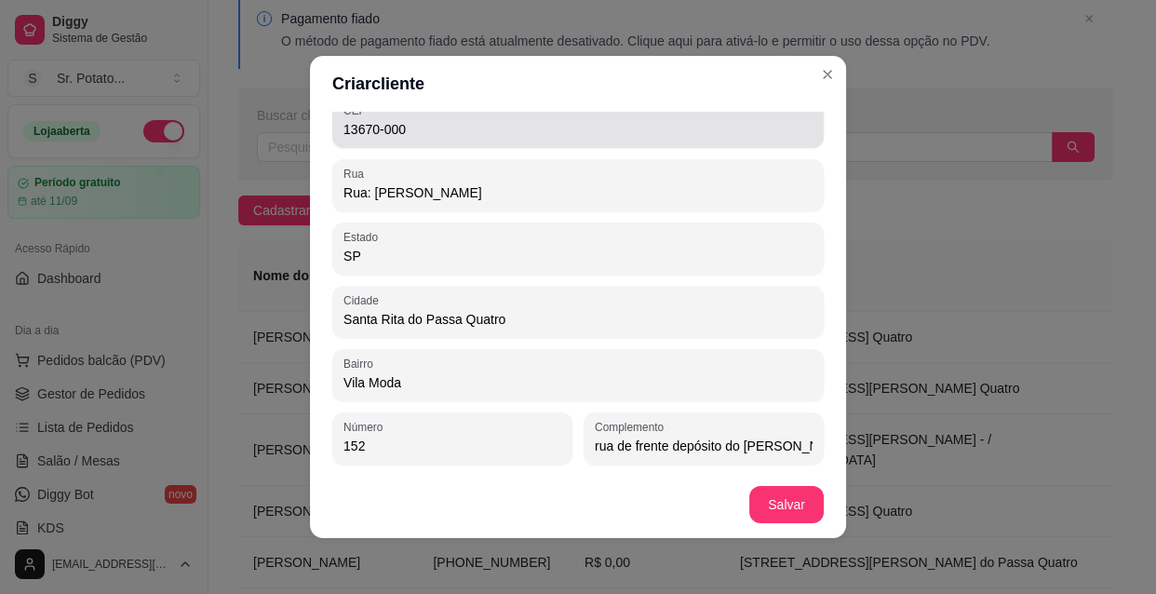
scroll to position [3, 0]
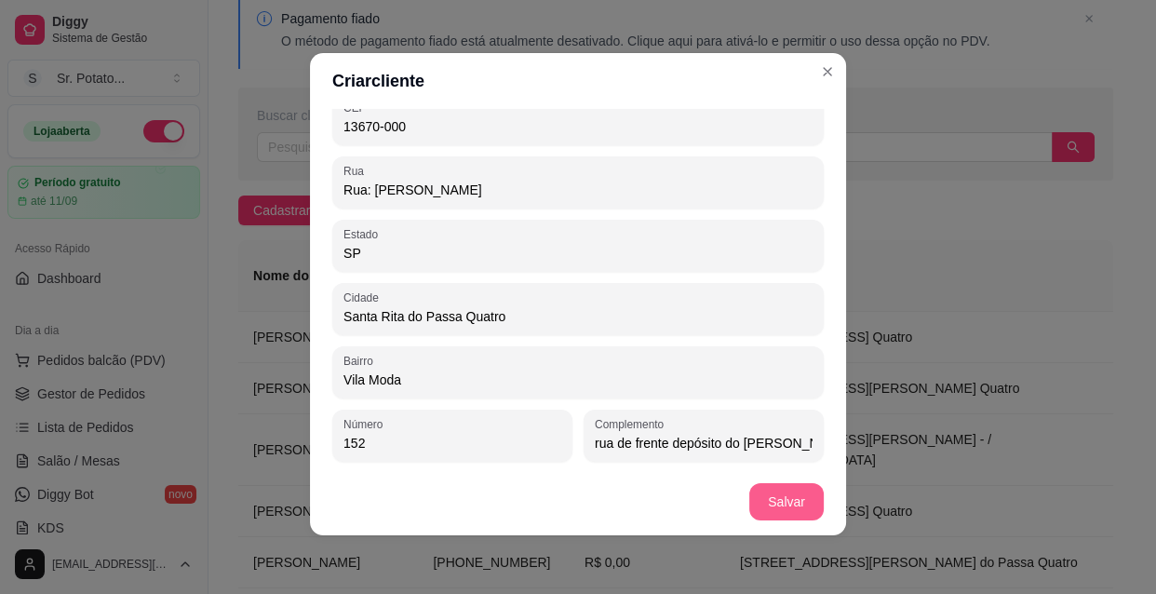
type input "[PERSON_NAME] (genro)"
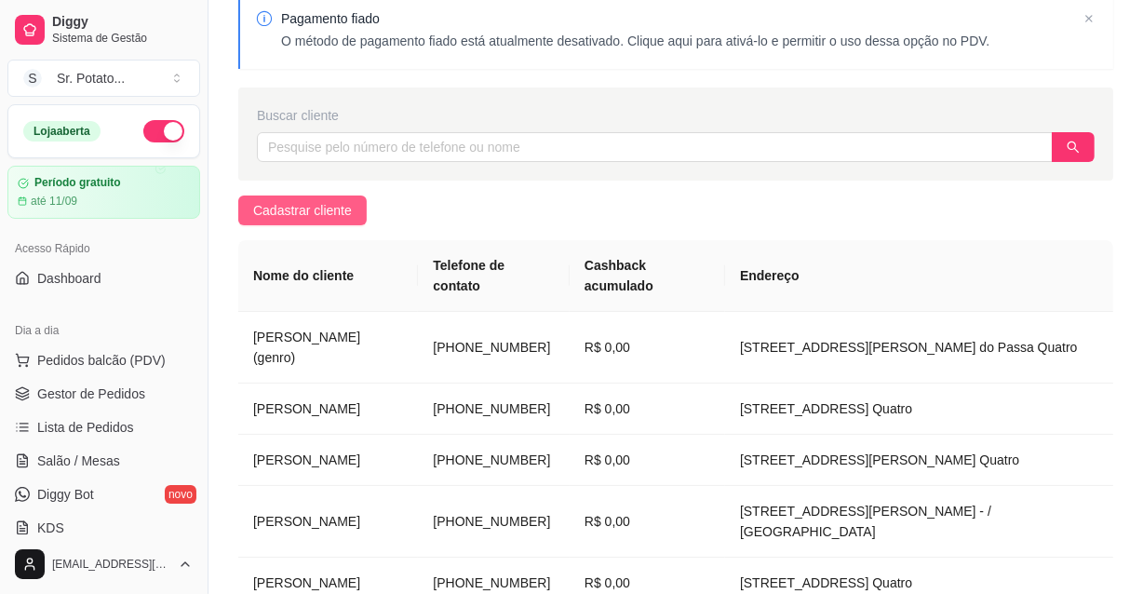
click at [331, 211] on span "Cadastrar cliente" at bounding box center [302, 210] width 99 height 20
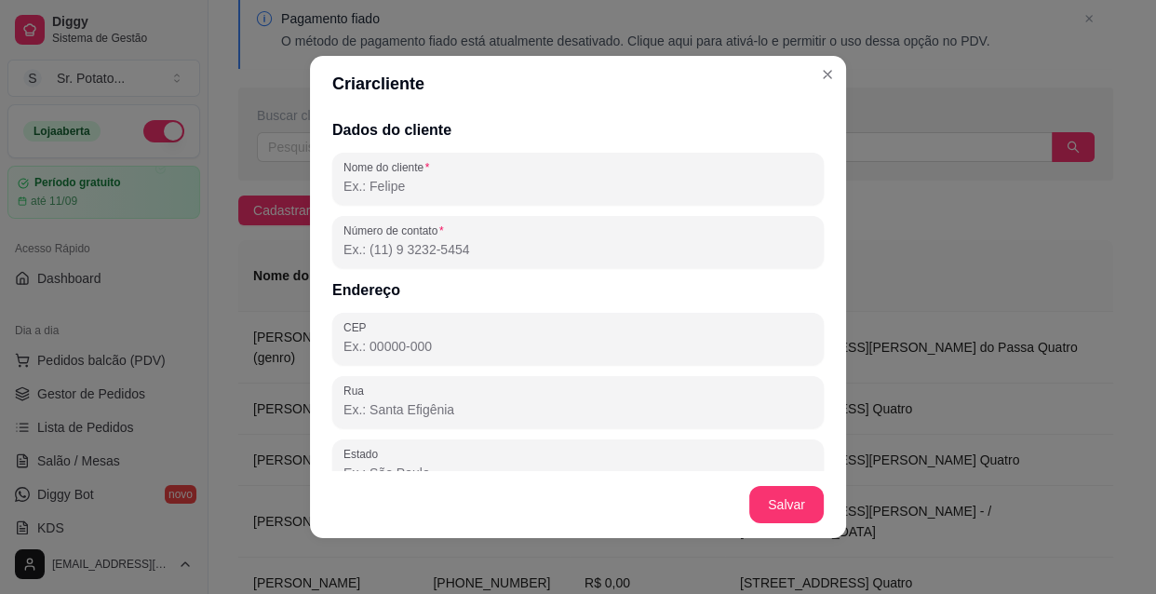
click at [487, 181] on input "Nome do cliente" at bounding box center [578, 186] width 469 height 19
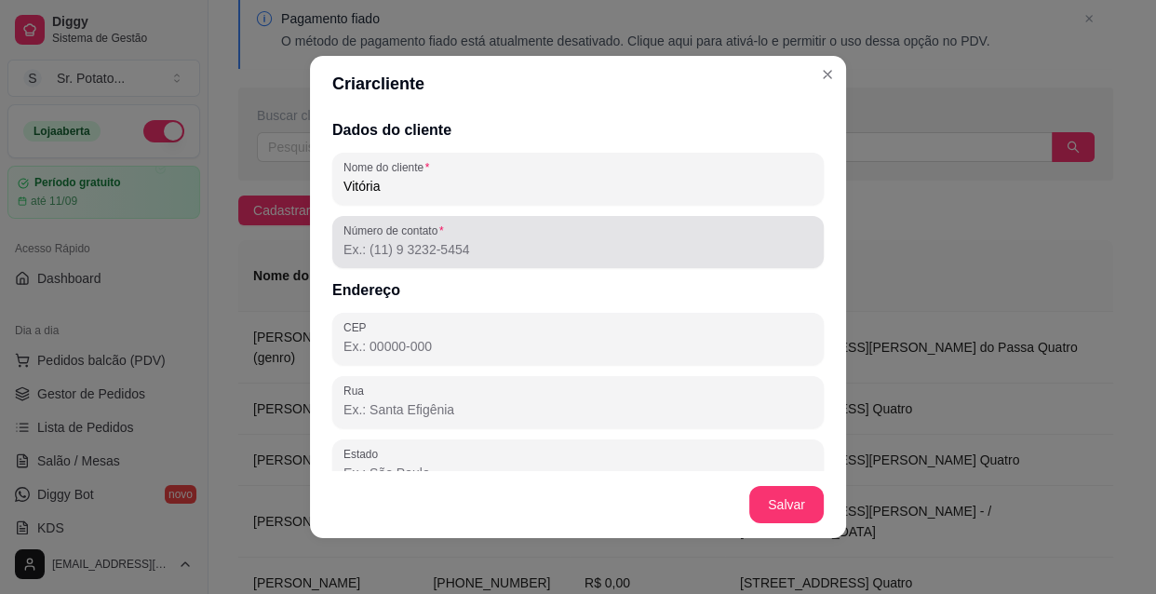
type input "Vitória"
click at [488, 263] on div "Número de contato" at bounding box center [578, 242] width 492 height 52
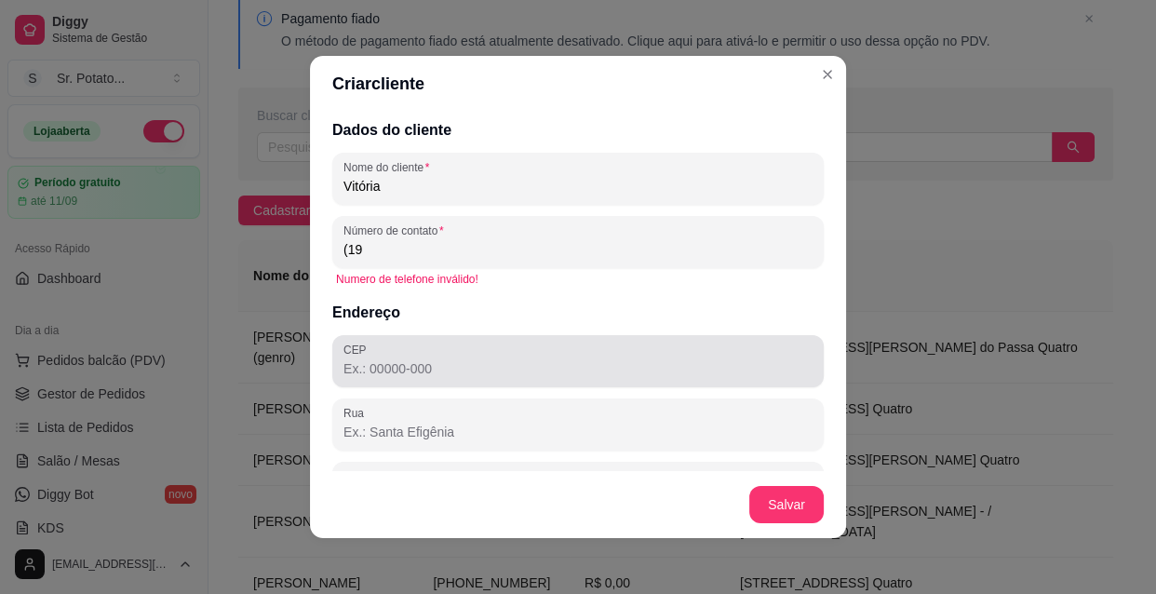
type input "(19"
click at [478, 350] on div at bounding box center [578, 361] width 469 height 37
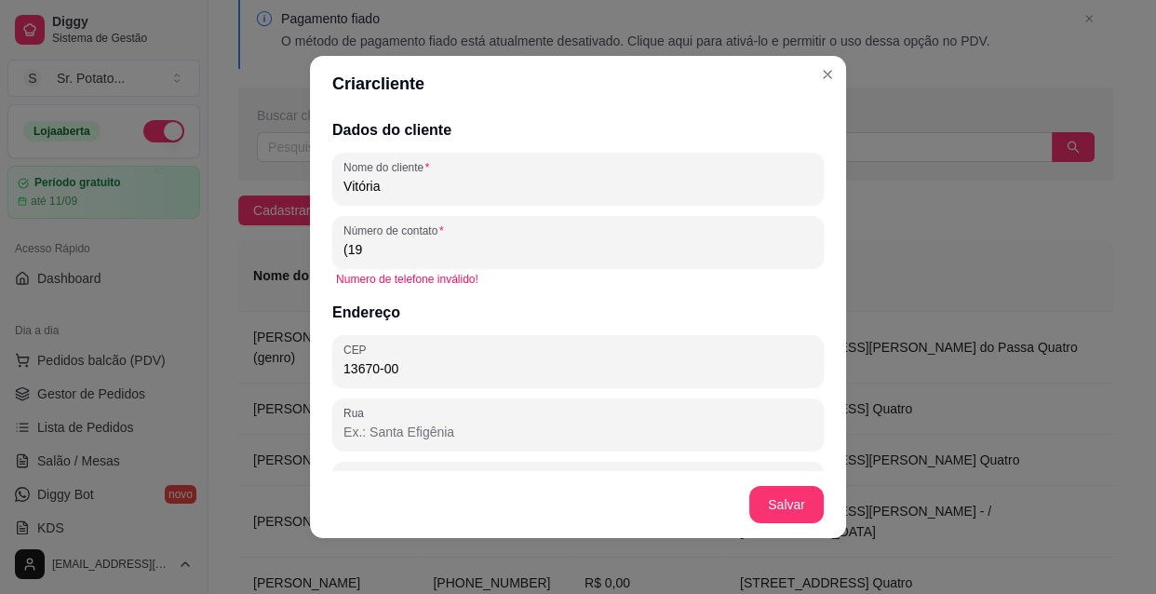
type input "13670-000"
type input "SP"
type input "Santa Rita do Passa Quatro"
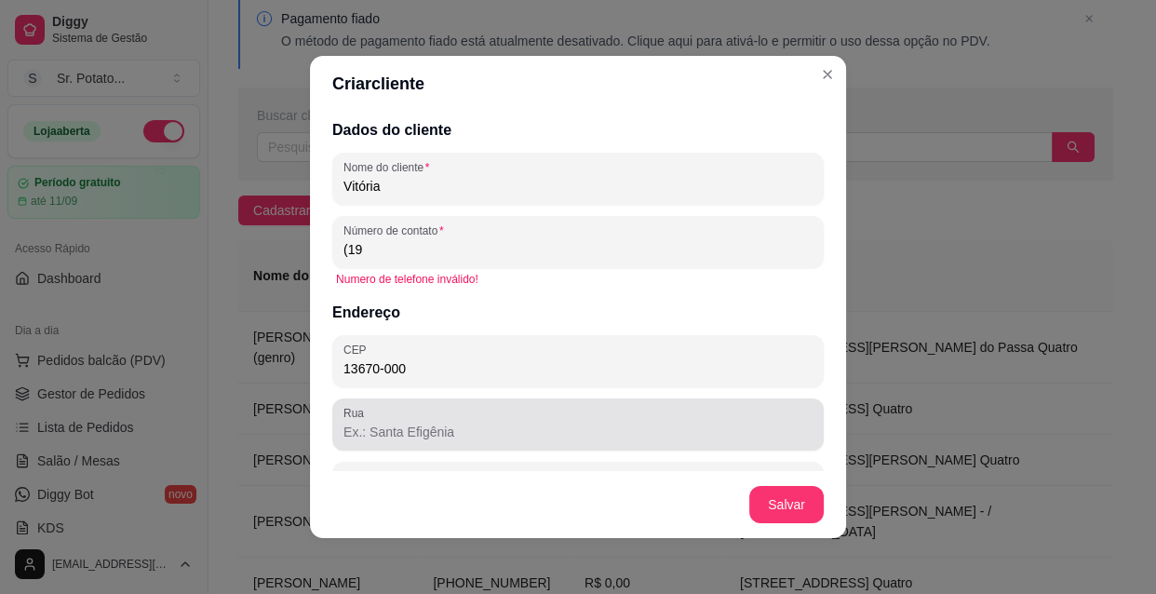
type input "13670-000"
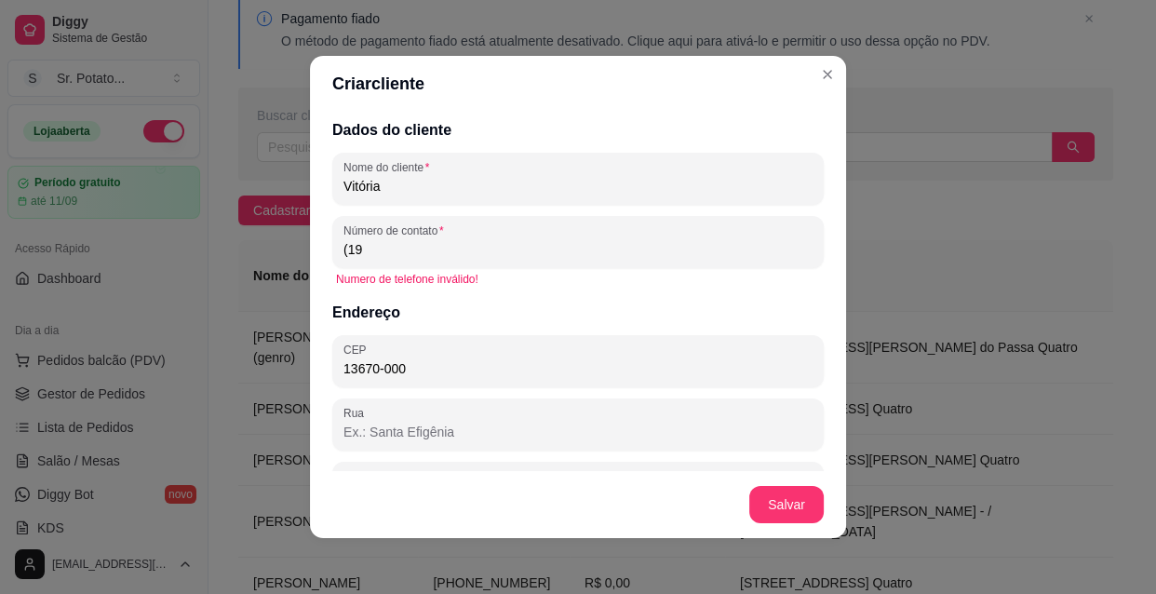
click at [493, 425] on input "Rua" at bounding box center [578, 432] width 469 height 19
click at [493, 425] on input "[STREET_ADDRESS][PERSON_NAME]" at bounding box center [578, 432] width 469 height 19
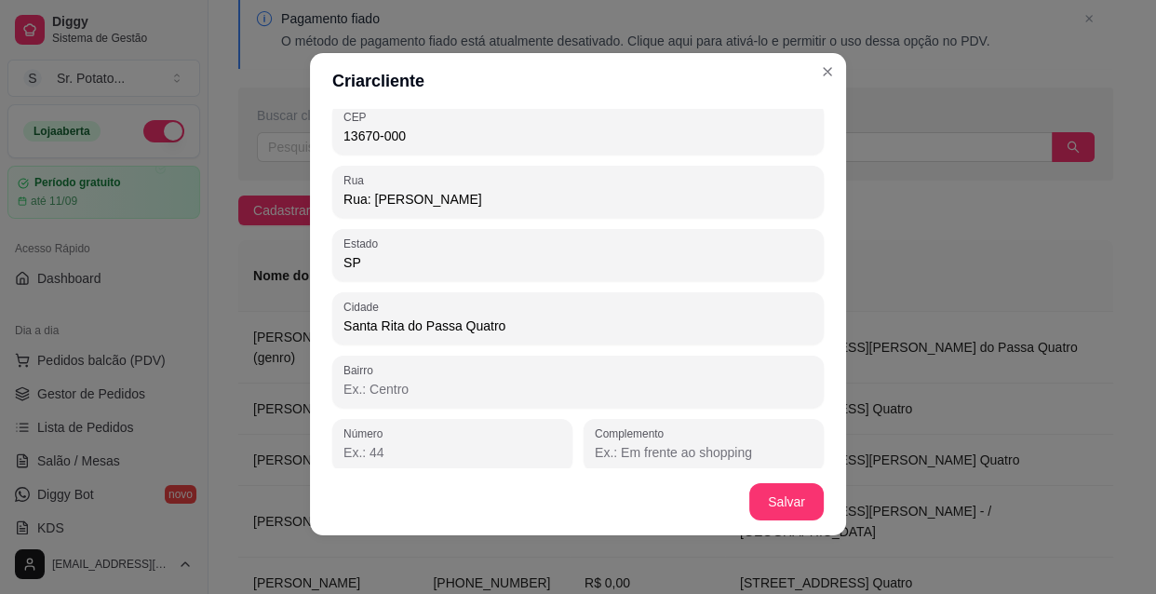
scroll to position [239, 0]
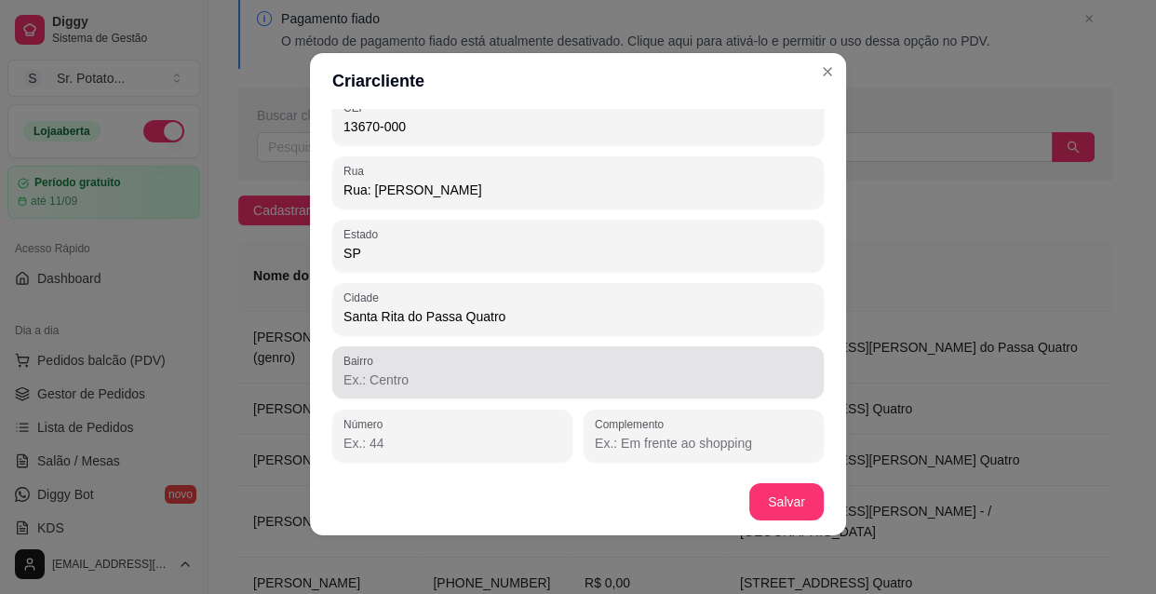
type input "Rua: [PERSON_NAME]"
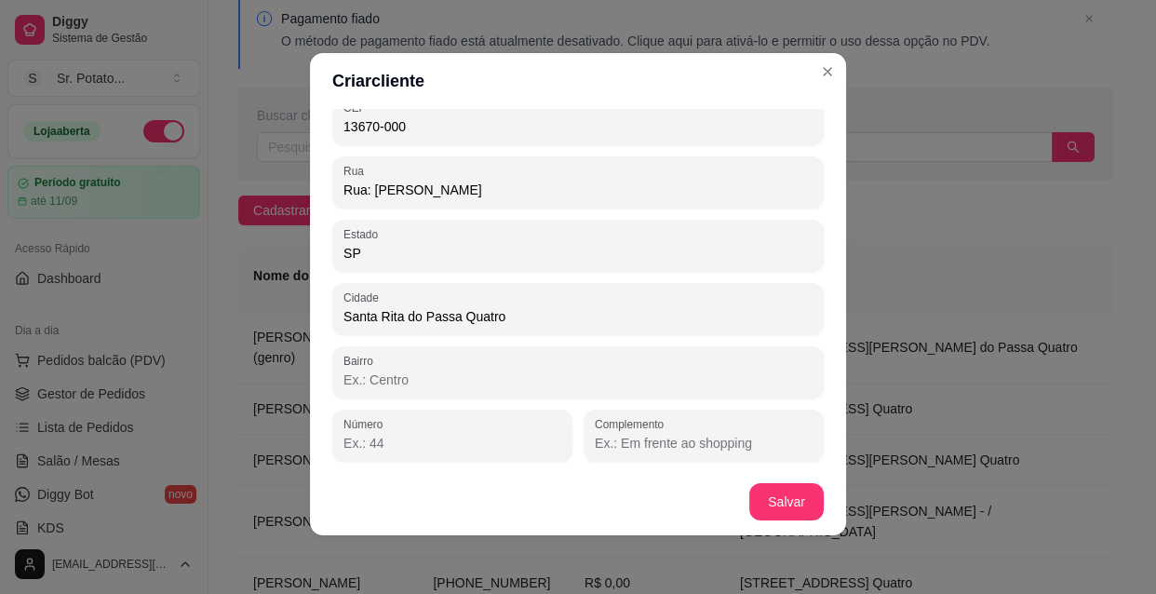
click at [425, 376] on input "Bairro" at bounding box center [578, 380] width 469 height 19
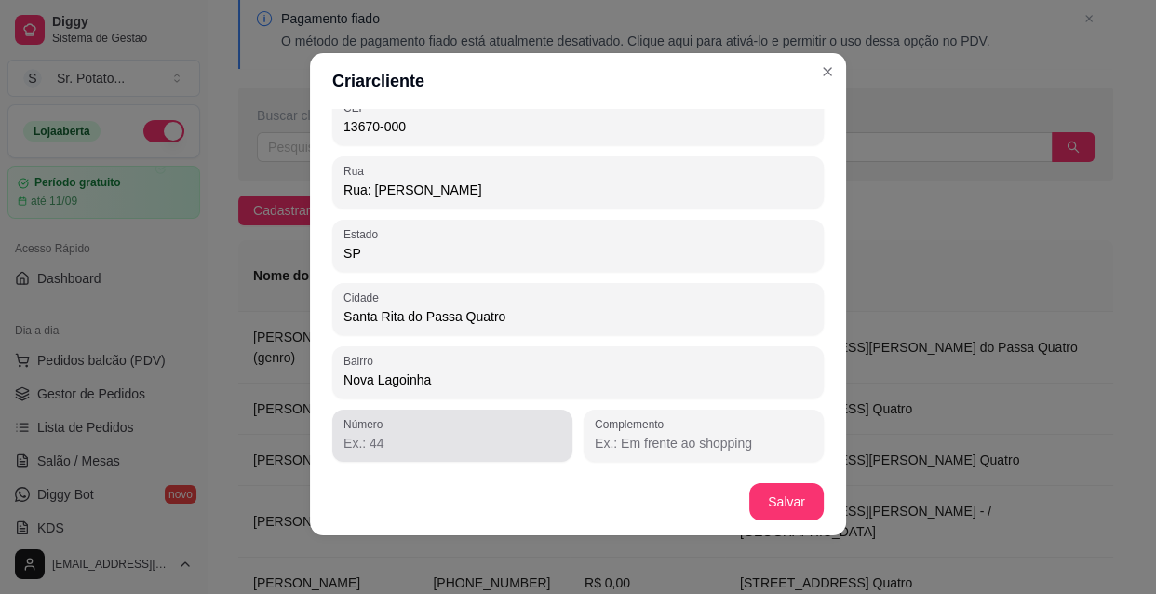
type input "Nova Lagoinha"
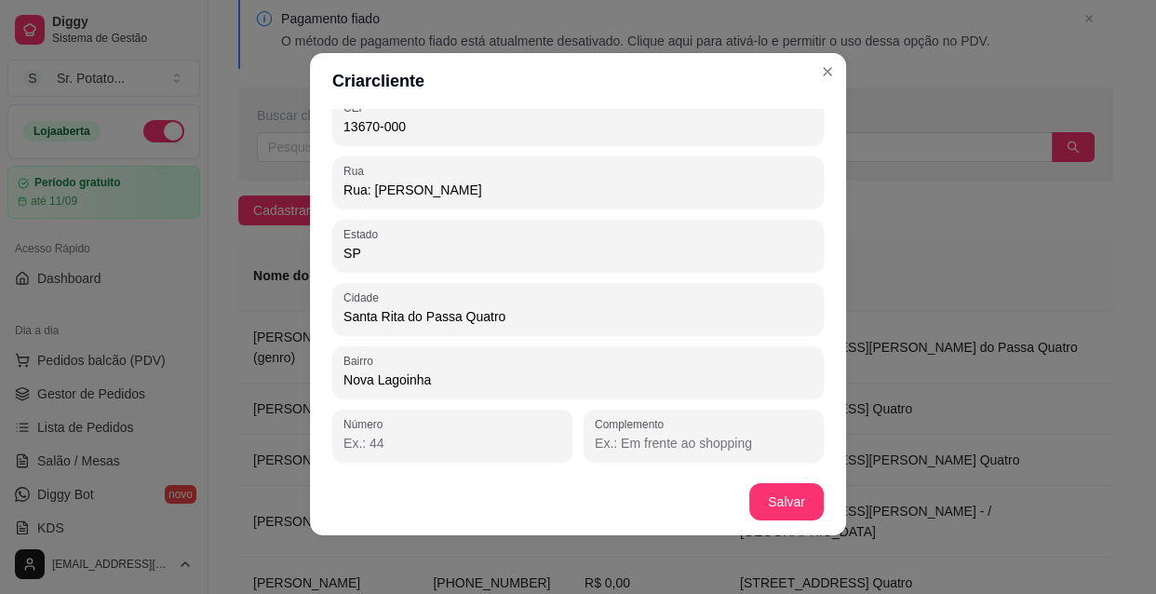
click at [437, 447] on input "Número" at bounding box center [453, 443] width 218 height 19
type input "141"
click at [763, 502] on button "Salvar" at bounding box center [786, 501] width 74 height 37
click at [769, 503] on button "Salvar" at bounding box center [786, 502] width 73 height 36
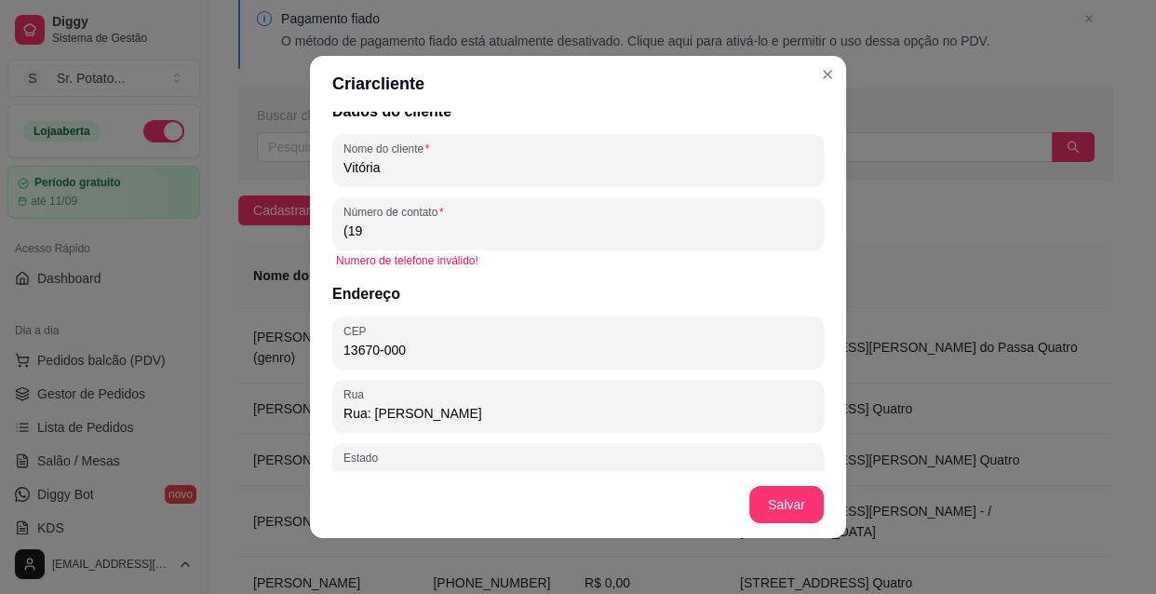
scroll to position [0, 0]
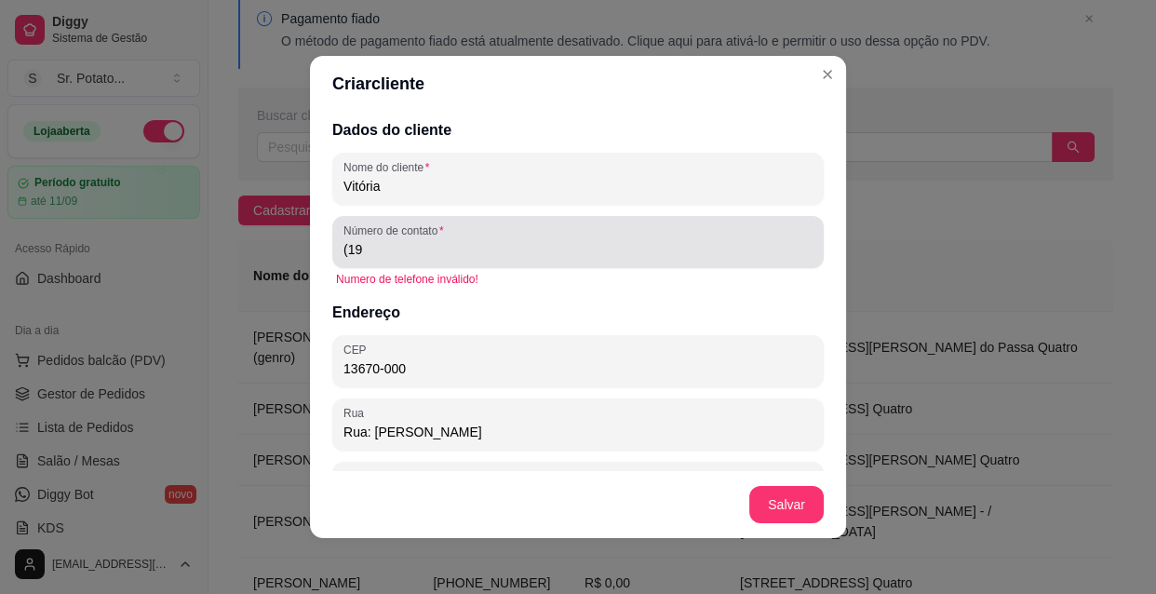
click at [409, 254] on input "(19" at bounding box center [578, 249] width 469 height 19
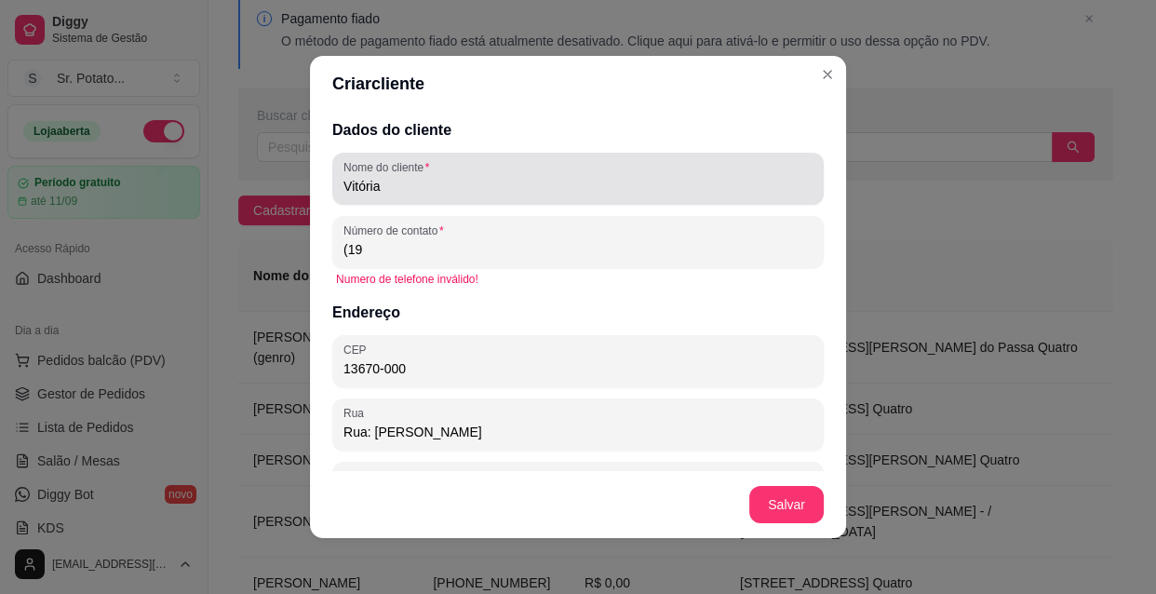
click at [405, 186] on input "Vitória" at bounding box center [578, 186] width 469 height 19
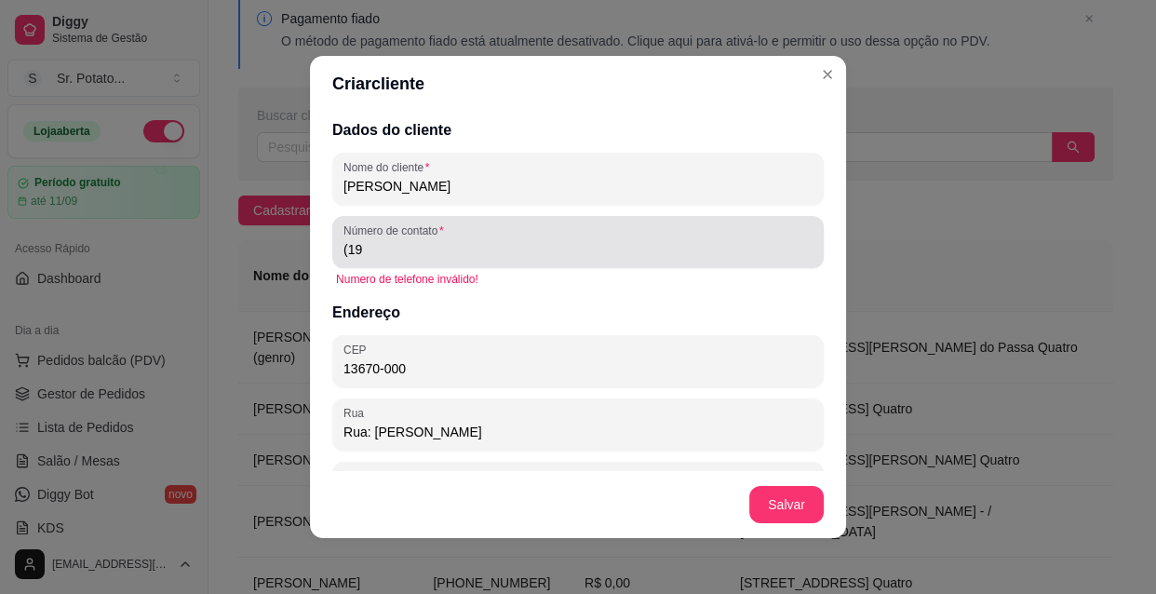
type input "[PERSON_NAME]"
click at [382, 254] on input "(19" at bounding box center [578, 249] width 469 height 19
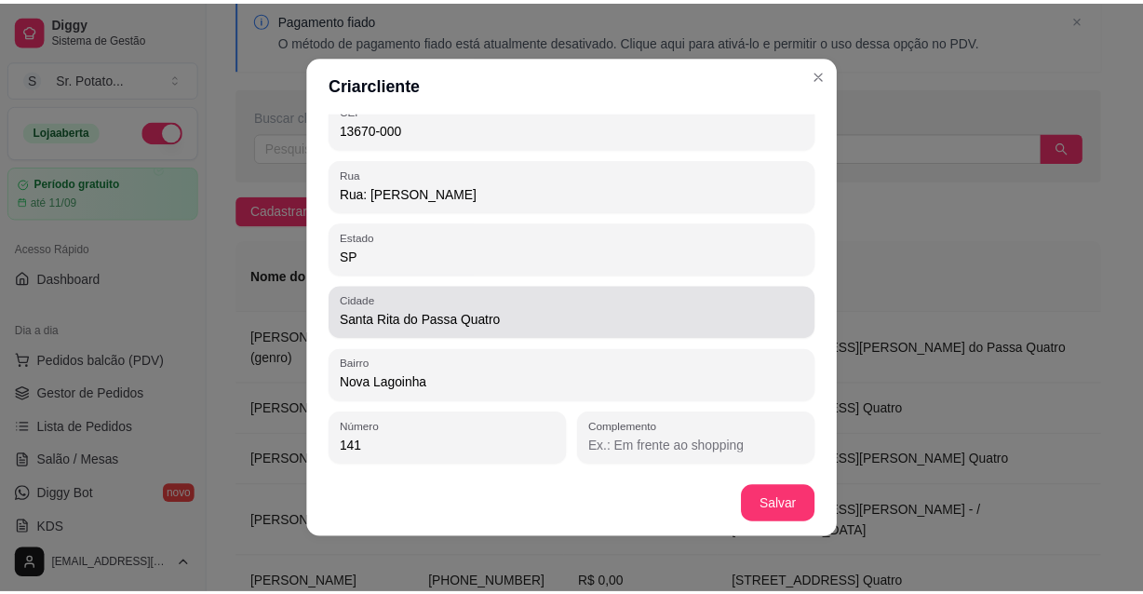
scroll to position [3, 0]
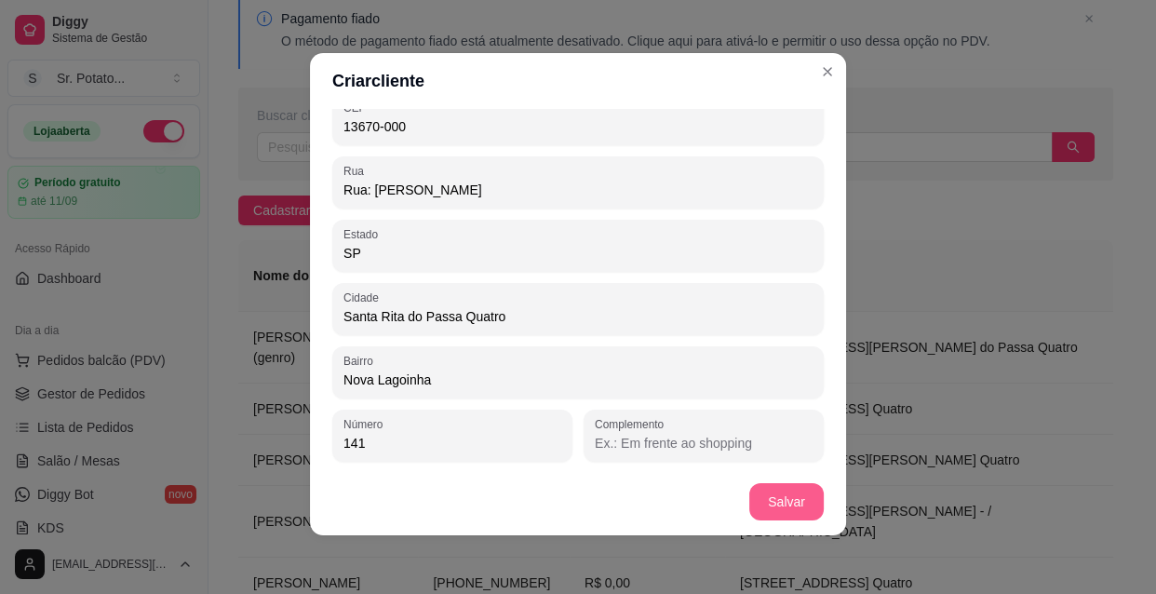
type input "[PHONE_NUMBER]"
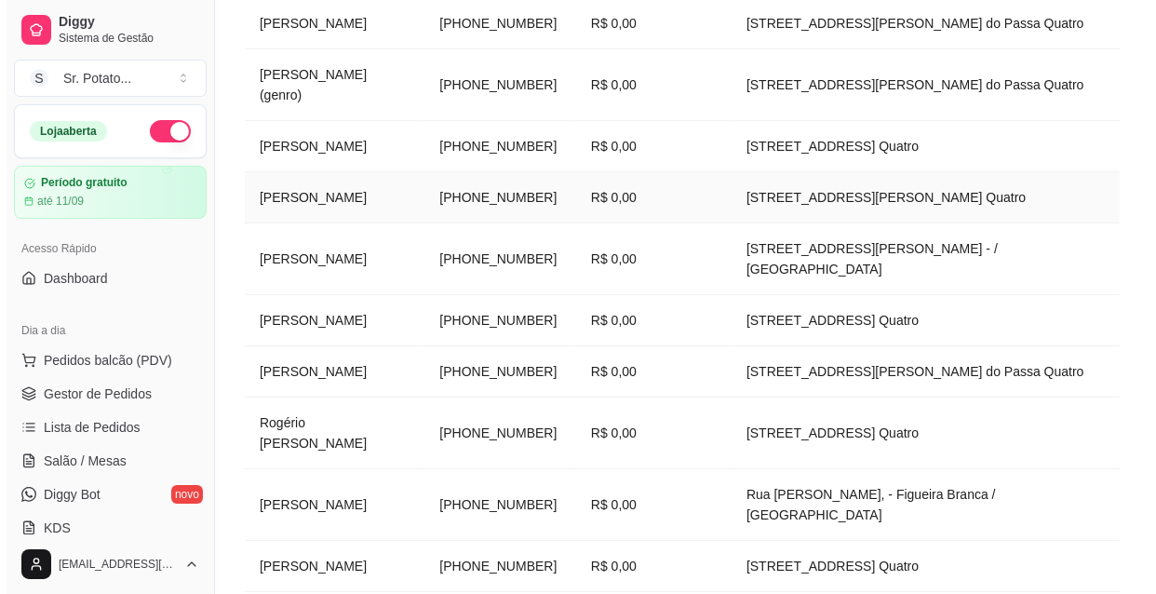
scroll to position [507, 0]
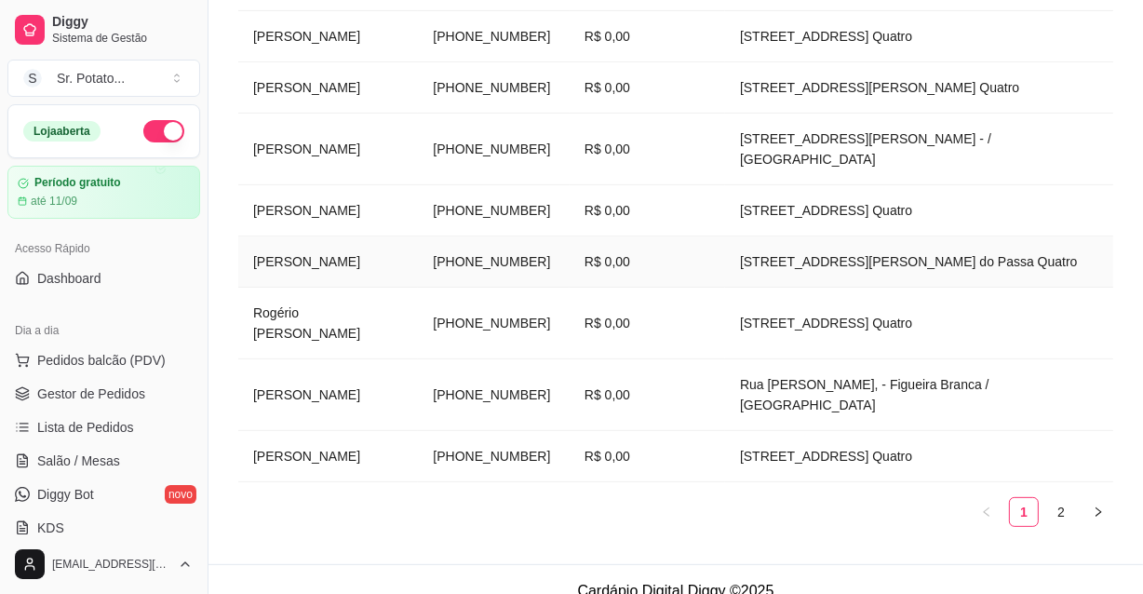
click at [391, 267] on td "[PERSON_NAME]" at bounding box center [328, 261] width 180 height 51
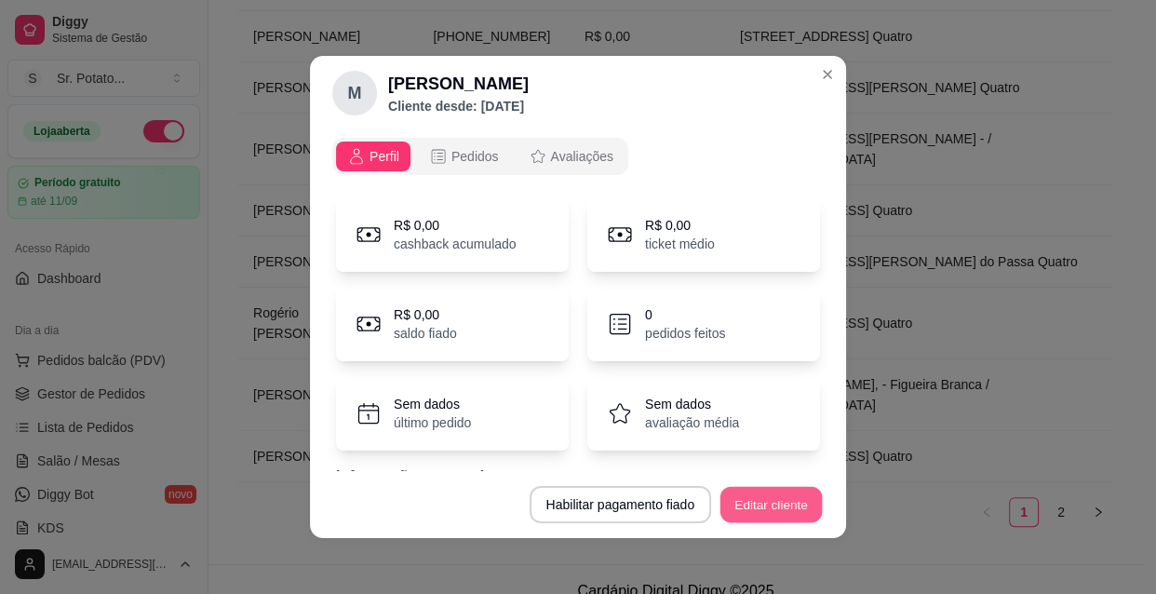
click at [790, 506] on button "Editar cliente" at bounding box center [772, 505] width 102 height 36
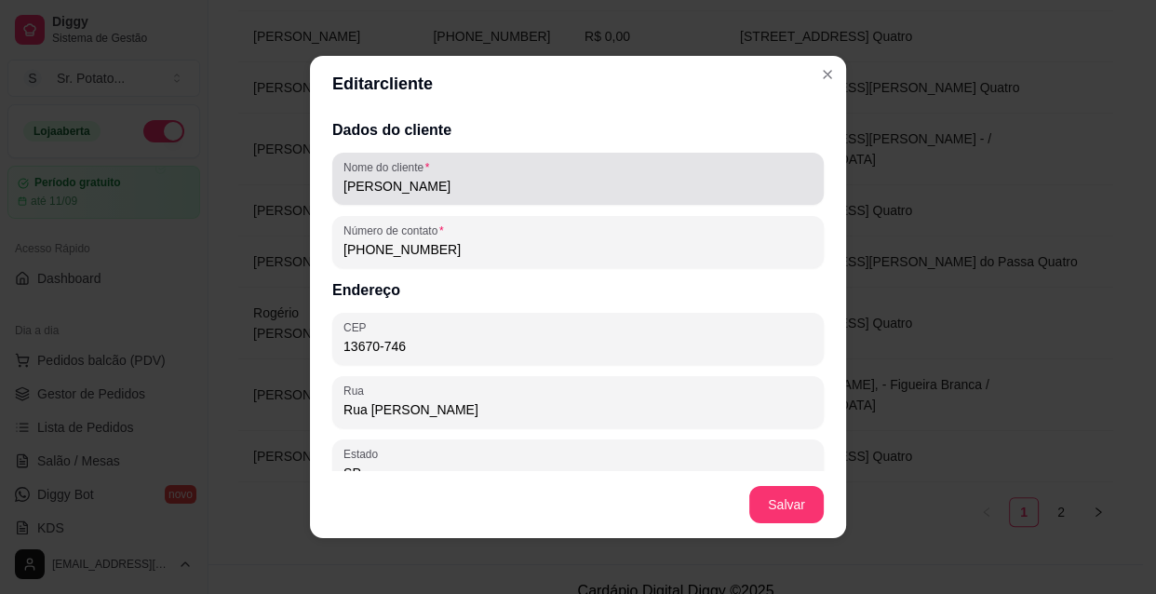
click at [510, 188] on input "[PERSON_NAME]" at bounding box center [578, 186] width 469 height 19
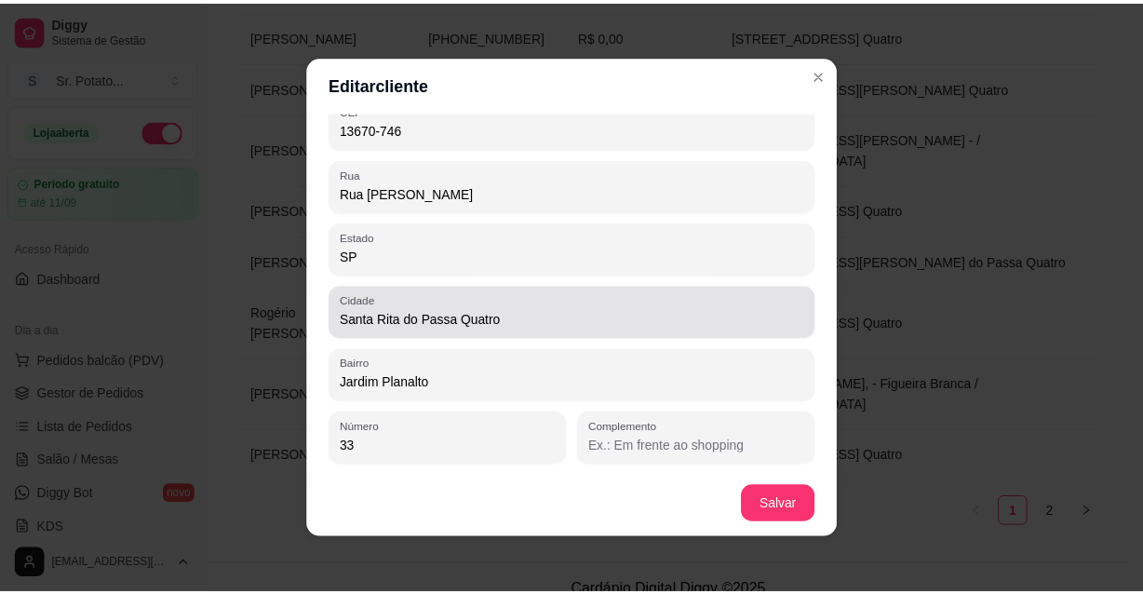
scroll to position [3, 0]
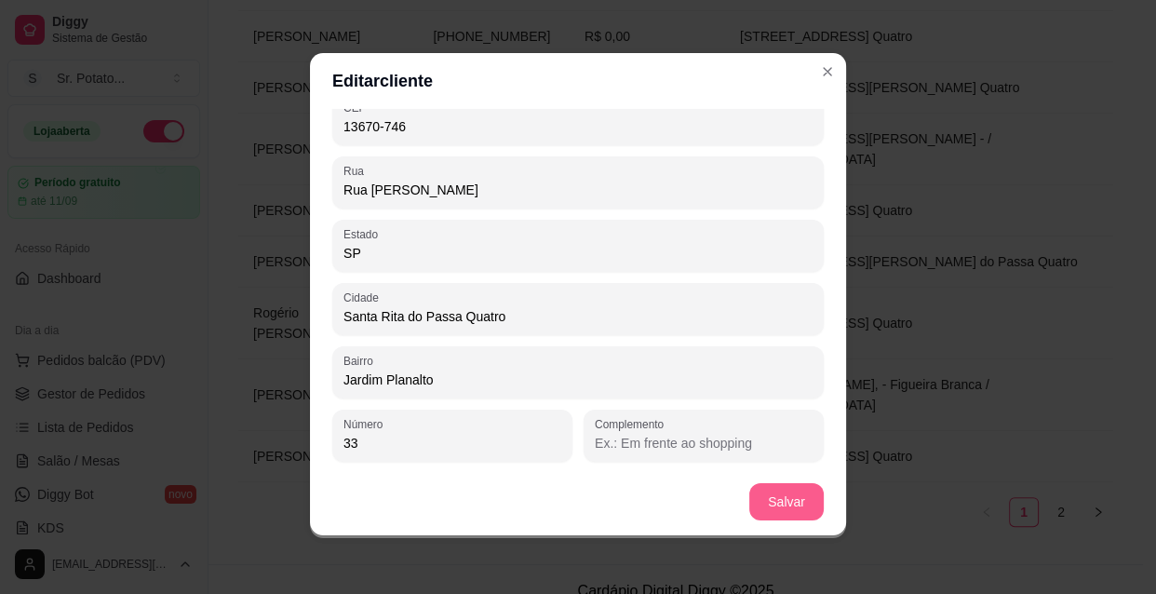
type input "[PERSON_NAME] ( filha)"
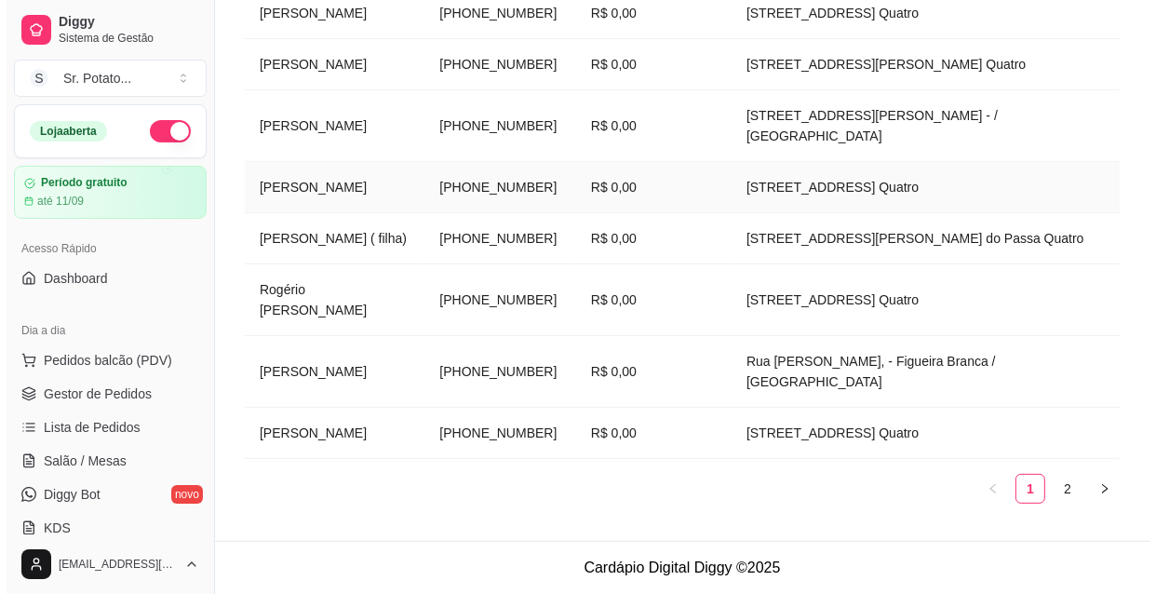
scroll to position [570, 0]
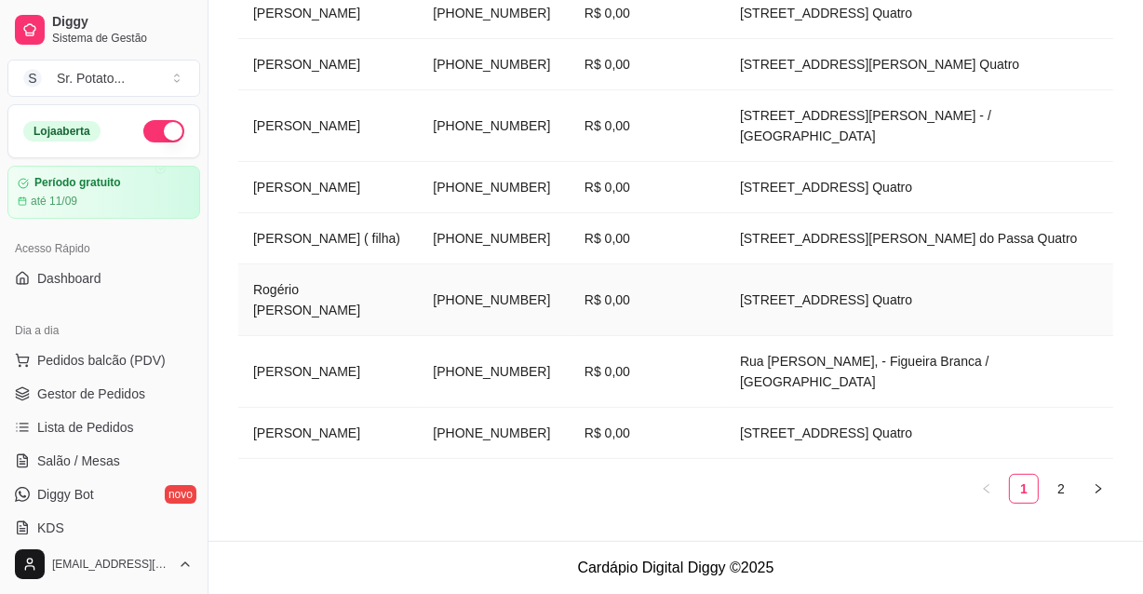
click at [386, 279] on td "Rogério [PERSON_NAME]" at bounding box center [328, 300] width 180 height 72
